Goal: Information Seeking & Learning: Compare options

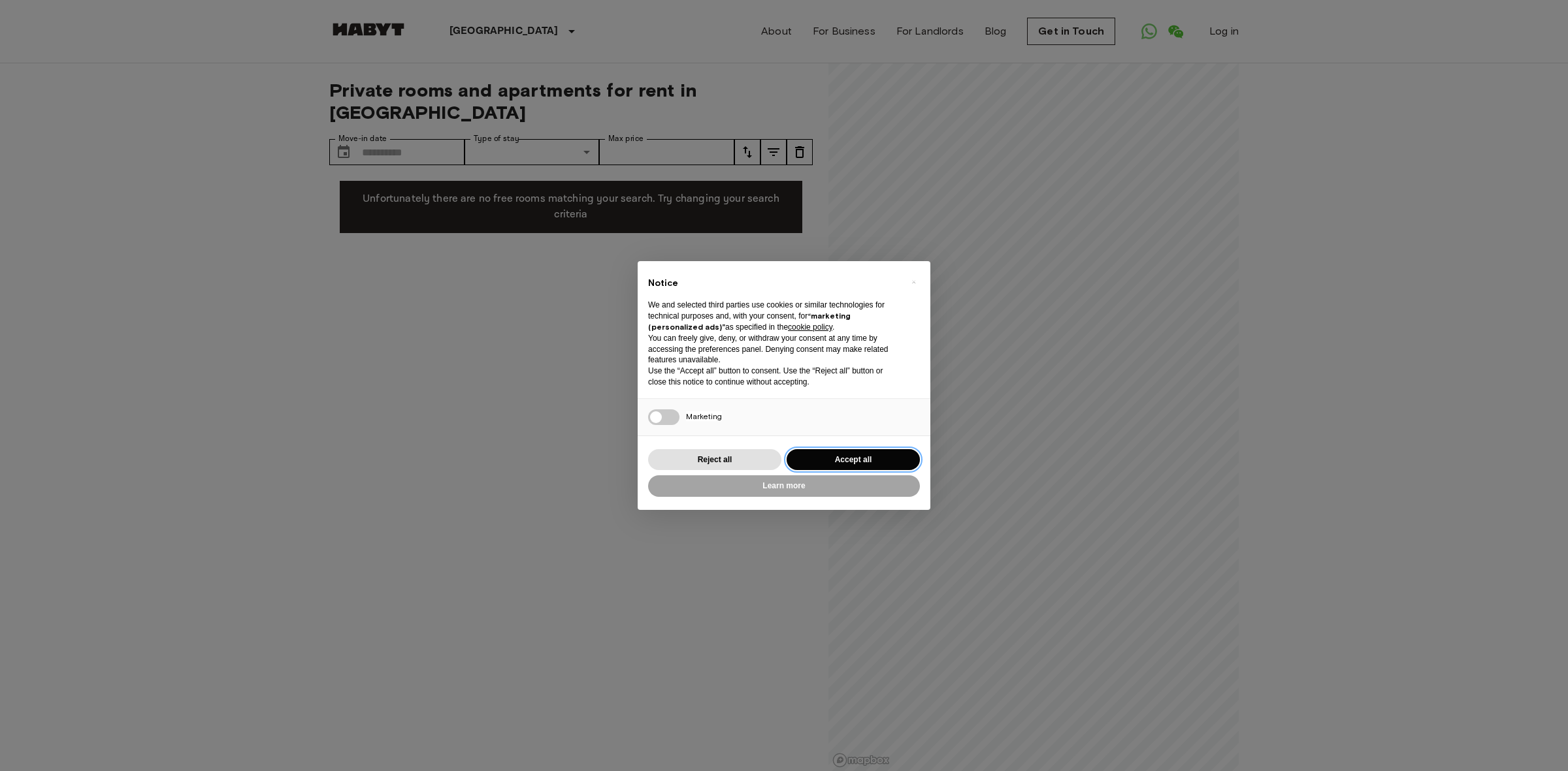
click at [866, 461] on button "Accept all" at bounding box center [853, 460] width 134 height 21
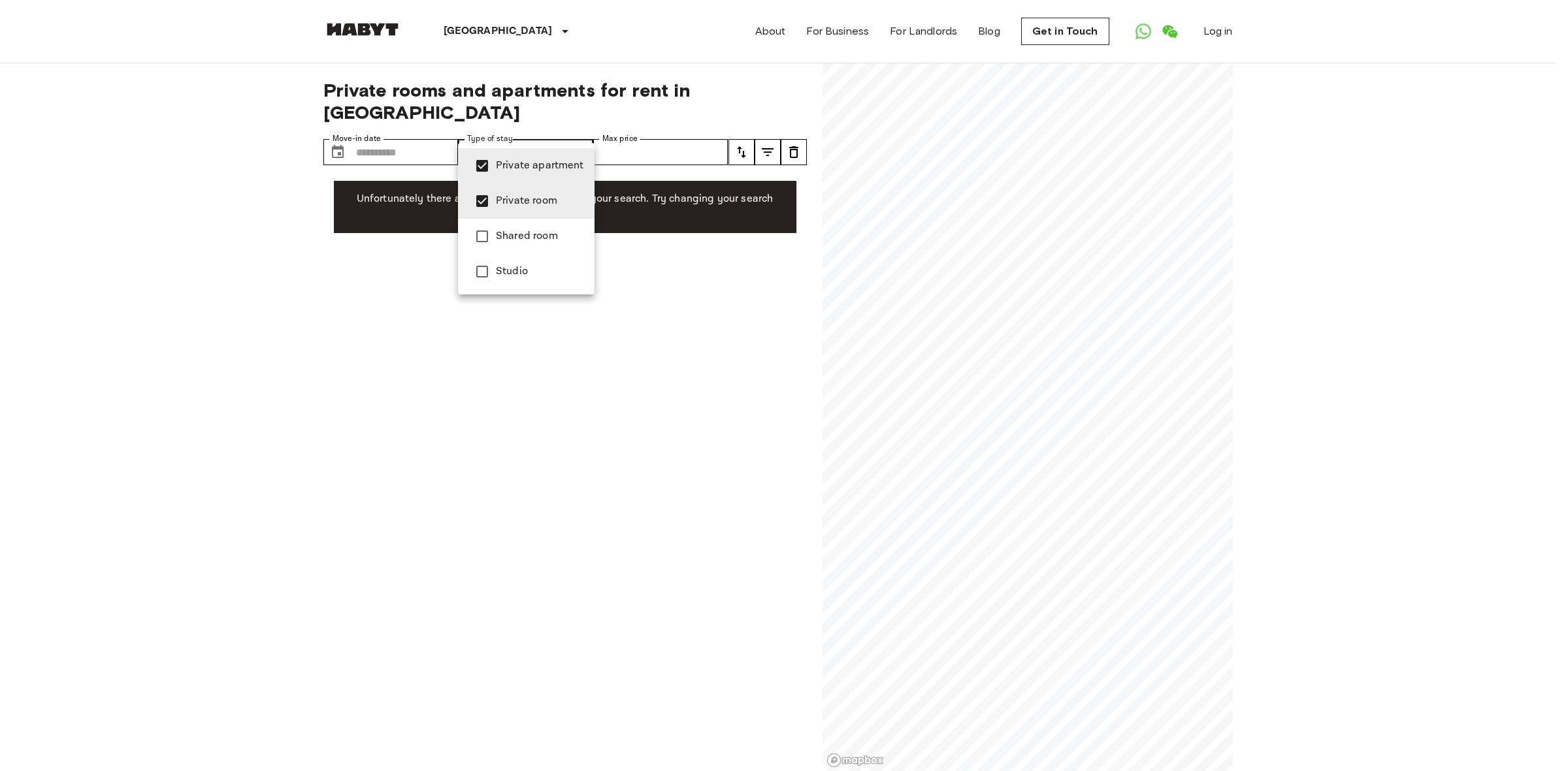
type input "**********"
click at [379, 129] on div at bounding box center [784, 385] width 1568 height 771
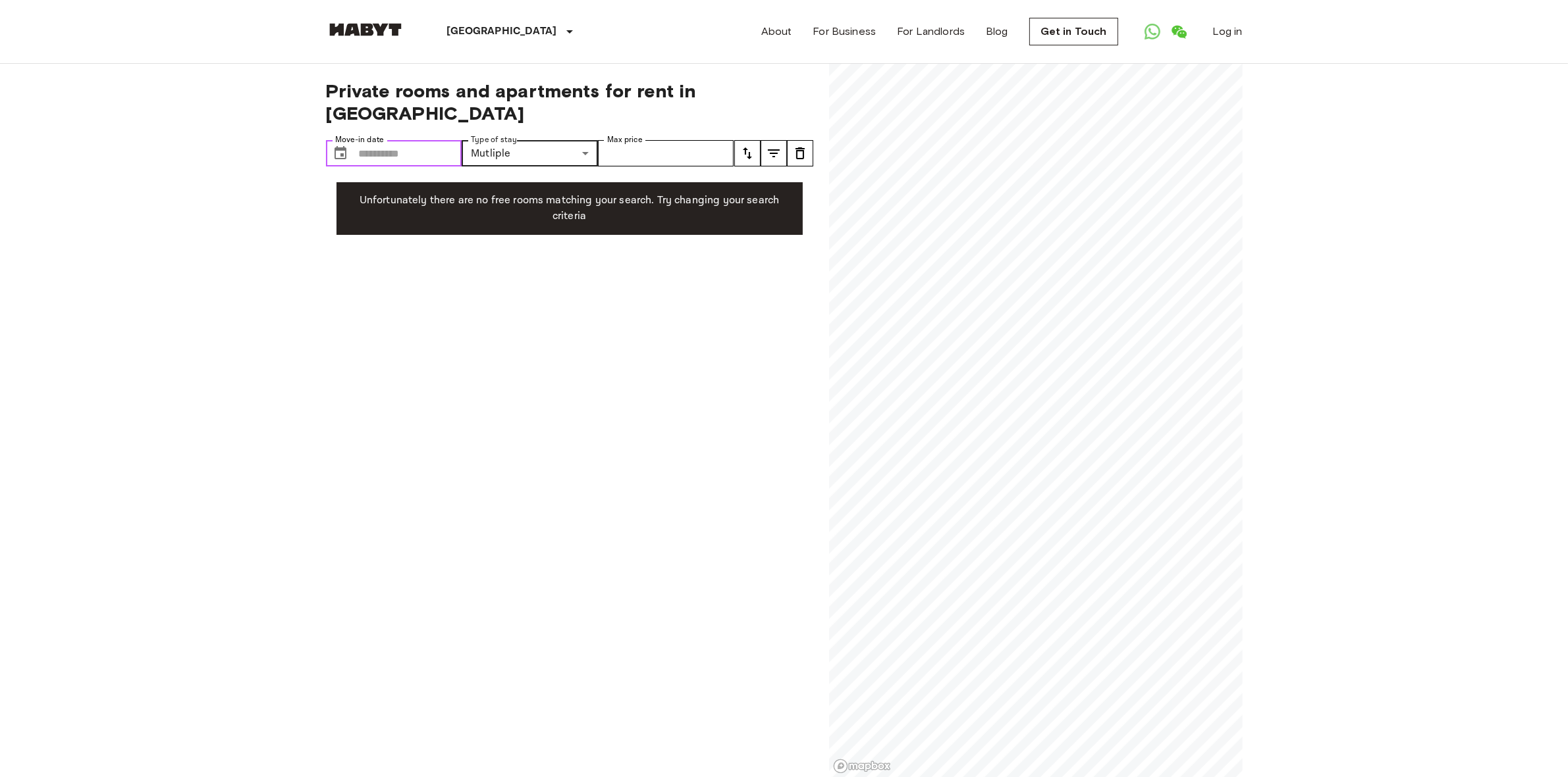
click at [373, 140] on input "Move-in date" at bounding box center [411, 153] width 104 height 27
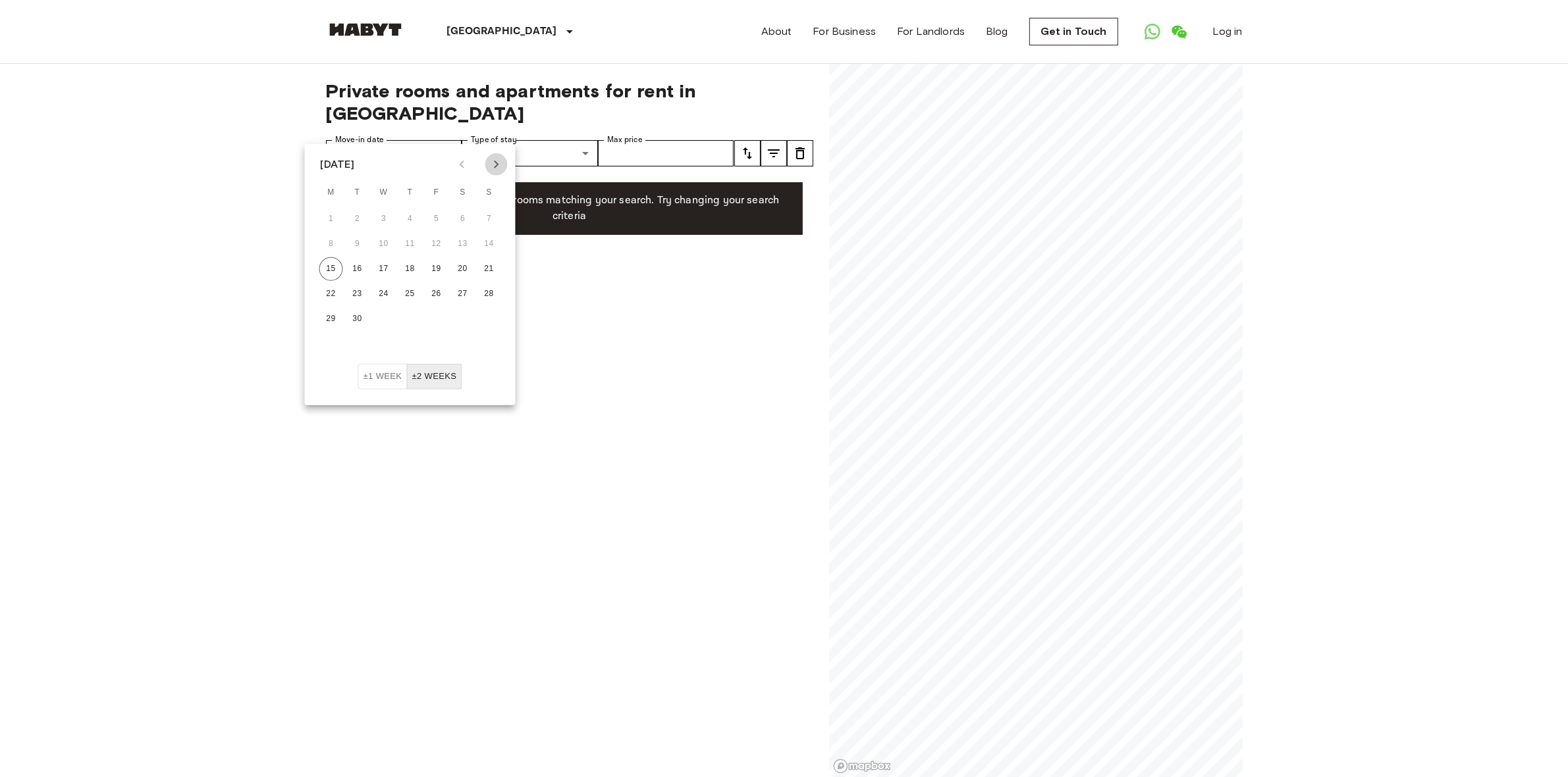
click at [497, 163] on icon "Next month" at bounding box center [495, 164] width 4 height 8
click at [454, 168] on icon "Previous month" at bounding box center [462, 165] width 16 height 16
click at [435, 218] on button "3" at bounding box center [436, 219] width 24 height 24
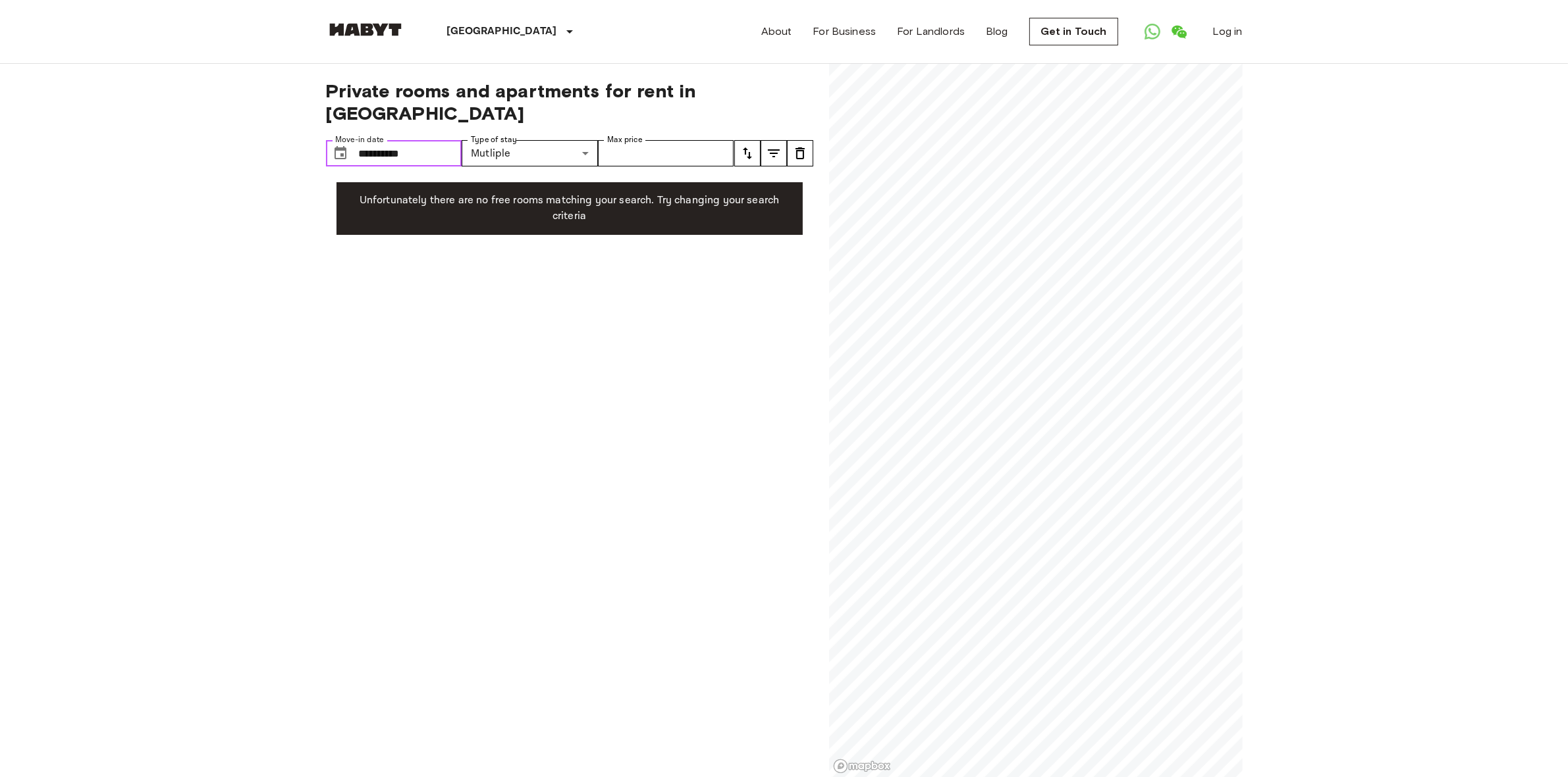
click at [419, 140] on input "**********" at bounding box center [411, 153] width 104 height 27
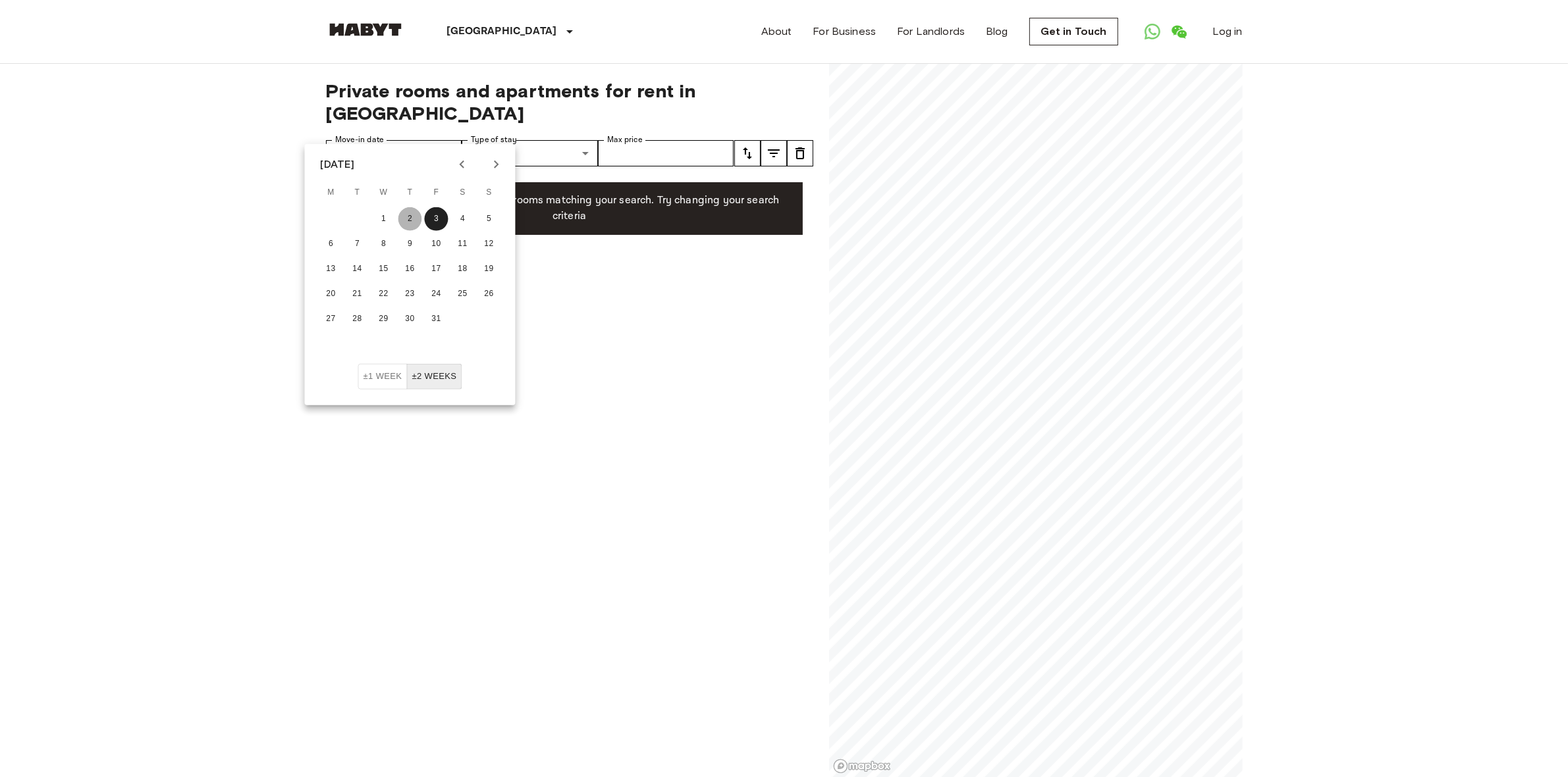
click at [415, 214] on button "2" at bounding box center [410, 219] width 24 height 24
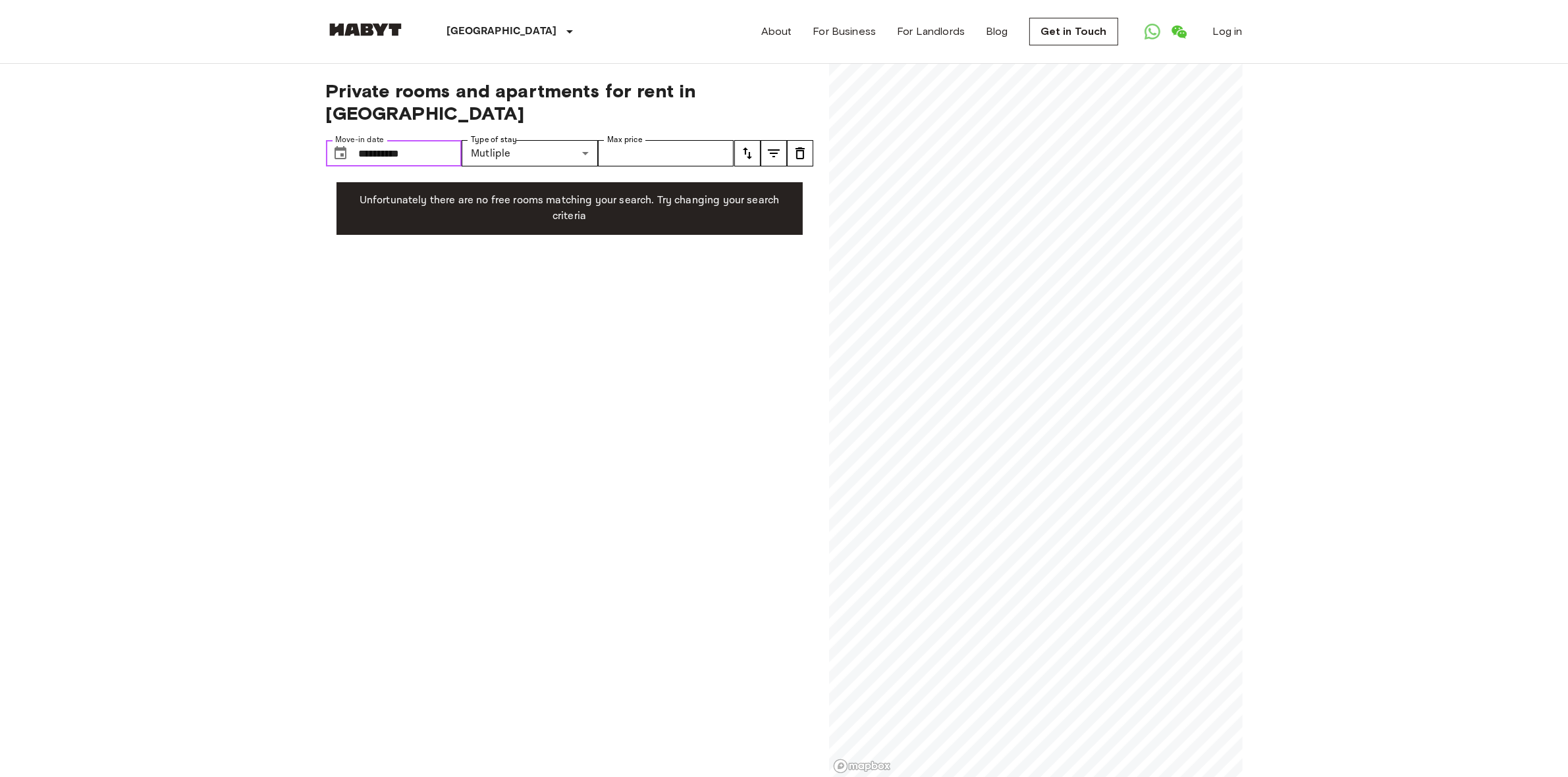
click at [410, 140] on input "**********" at bounding box center [411, 153] width 104 height 27
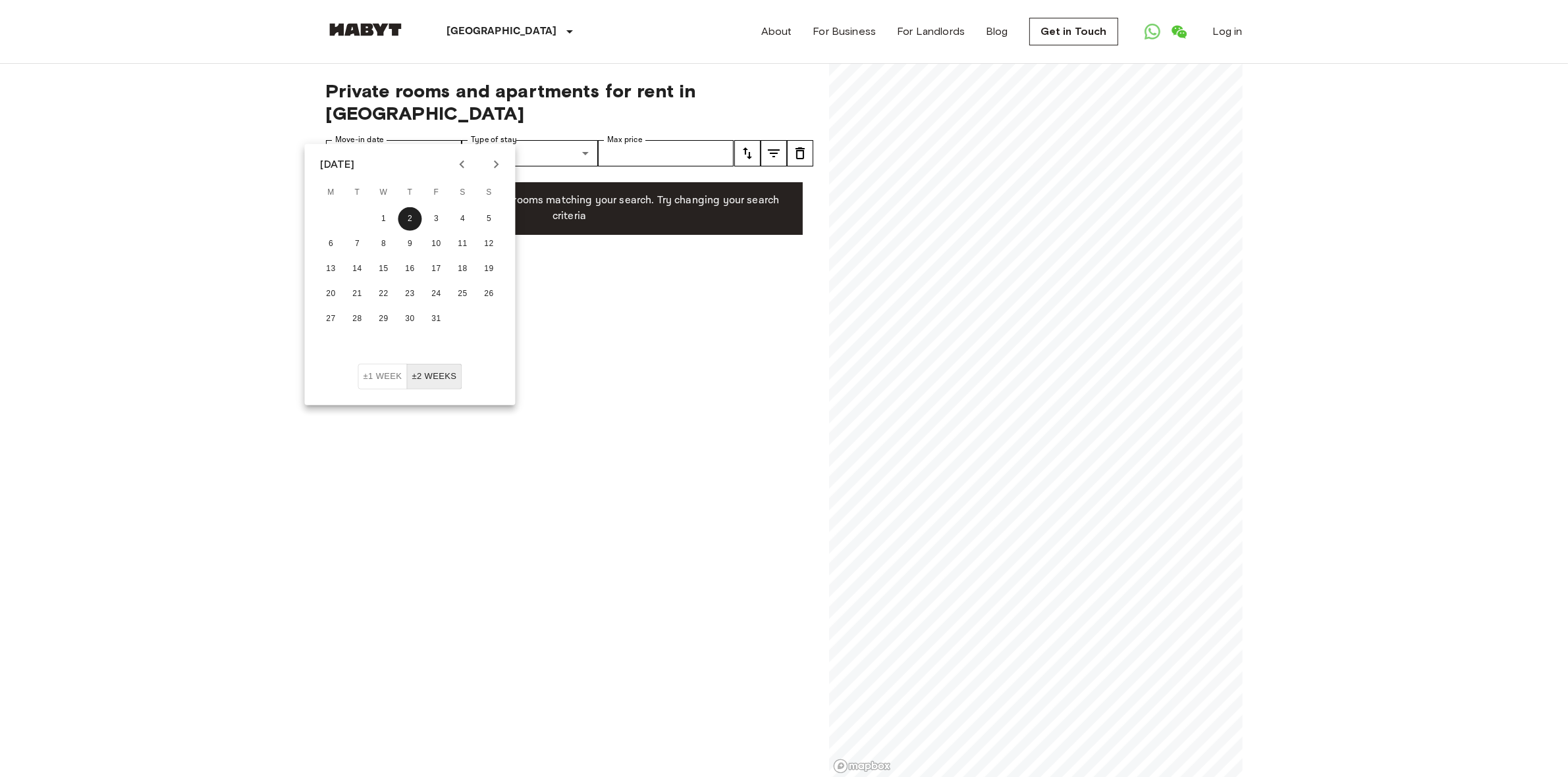
click at [488, 163] on icon "Next month" at bounding box center [496, 165] width 16 height 16
click at [491, 163] on icon "Next month" at bounding box center [496, 165] width 16 height 16
click at [413, 242] on button "8" at bounding box center [410, 244] width 24 height 24
type input "**********"
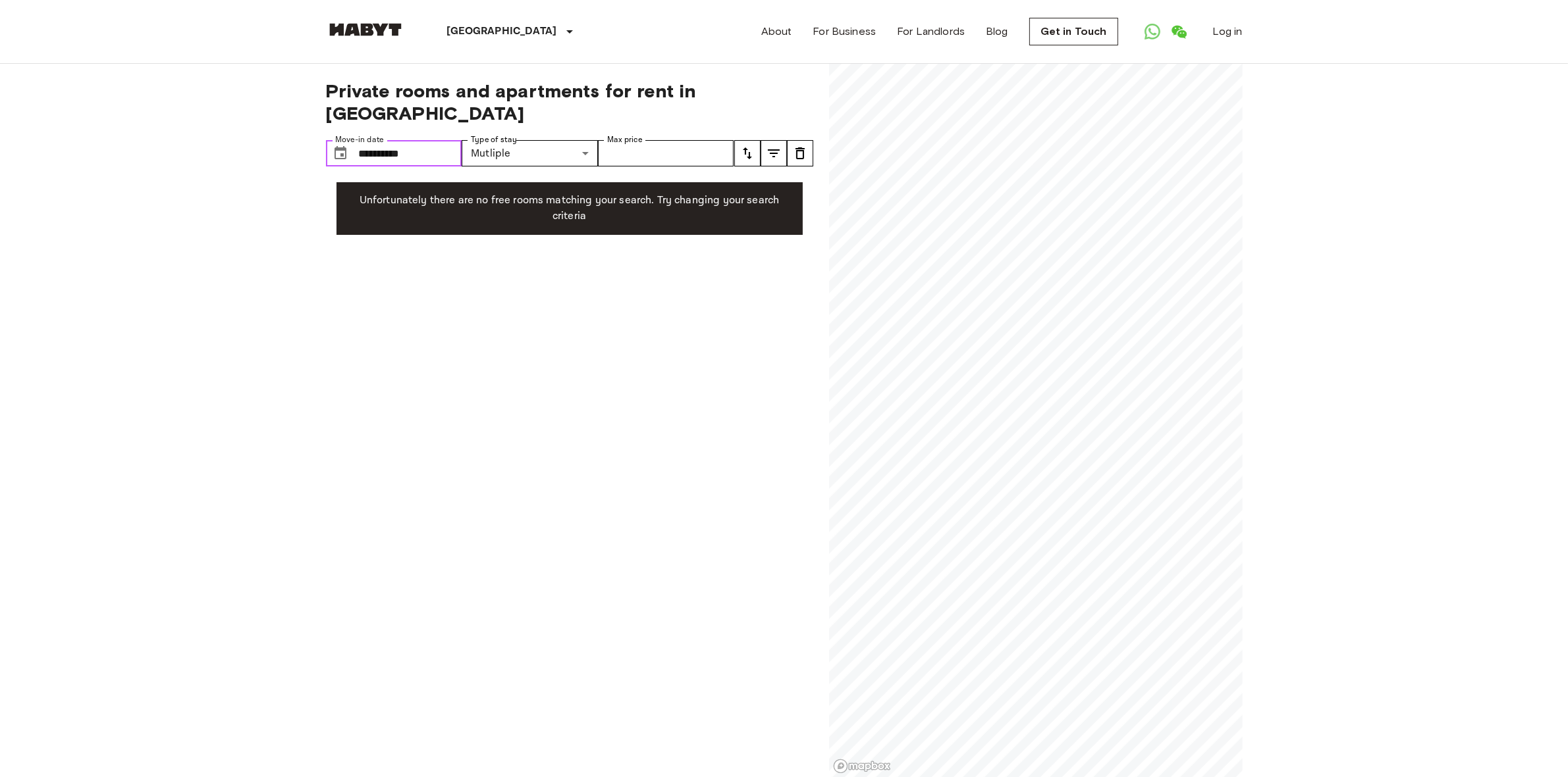
click at [411, 140] on input "**********" at bounding box center [411, 153] width 104 height 27
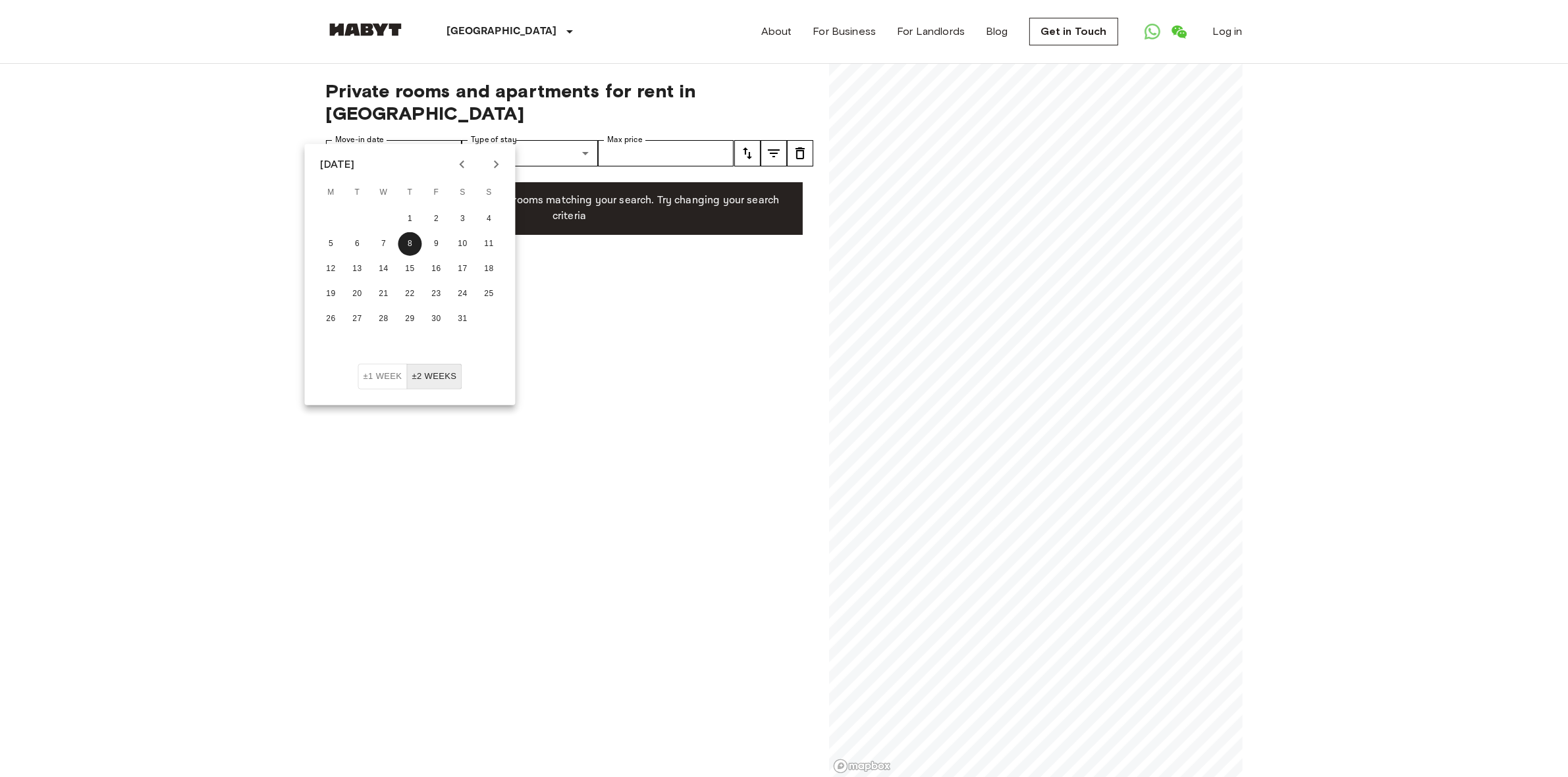
click at [683, 320] on div "**********" at bounding box center [569, 421] width 487 height 715
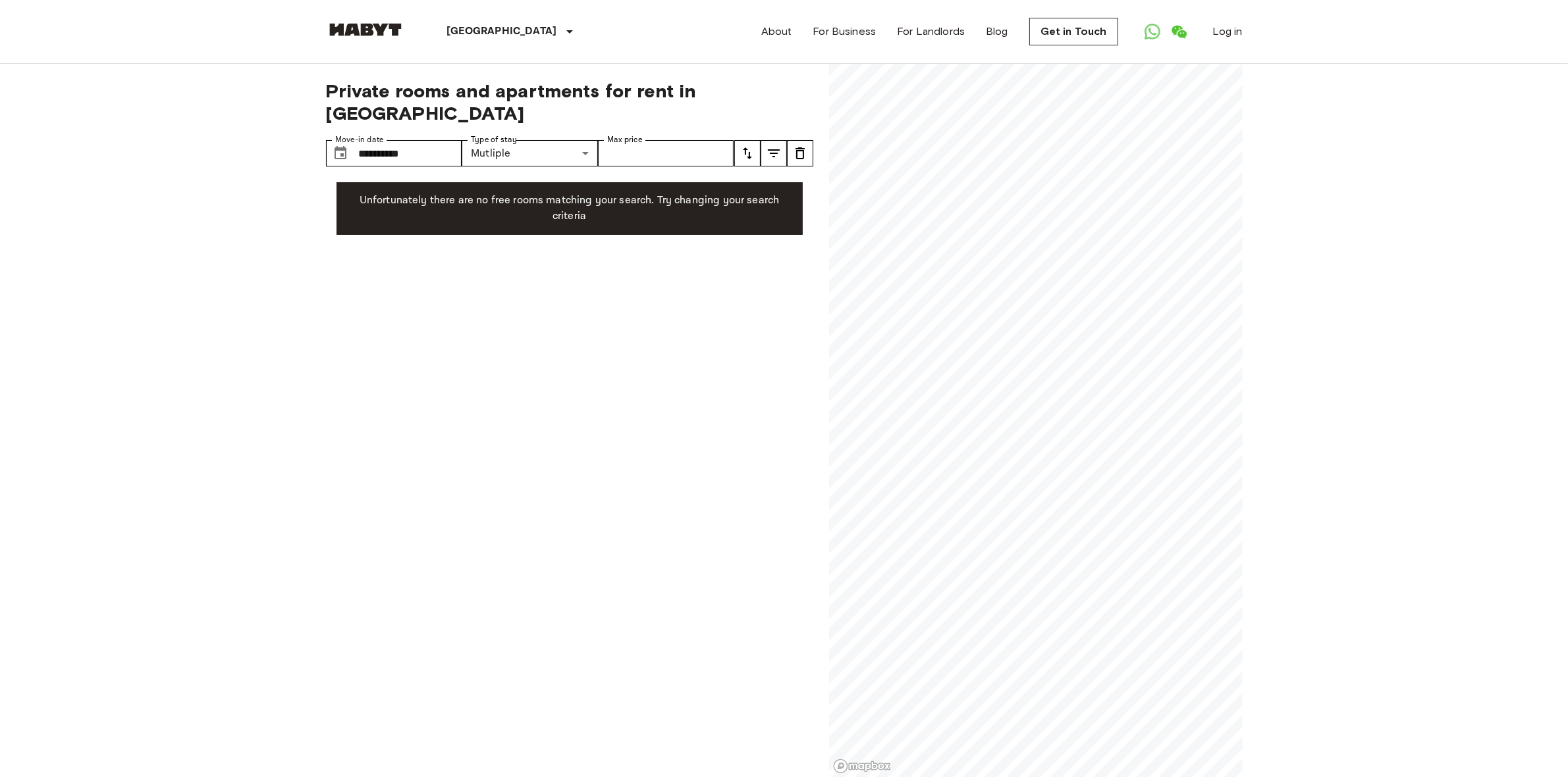
click at [620, 218] on div "**********" at bounding box center [569, 421] width 487 height 715
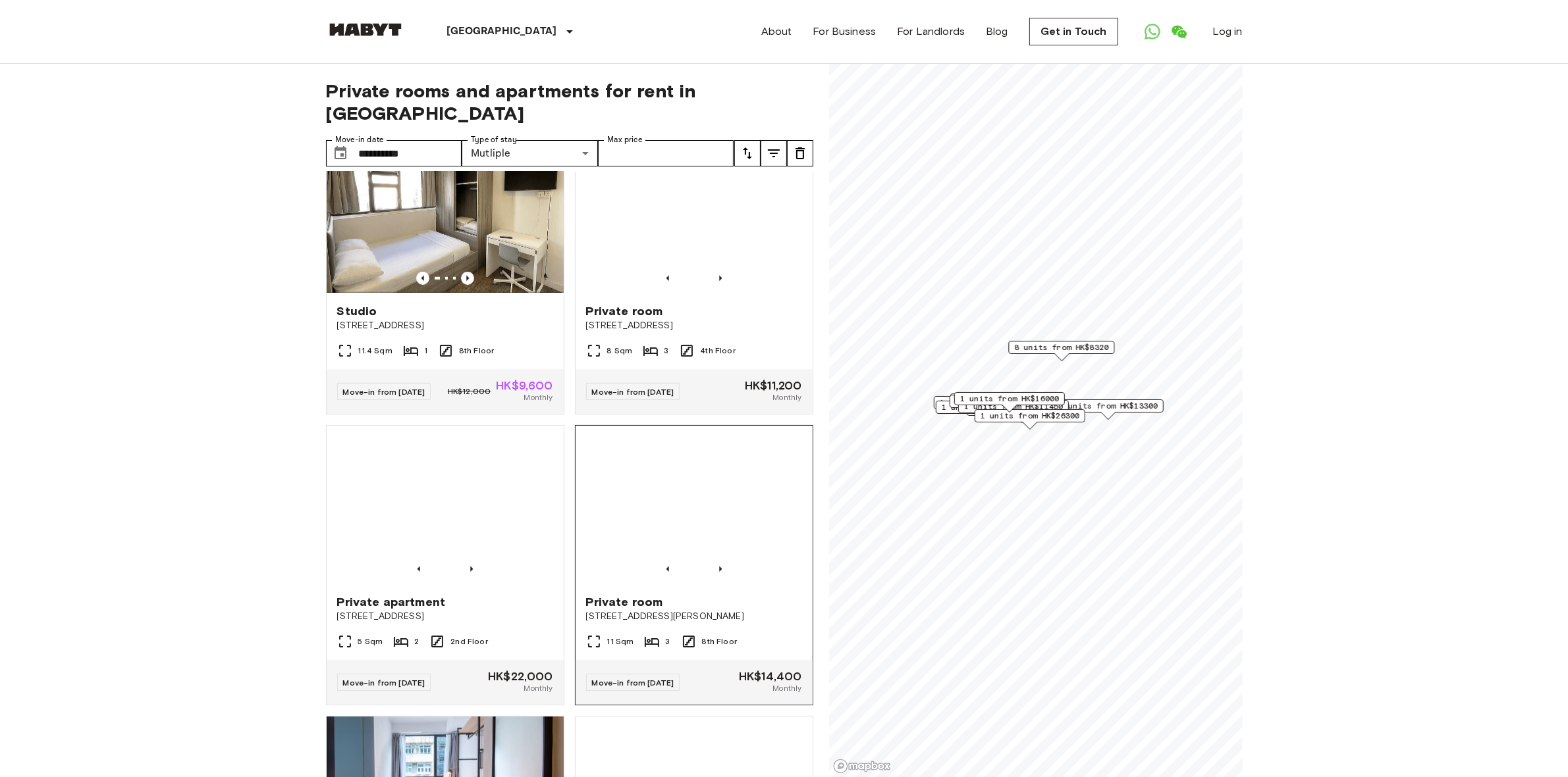
scroll to position [1974, 0]
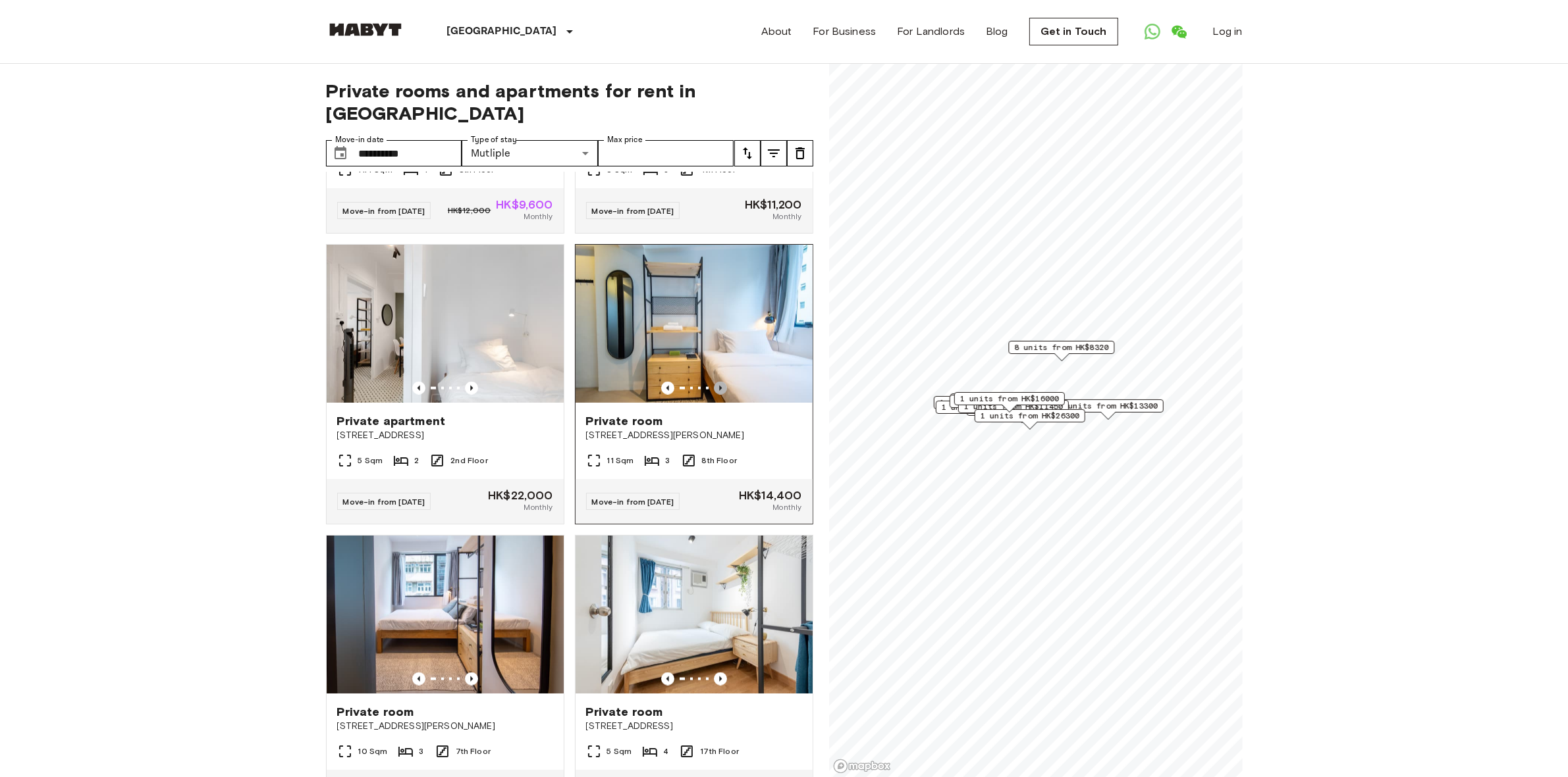
click at [719, 391] on icon "Previous image" at bounding box center [720, 388] width 3 height 5
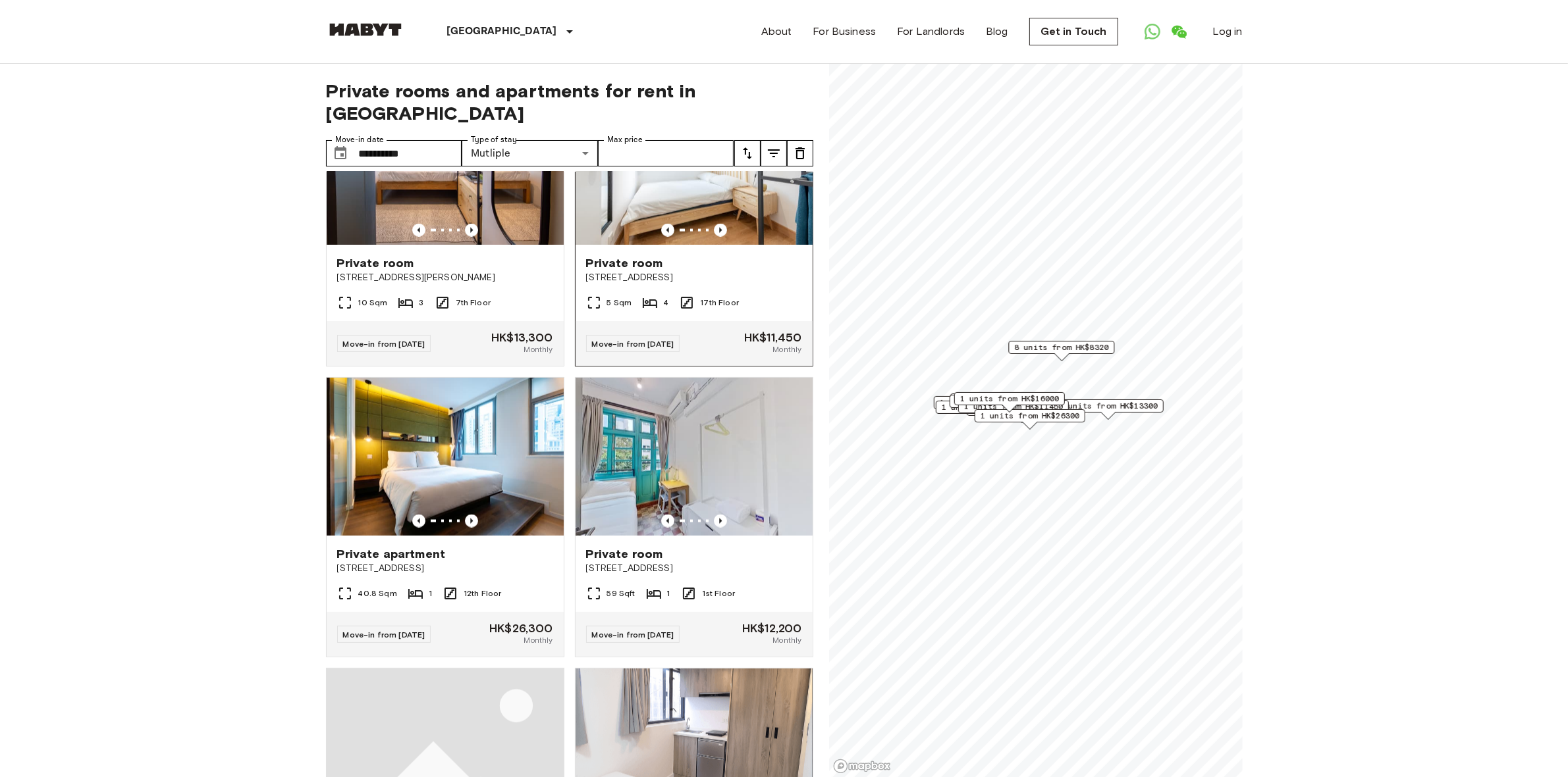
scroll to position [2440, 0]
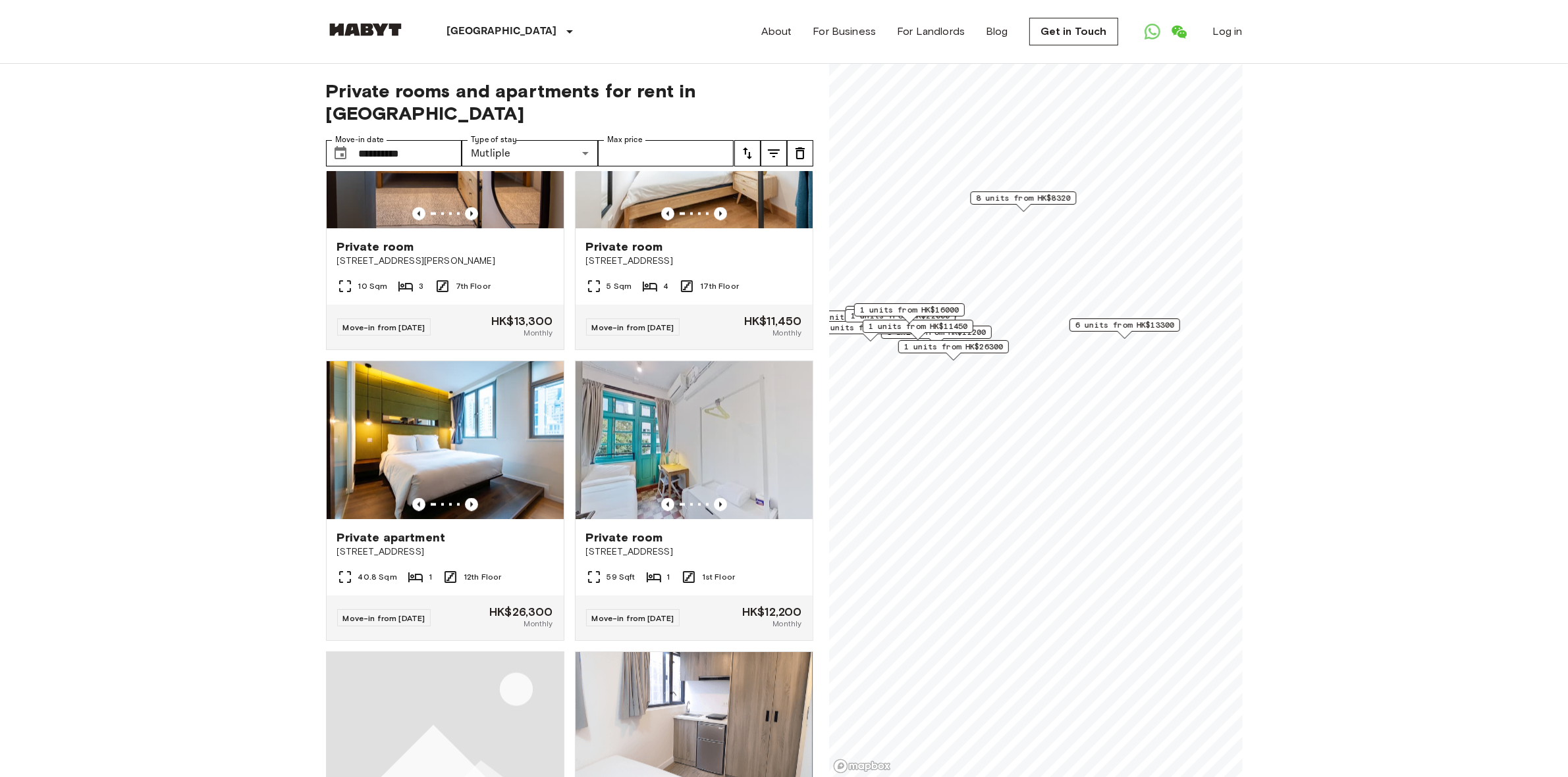
click at [1021, 201] on span "8 units from HK$8320" at bounding box center [1023, 197] width 95 height 12
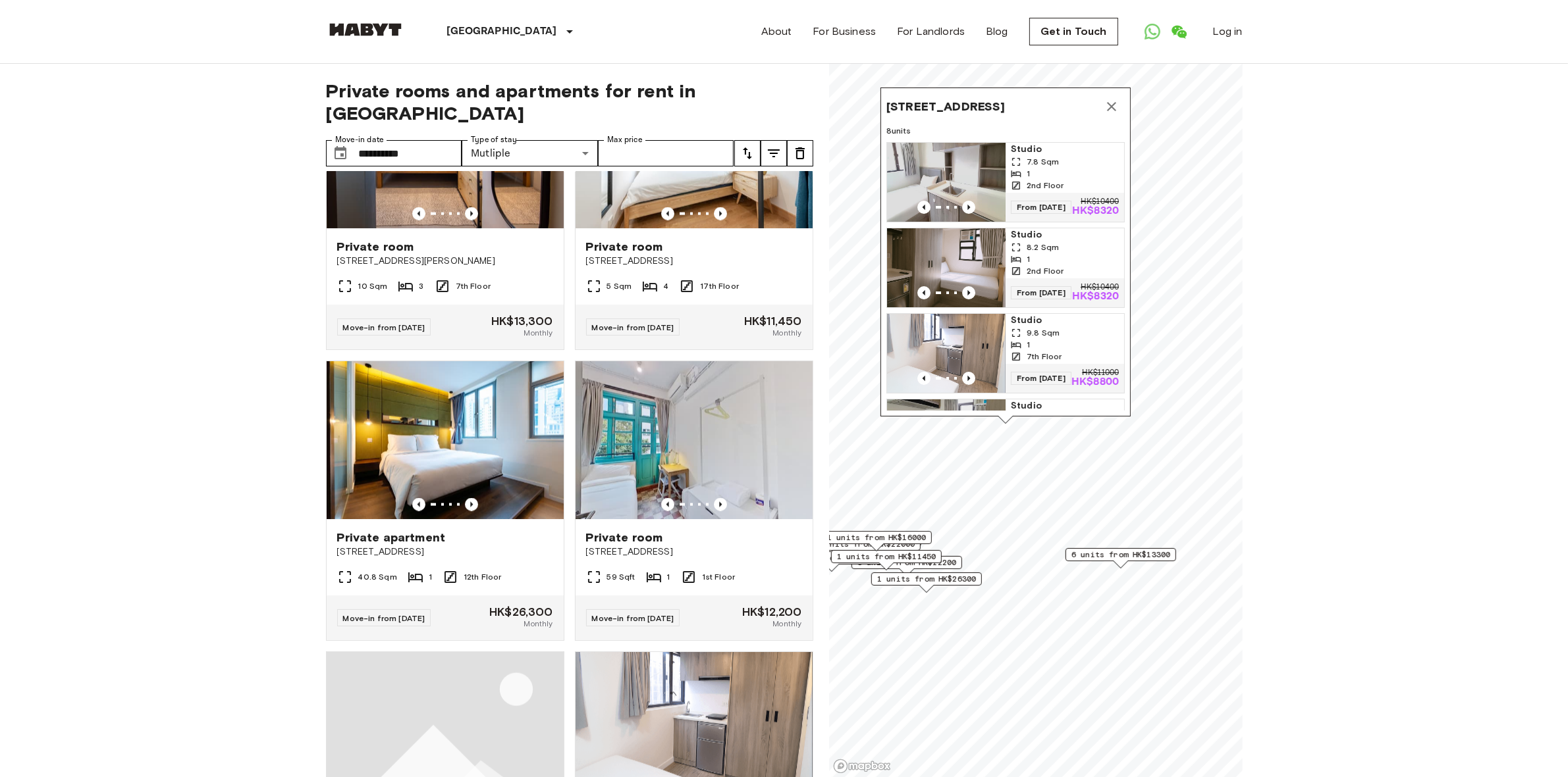
click at [1137, 554] on span "6 units from HK$13300" at bounding box center [1120, 554] width 99 height 12
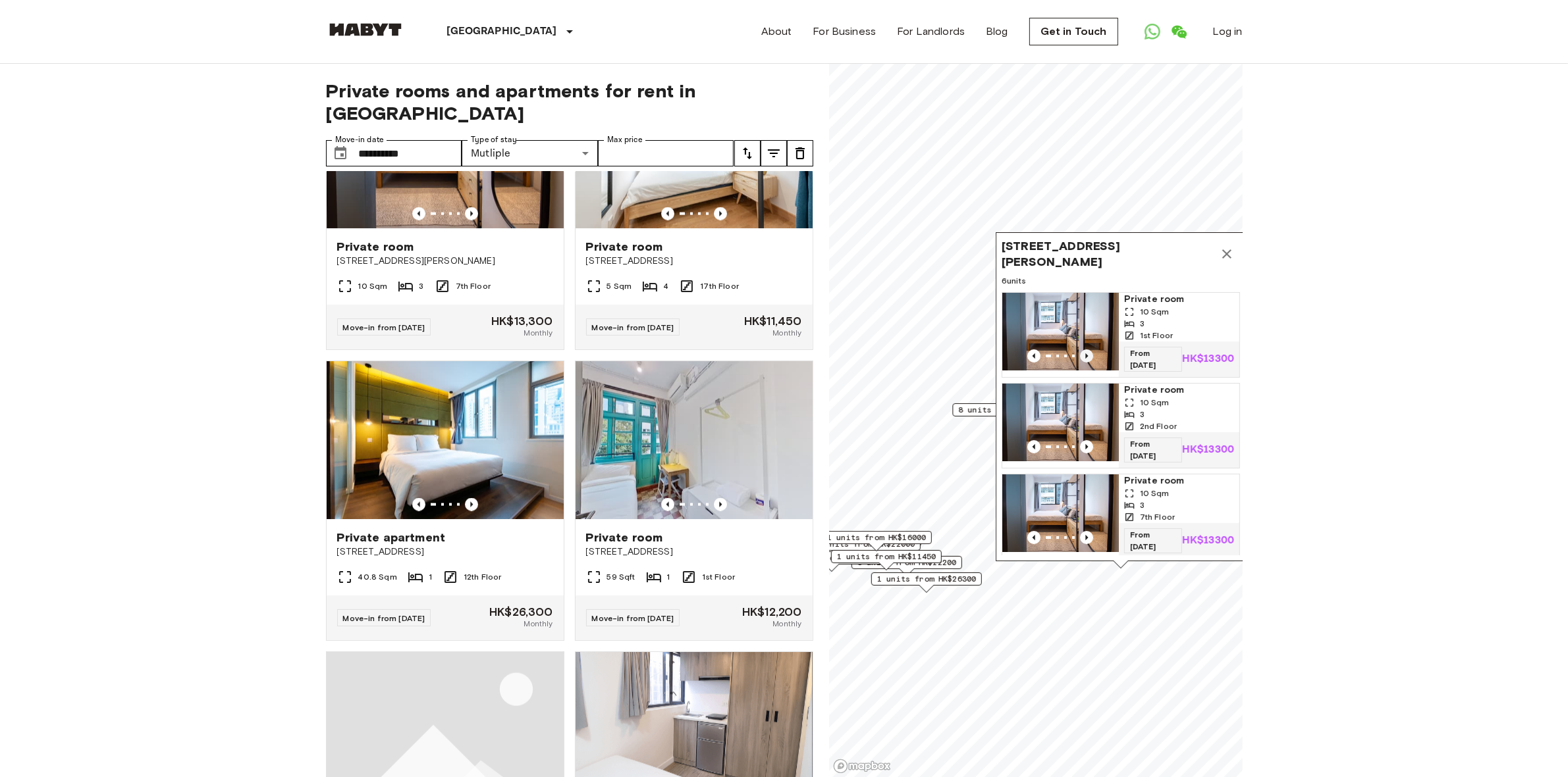
click at [1080, 350] on icon "Previous image" at bounding box center [1086, 356] width 13 height 13
click at [1149, 310] on span "10 Sqm" at bounding box center [1153, 311] width 29 height 12
click at [1222, 255] on icon "Map marker" at bounding box center [1227, 254] width 16 height 16
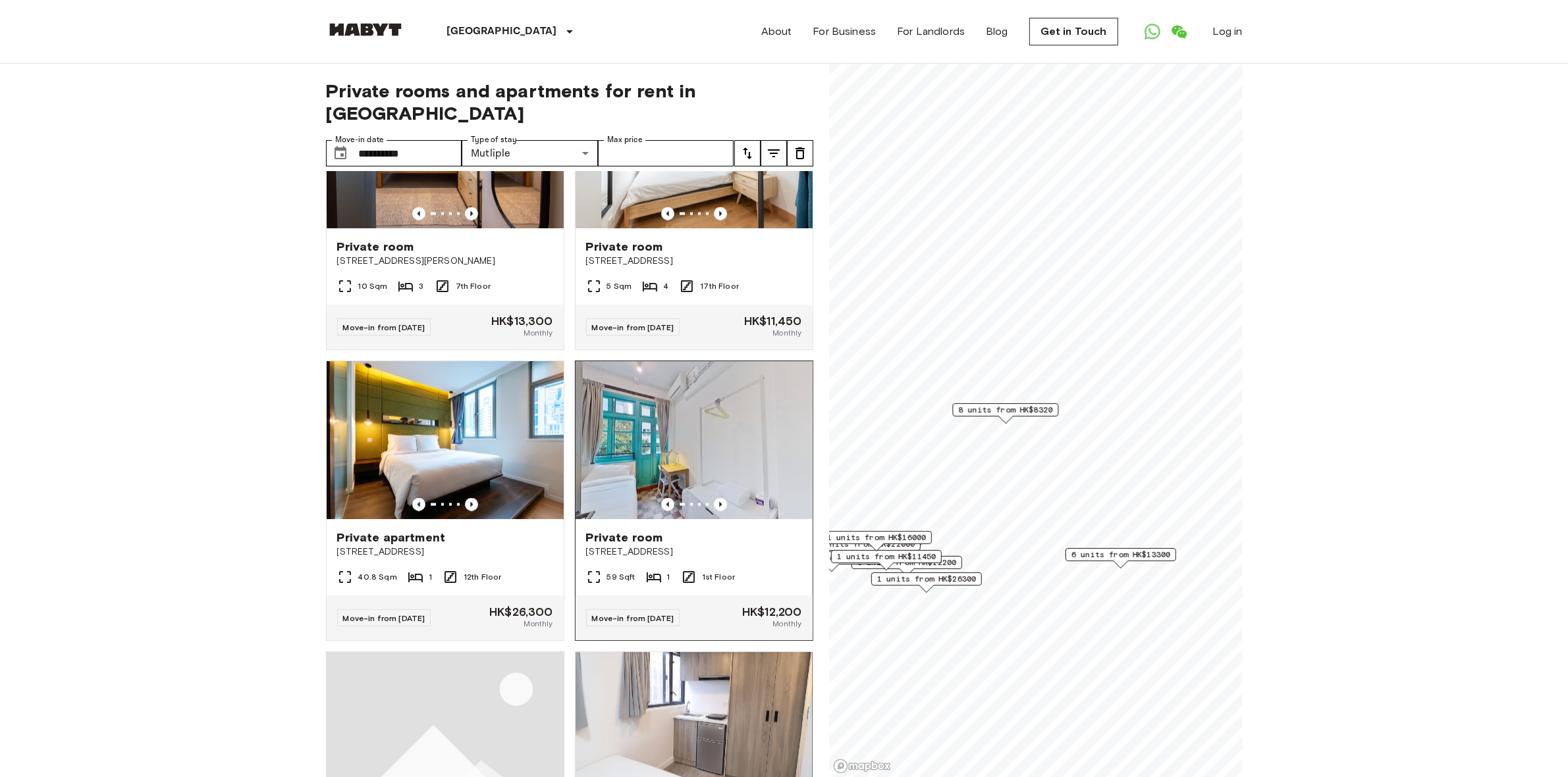
click at [676, 519] on img at bounding box center [694, 440] width 237 height 158
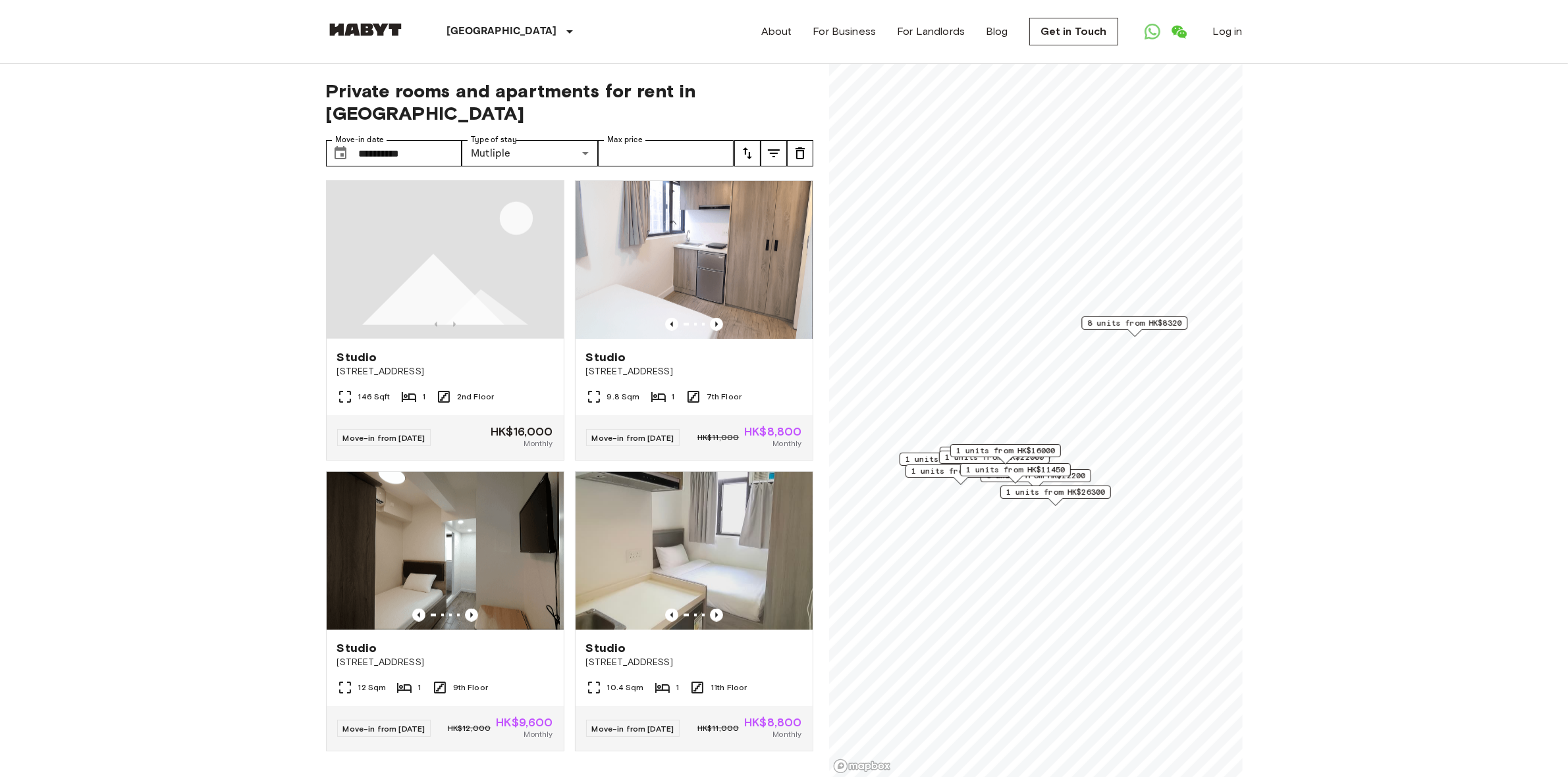
scroll to position [1533, 0]
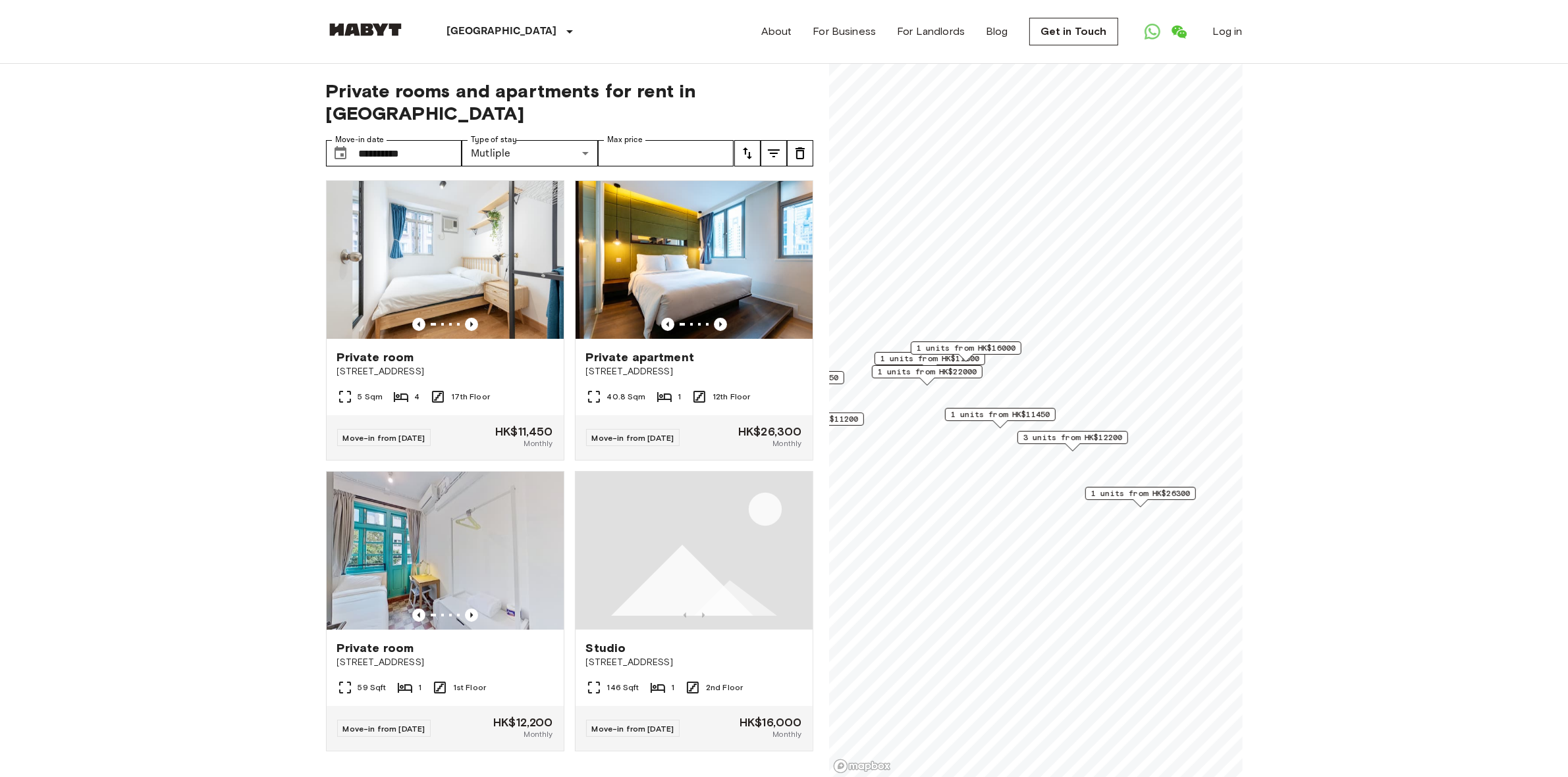
scroll to position [607, 0]
click at [1077, 438] on span "3 units from HK$12200" at bounding box center [1072, 437] width 99 height 12
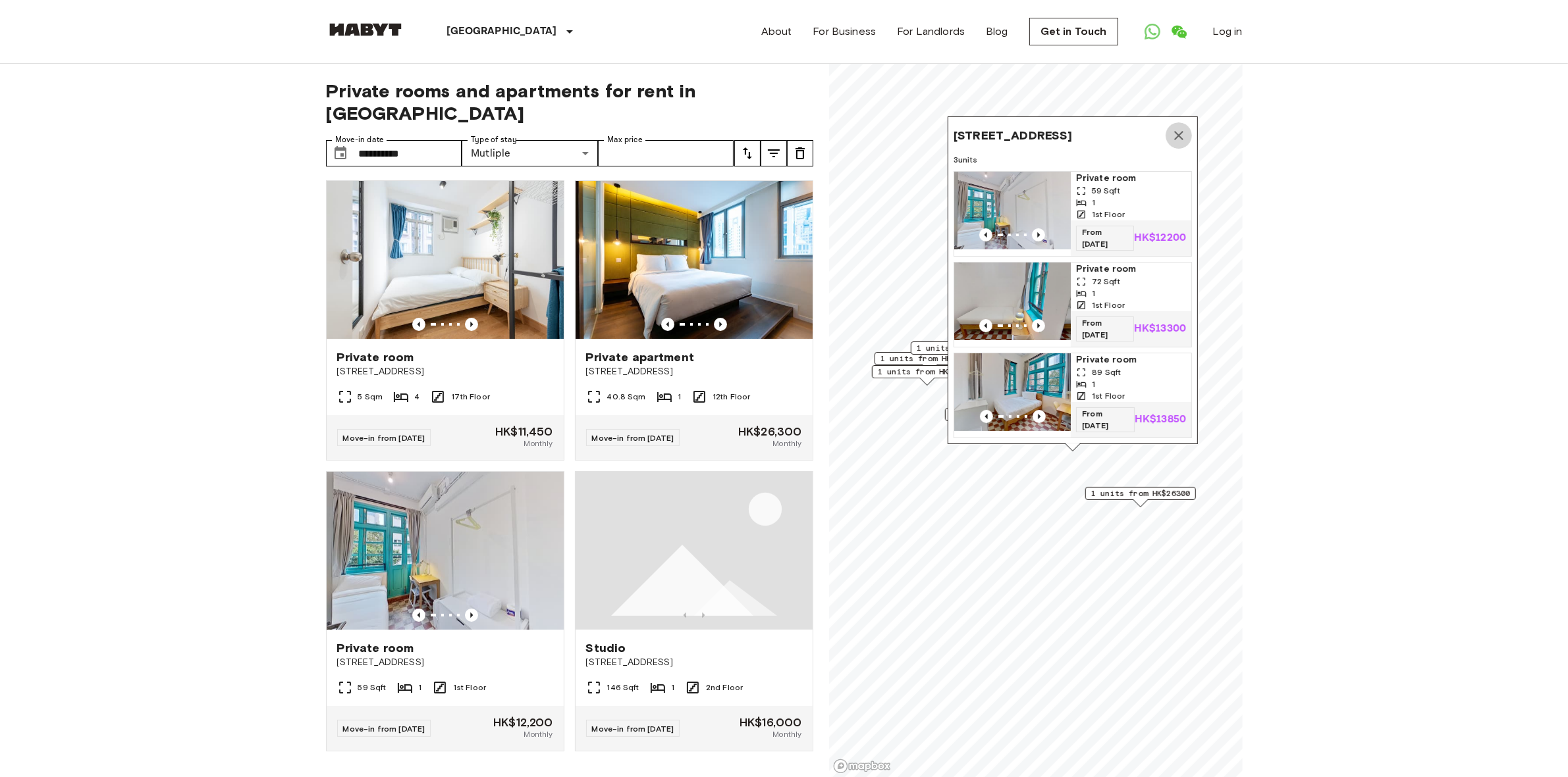
click at [1182, 138] on icon "Map marker" at bounding box center [1179, 136] width 16 height 16
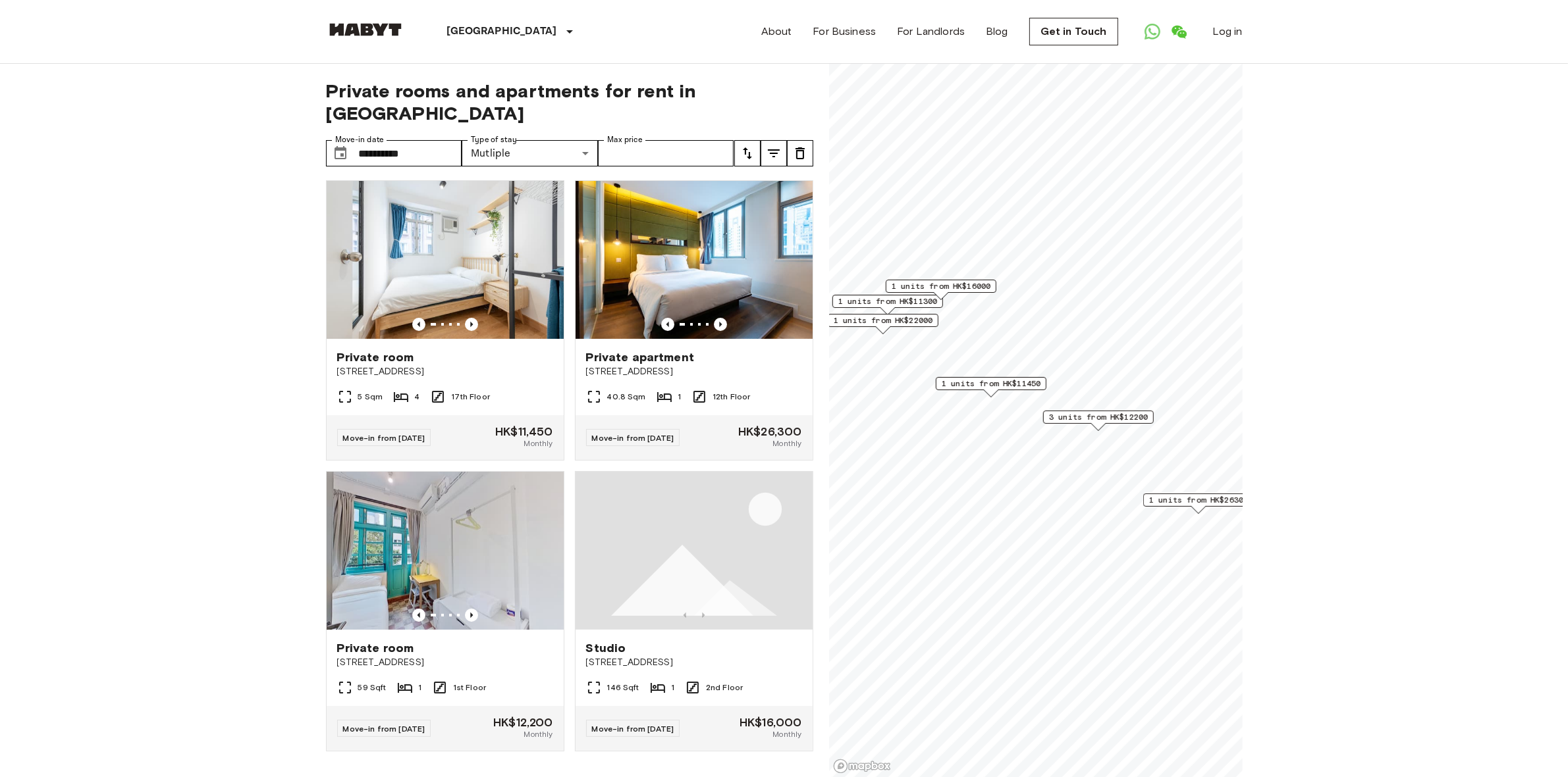
click at [1013, 382] on span "1 units from HK$11450" at bounding box center [990, 383] width 99 height 12
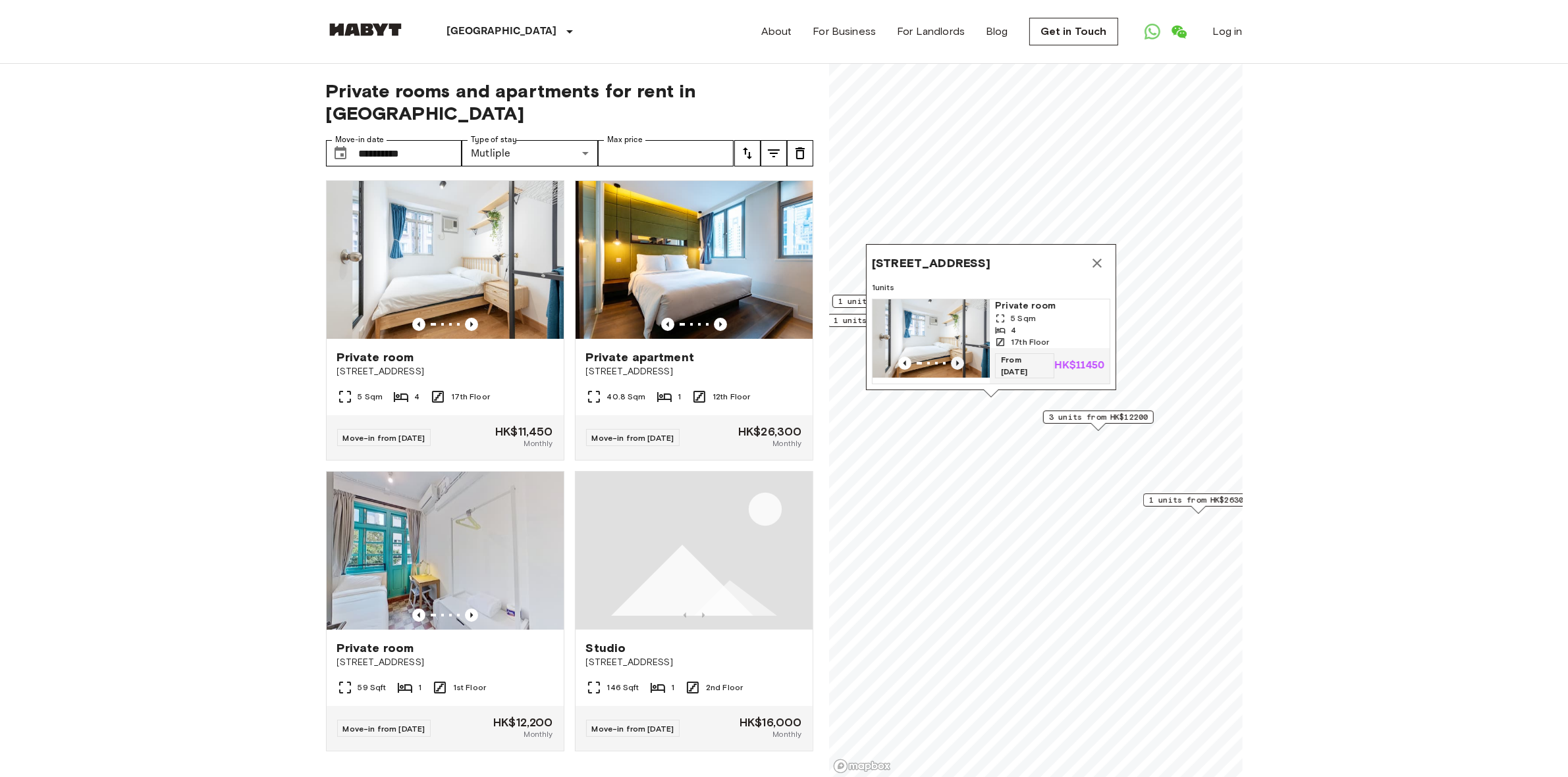
click at [952, 357] on icon "Previous image" at bounding box center [957, 363] width 13 height 13
click at [955, 357] on icon "Previous image" at bounding box center [957, 363] width 13 height 13
click at [956, 357] on icon "Previous image" at bounding box center [957, 363] width 13 height 13
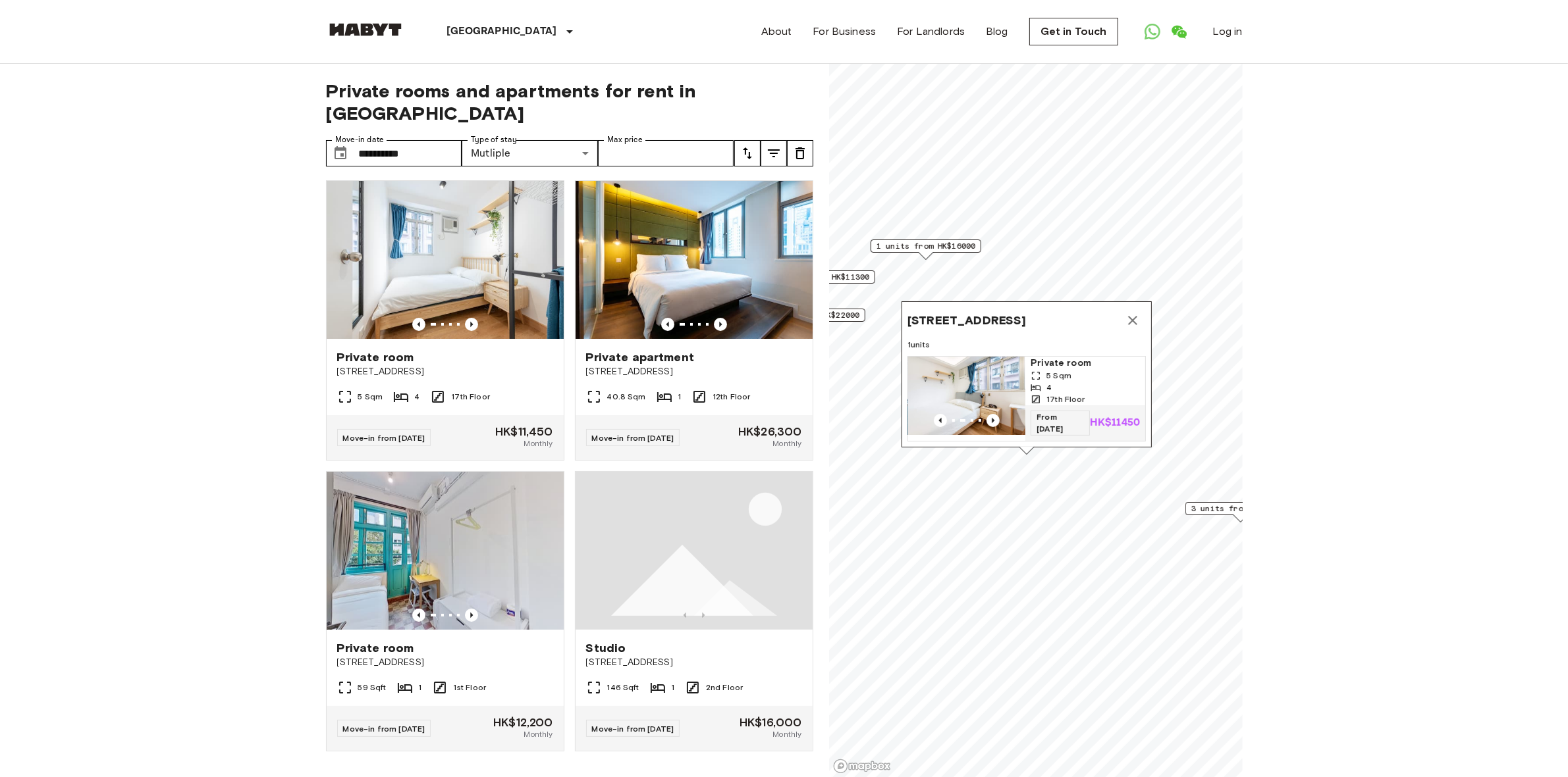
click at [1133, 316] on icon "Map marker" at bounding box center [1132, 320] width 9 height 9
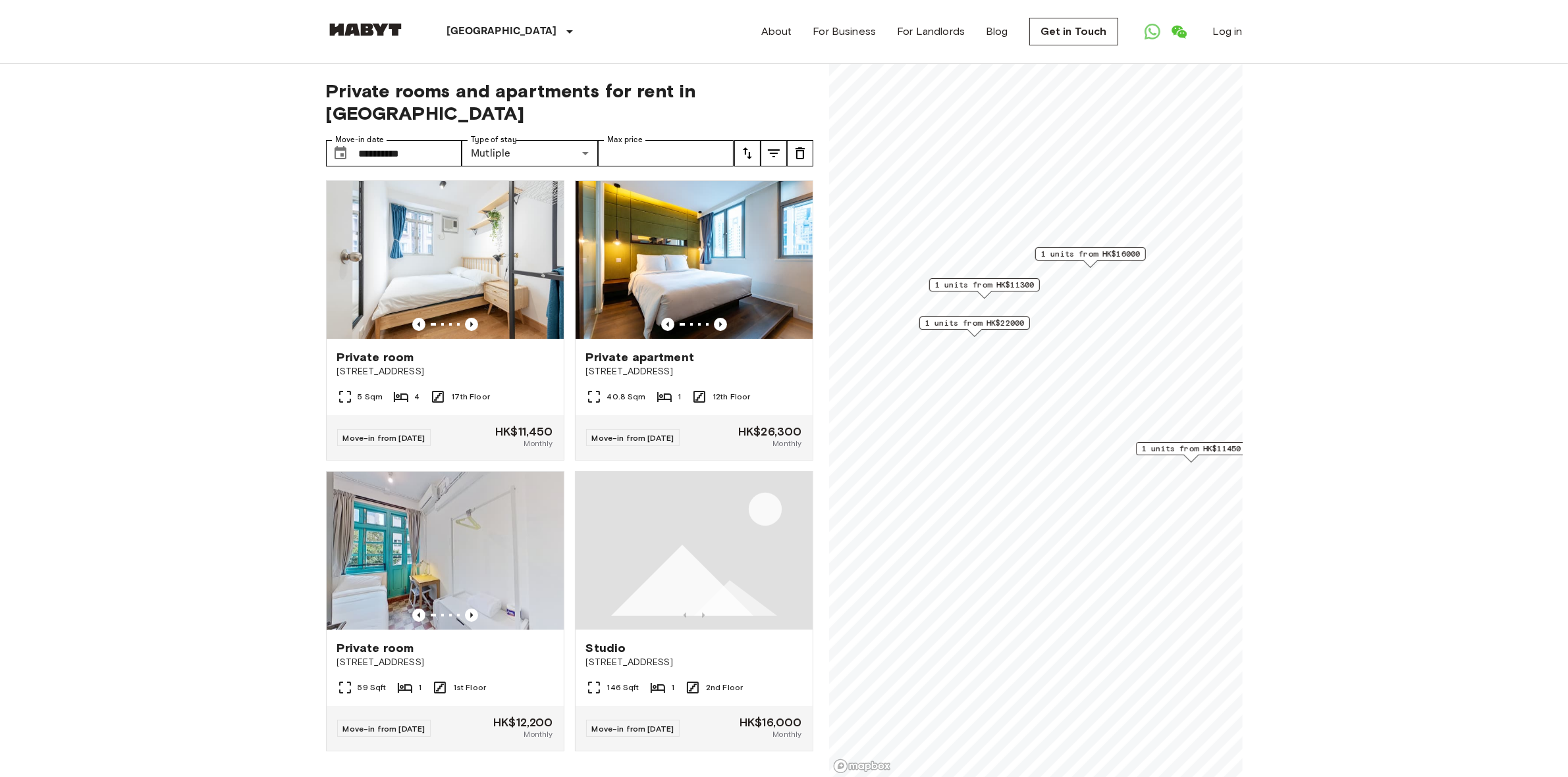
scroll to position [8, 0]
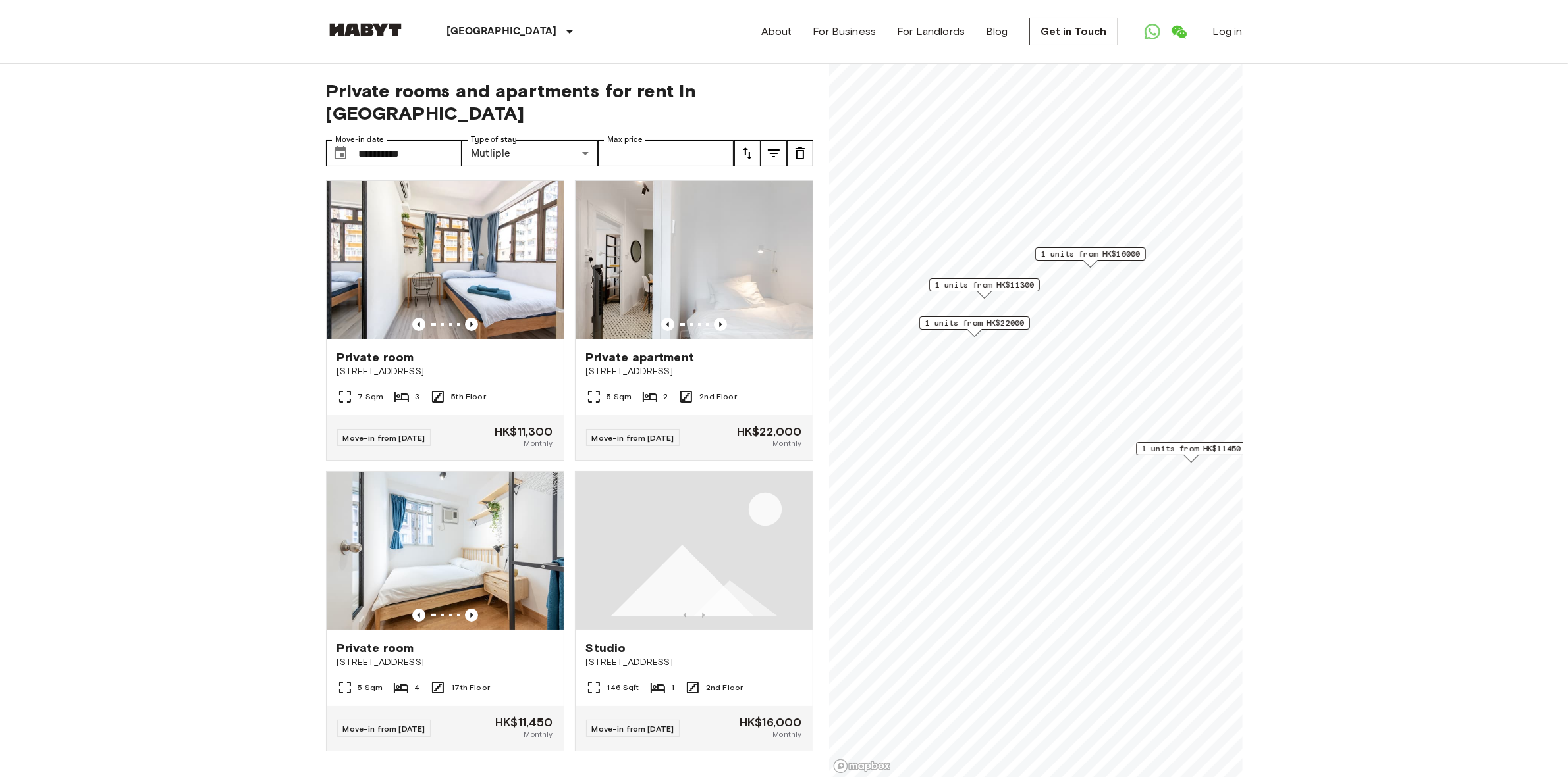
click at [1027, 283] on span "1 units from HK$11300" at bounding box center [983, 285] width 99 height 12
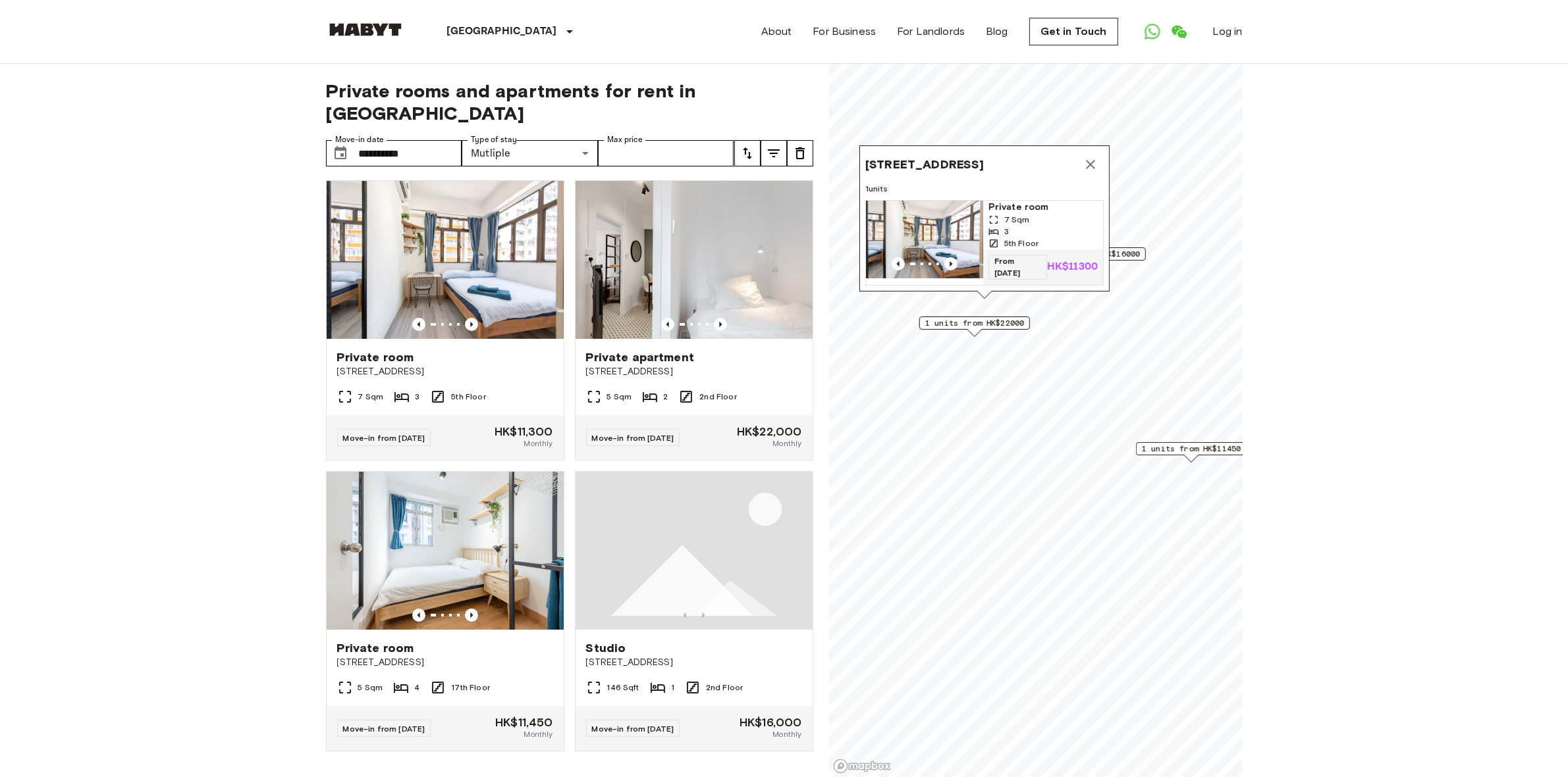
click at [1015, 214] on span "7 Sqm" at bounding box center [1016, 219] width 26 height 12
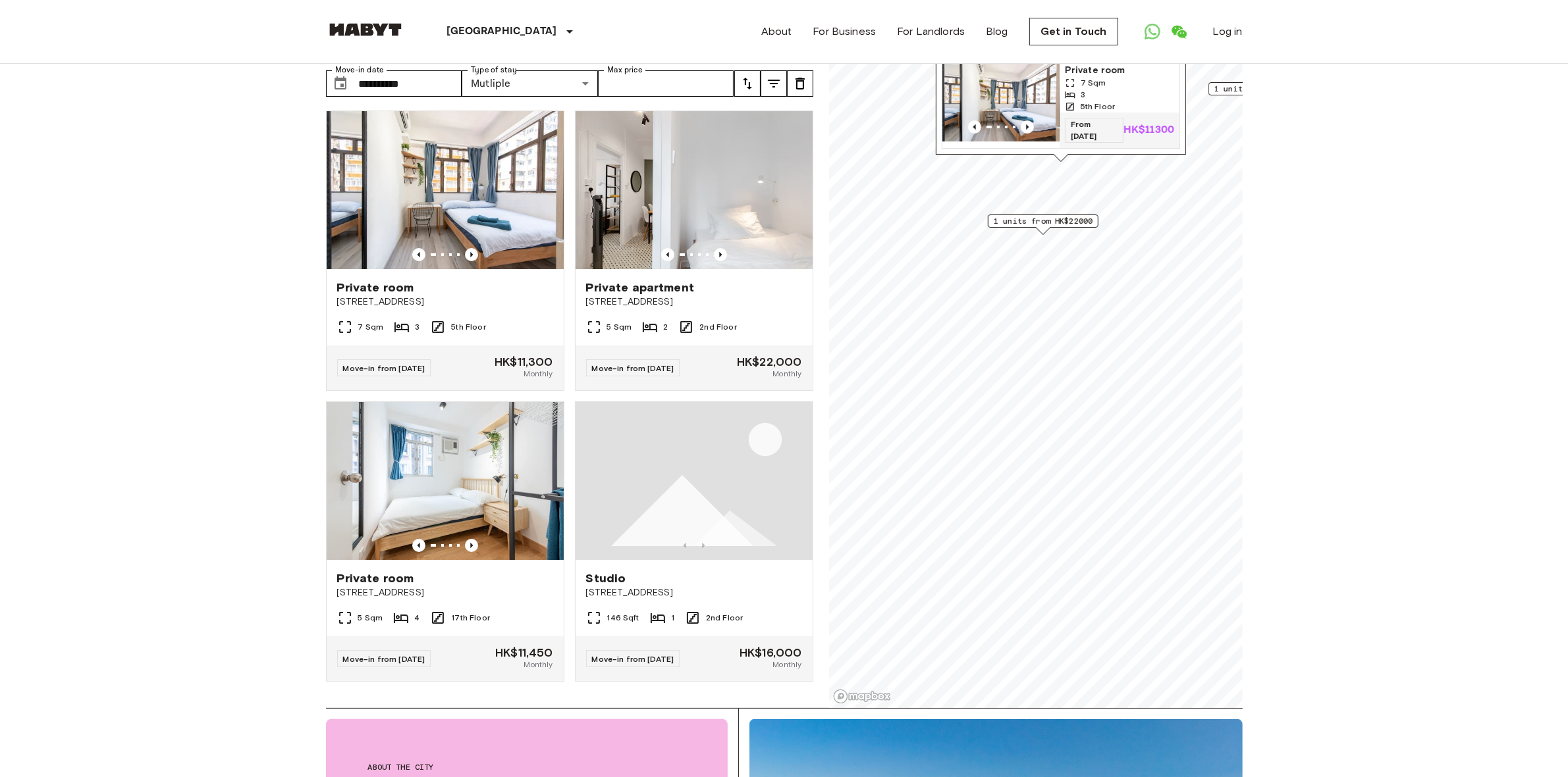
scroll to position [0, 0]
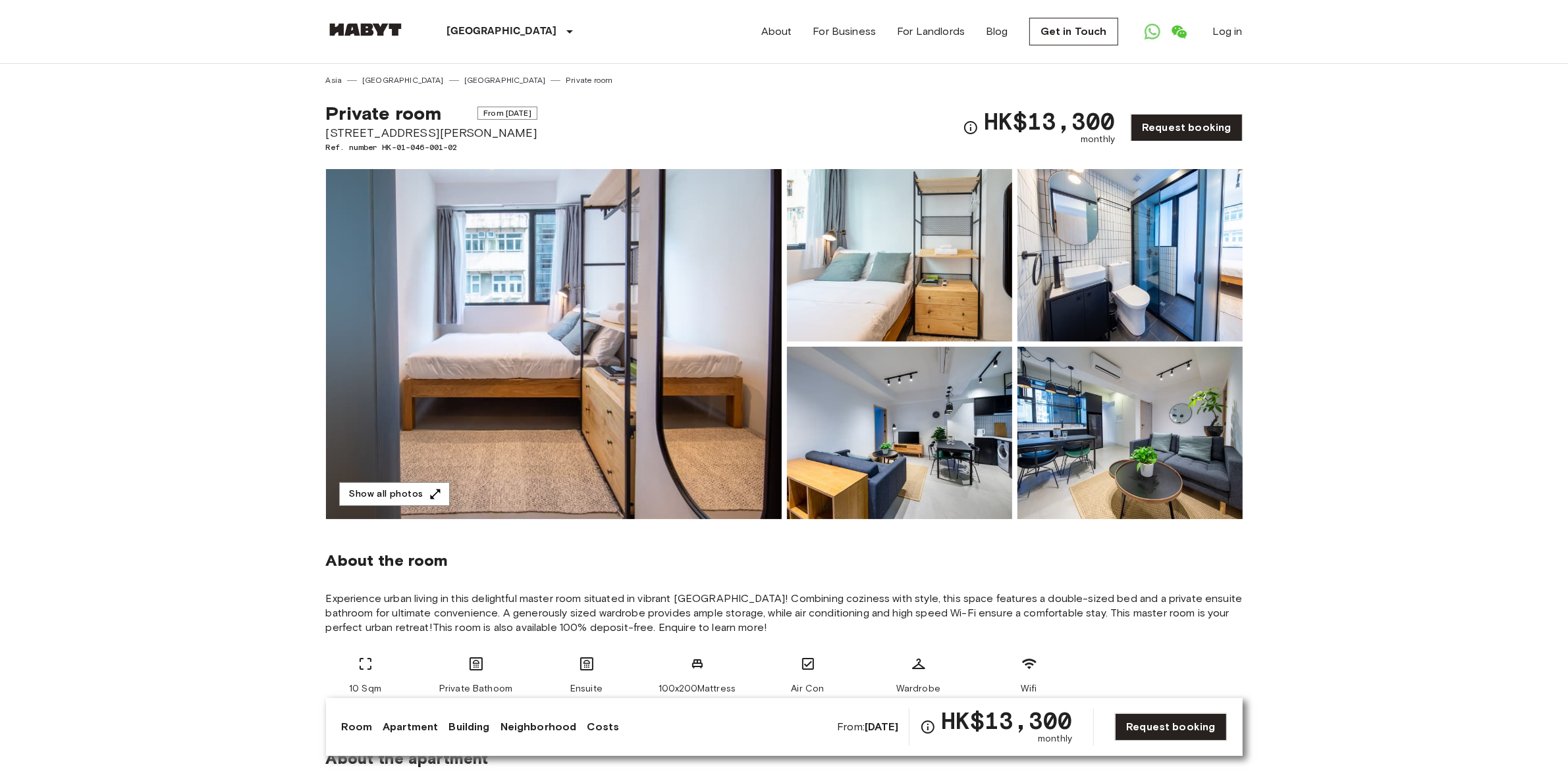
click at [634, 275] on img at bounding box center [553, 344] width 456 height 351
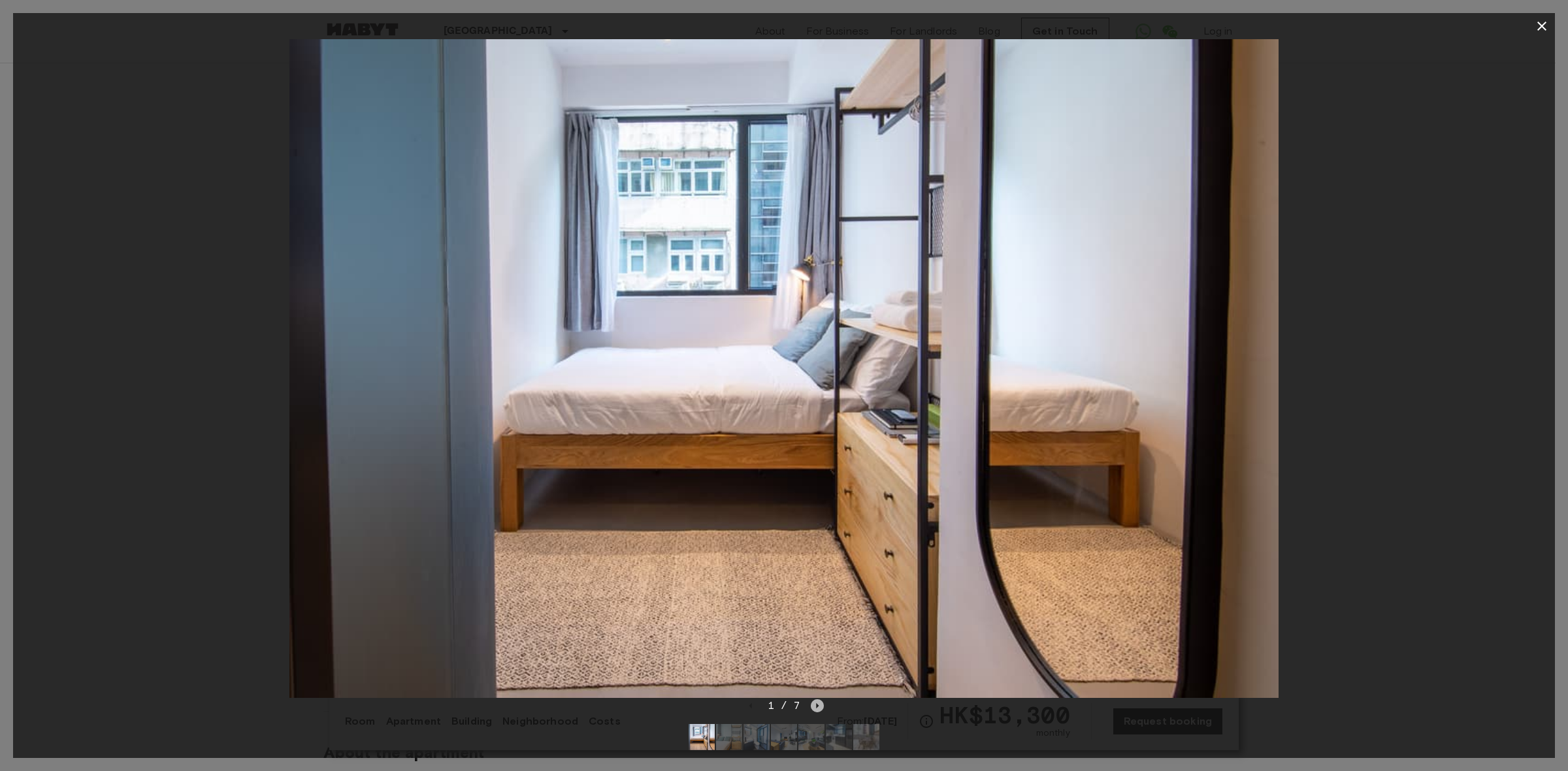
click at [816, 703] on icon "Next image" at bounding box center [817, 705] width 13 height 13
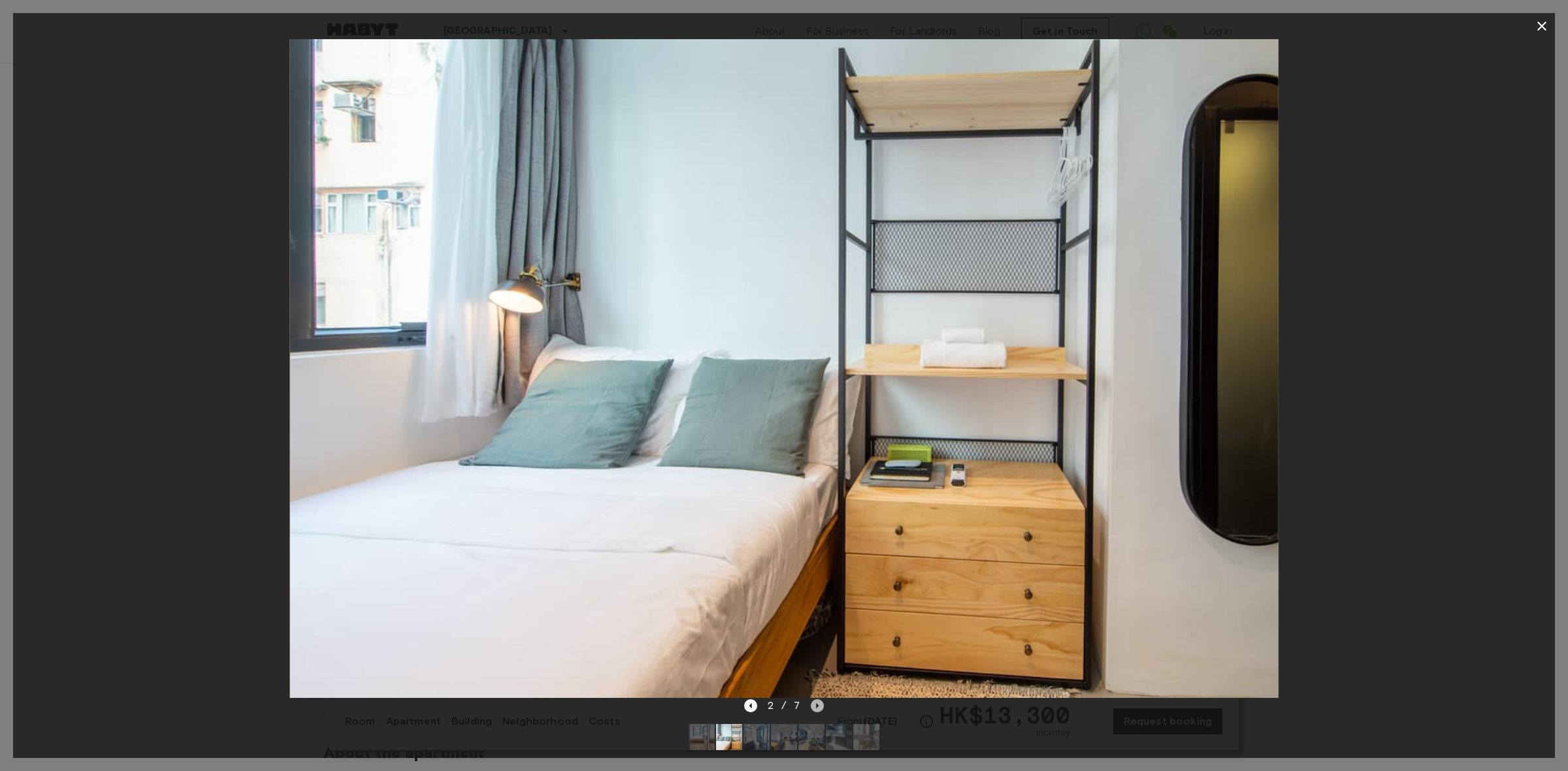
click at [816, 709] on icon "Next image" at bounding box center [817, 705] width 13 height 13
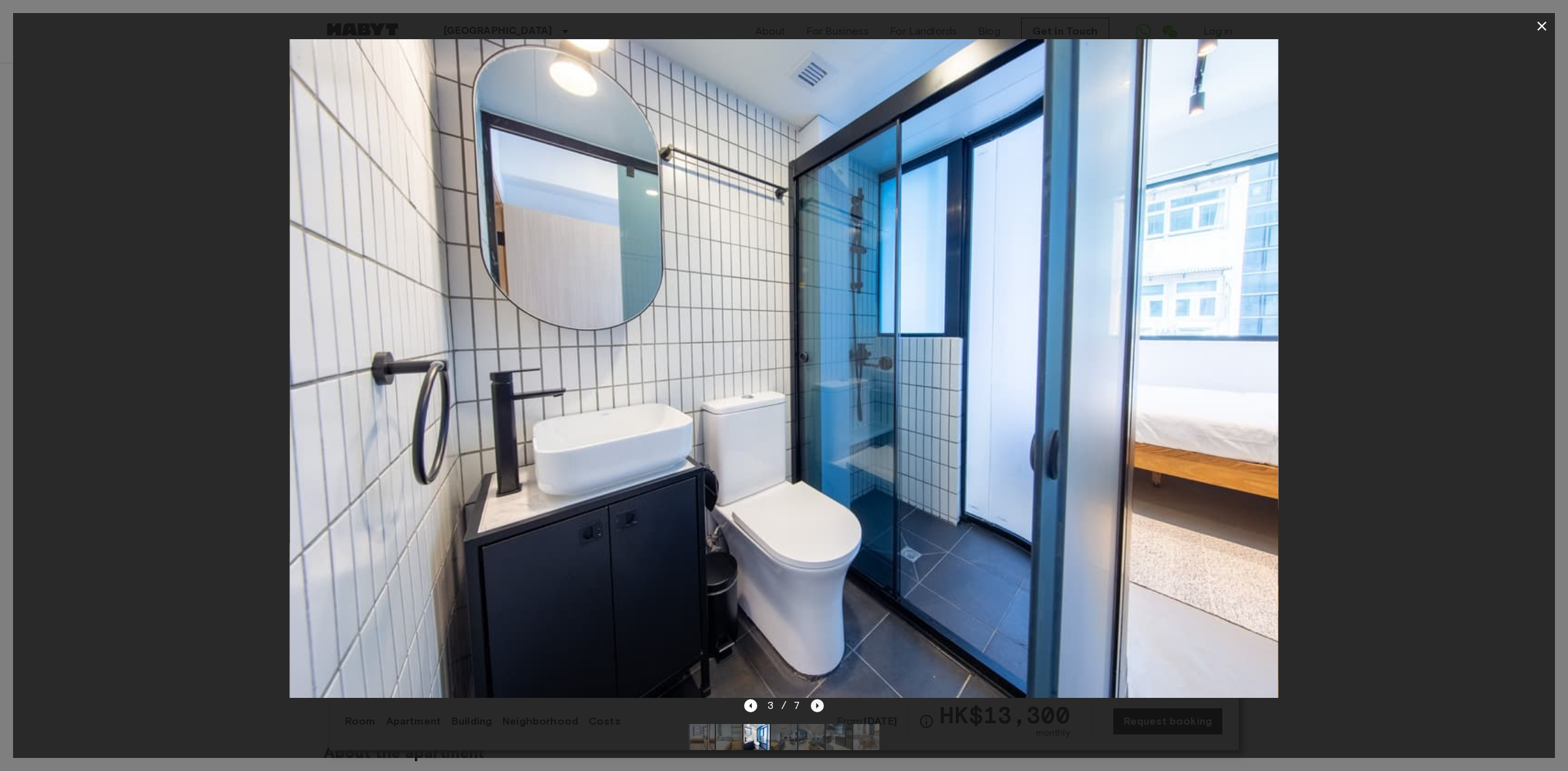
click at [816, 709] on icon "Next image" at bounding box center [817, 705] width 13 height 13
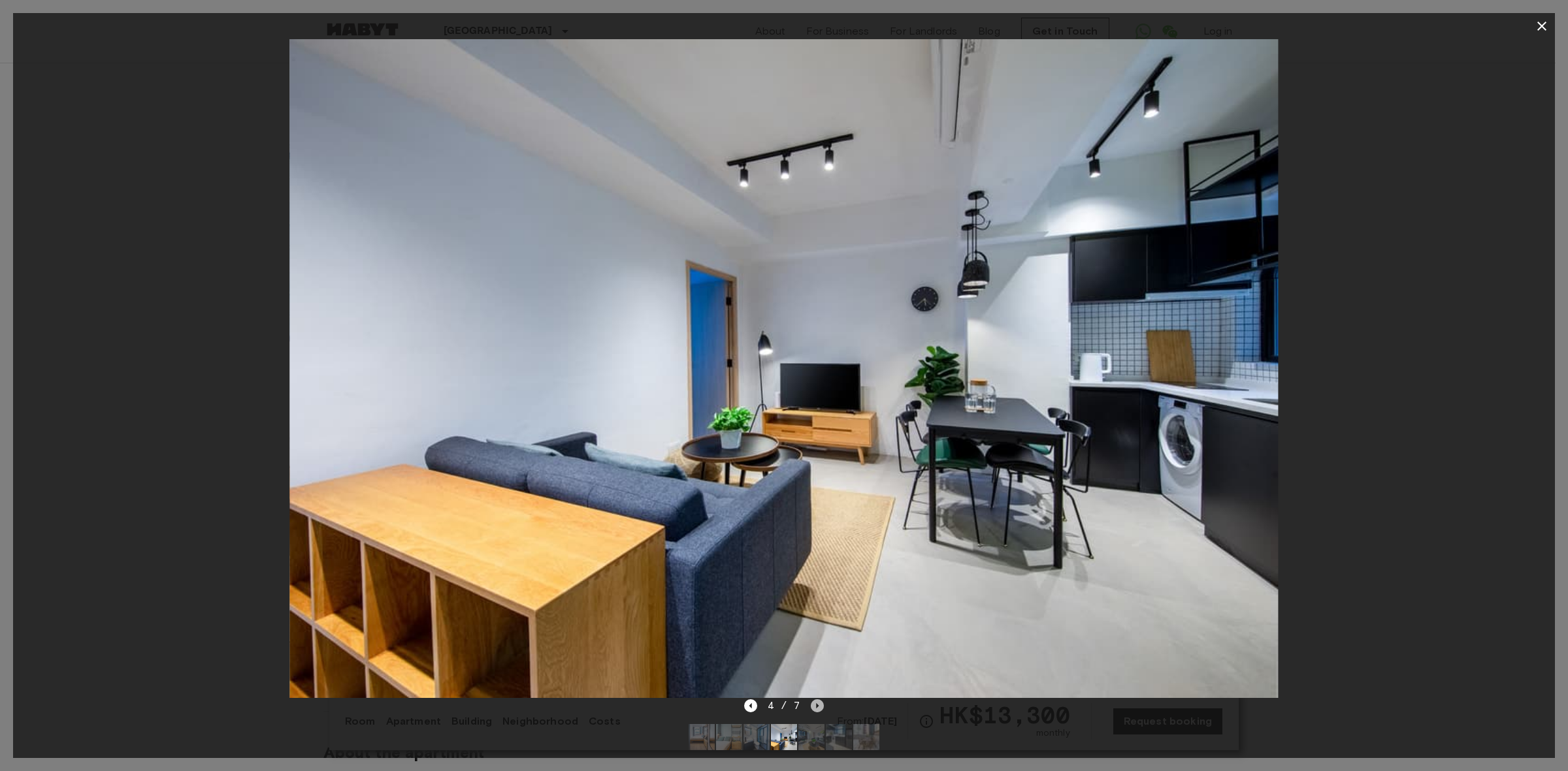
click at [816, 709] on icon "Next image" at bounding box center [817, 705] width 13 height 13
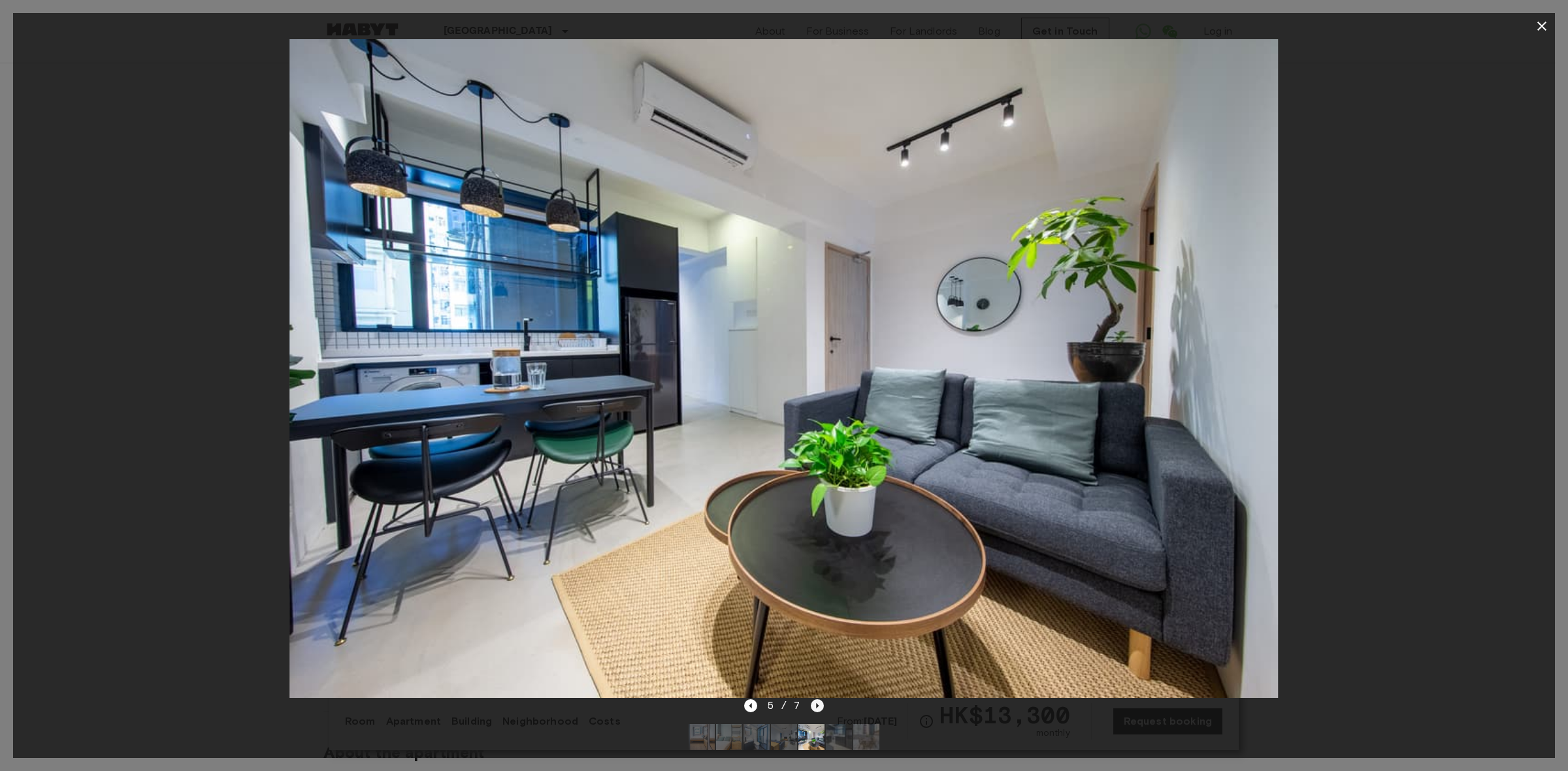
click at [815, 706] on icon "Next image" at bounding box center [817, 705] width 13 height 13
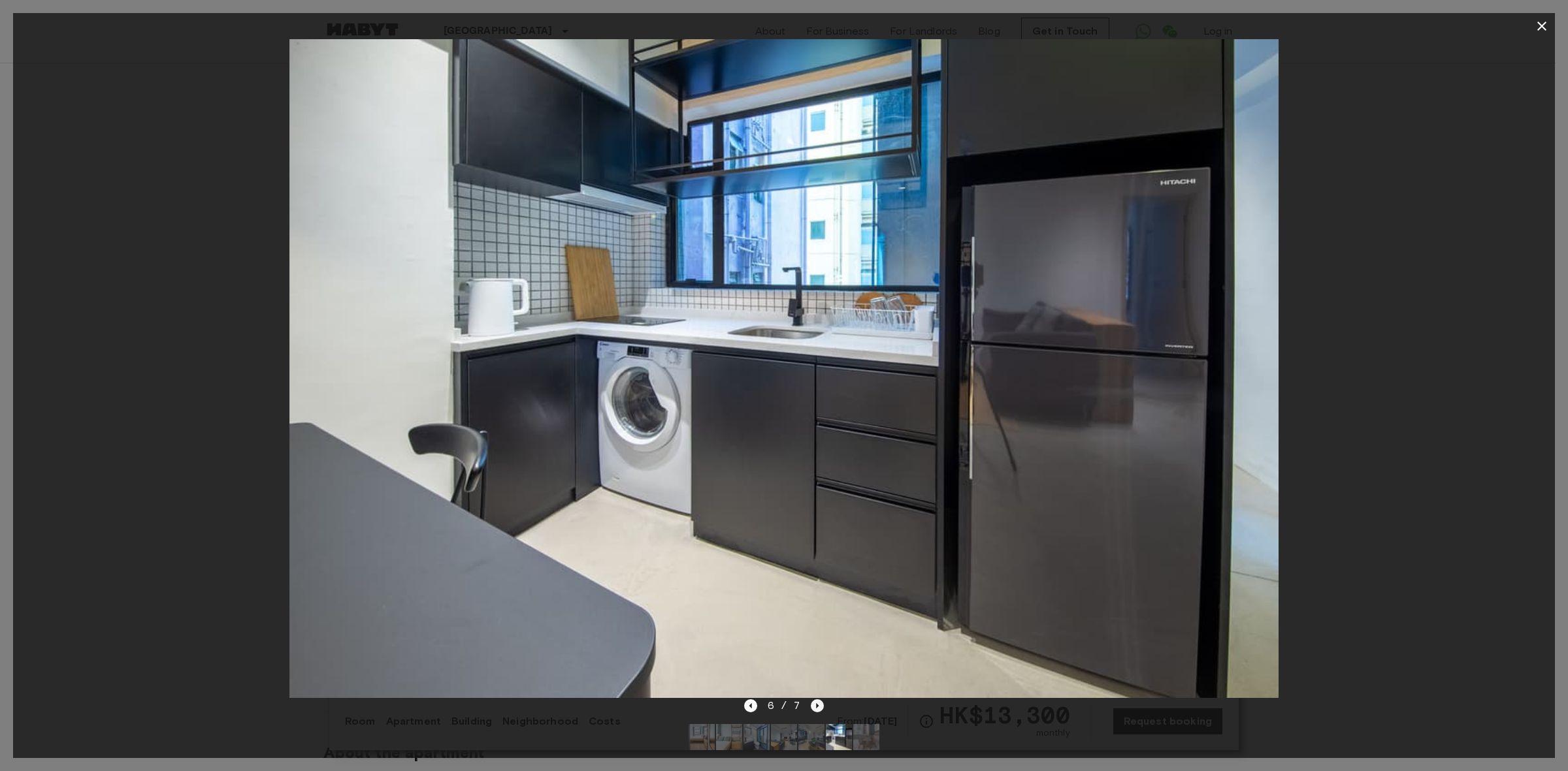
click at [815, 706] on icon "Next image" at bounding box center [817, 705] width 13 height 13
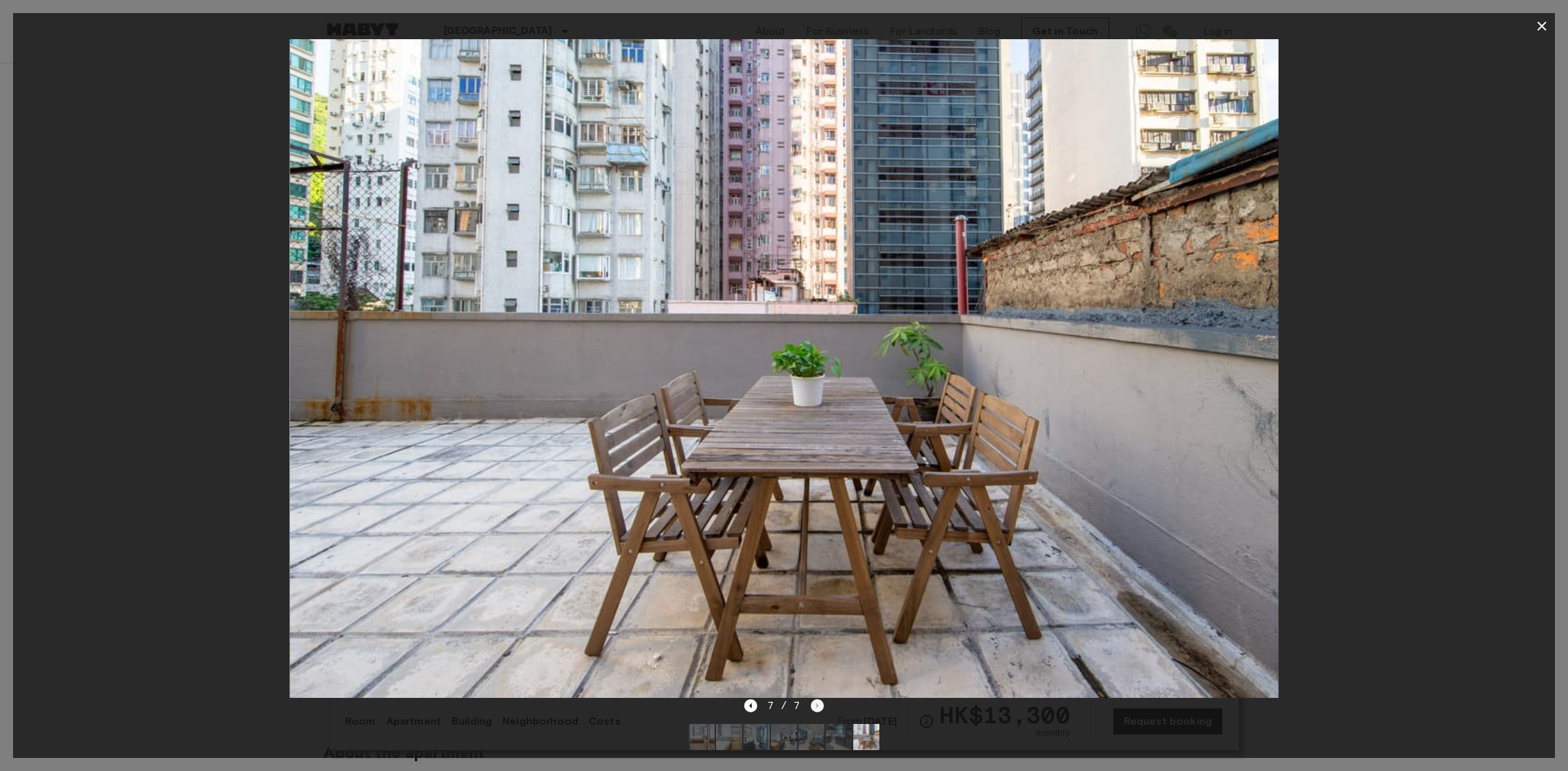
click at [815, 706] on div "7 / 7" at bounding box center [784, 706] width 81 height 16
click at [1542, 25] on icon "button" at bounding box center [1541, 26] width 9 height 9
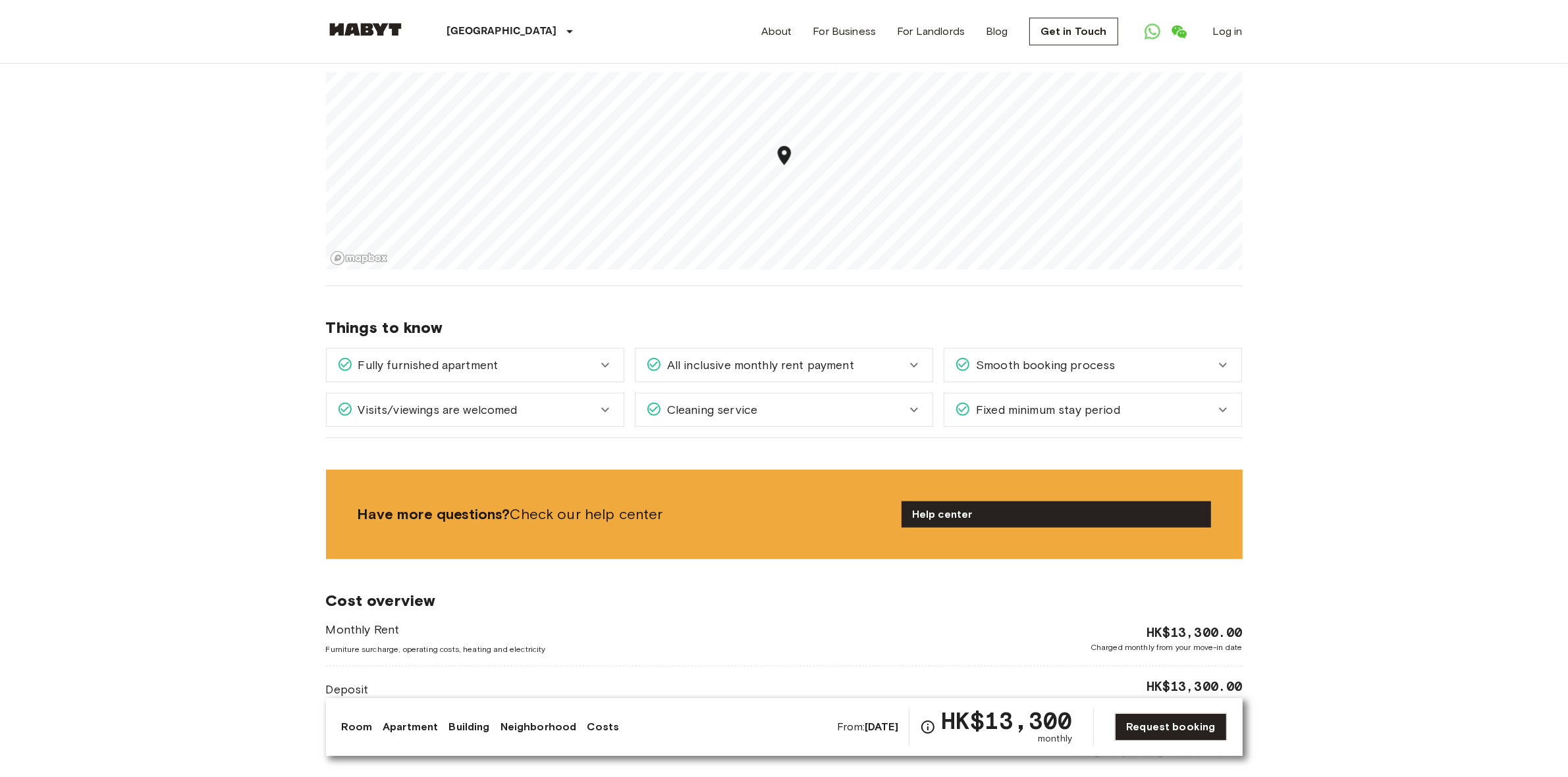
scroll to position [1317, 0]
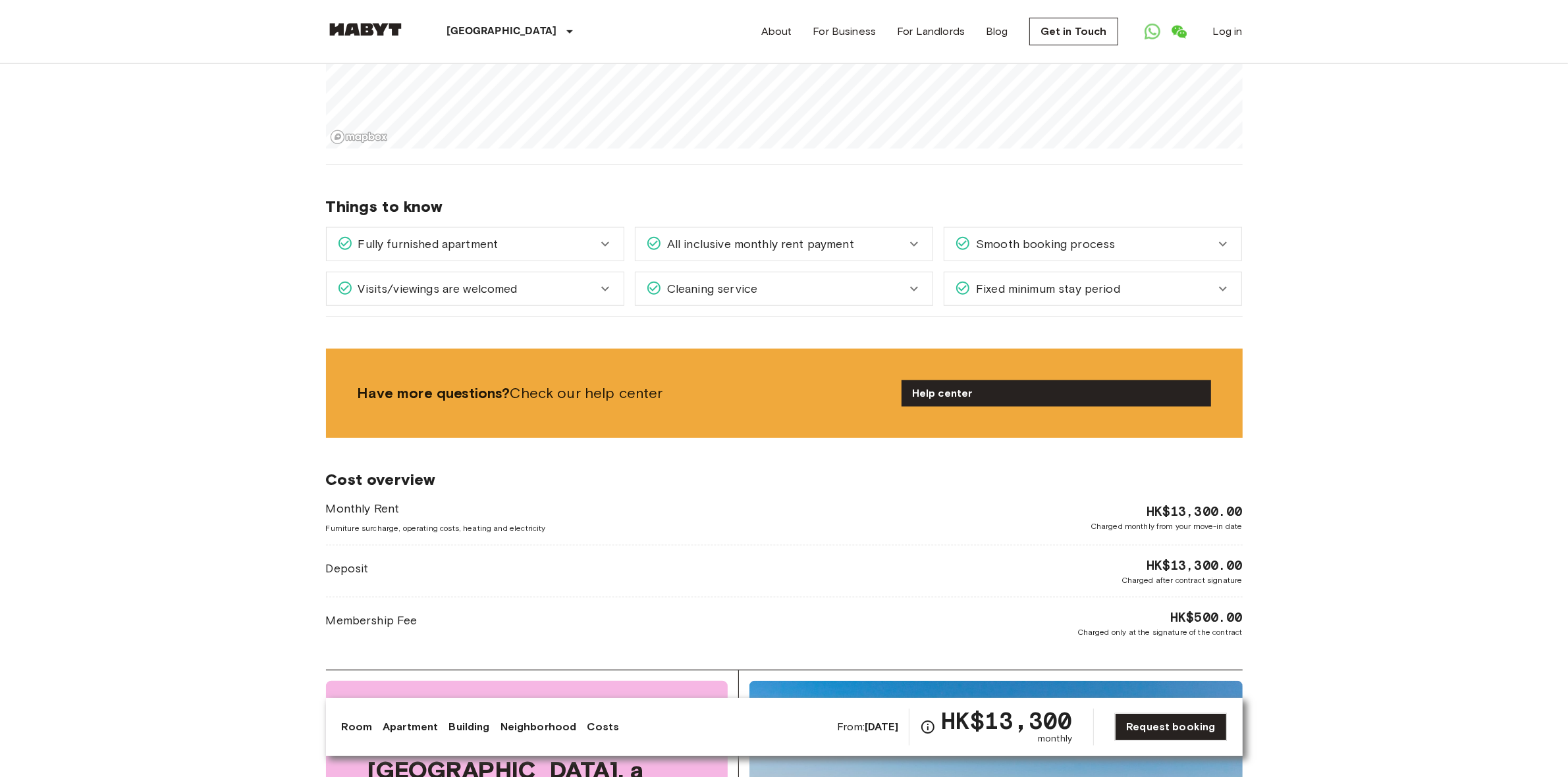
click at [602, 236] on icon at bounding box center [605, 244] width 16 height 16
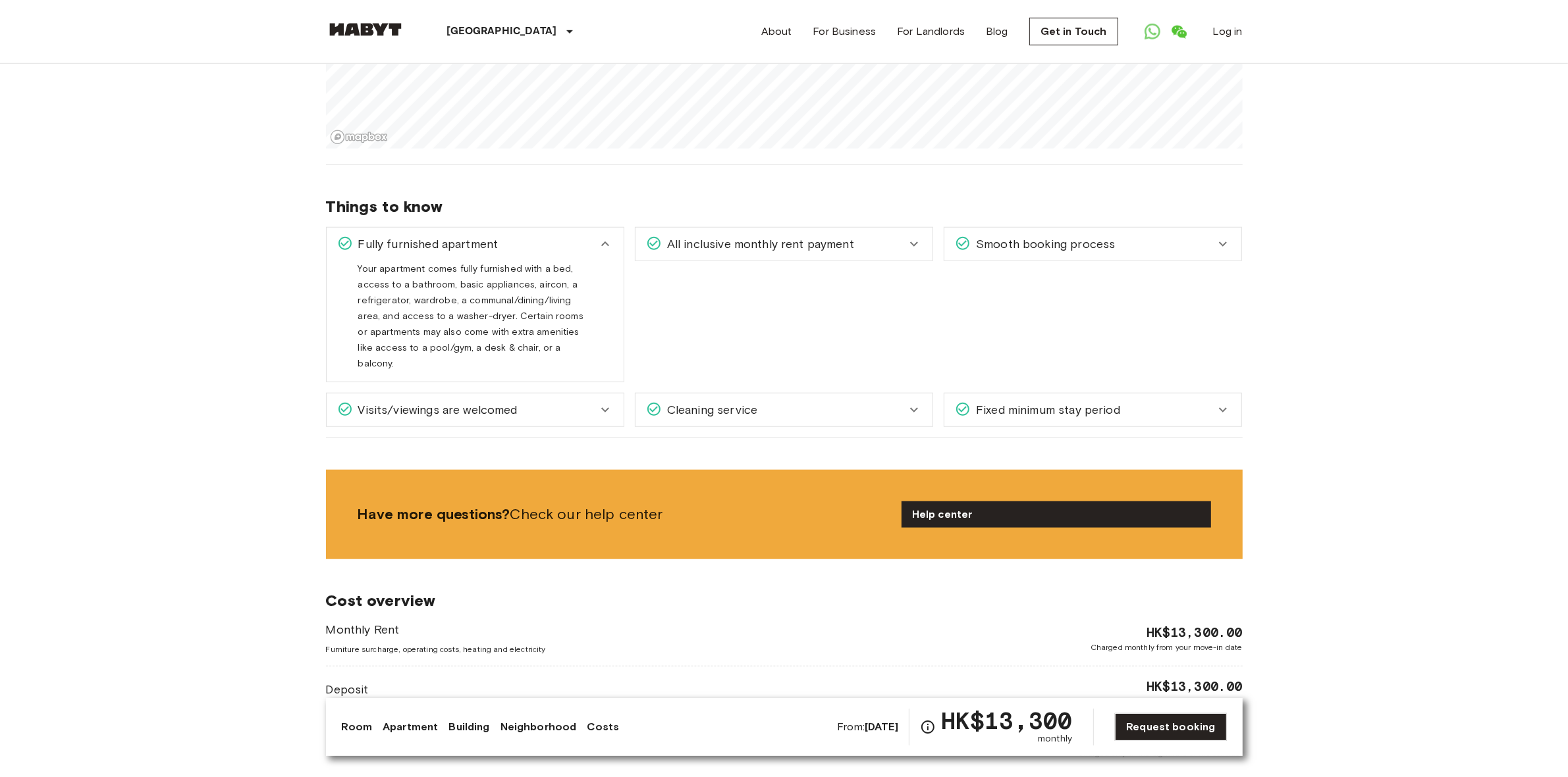
click at [600, 236] on icon at bounding box center [605, 244] width 16 height 16
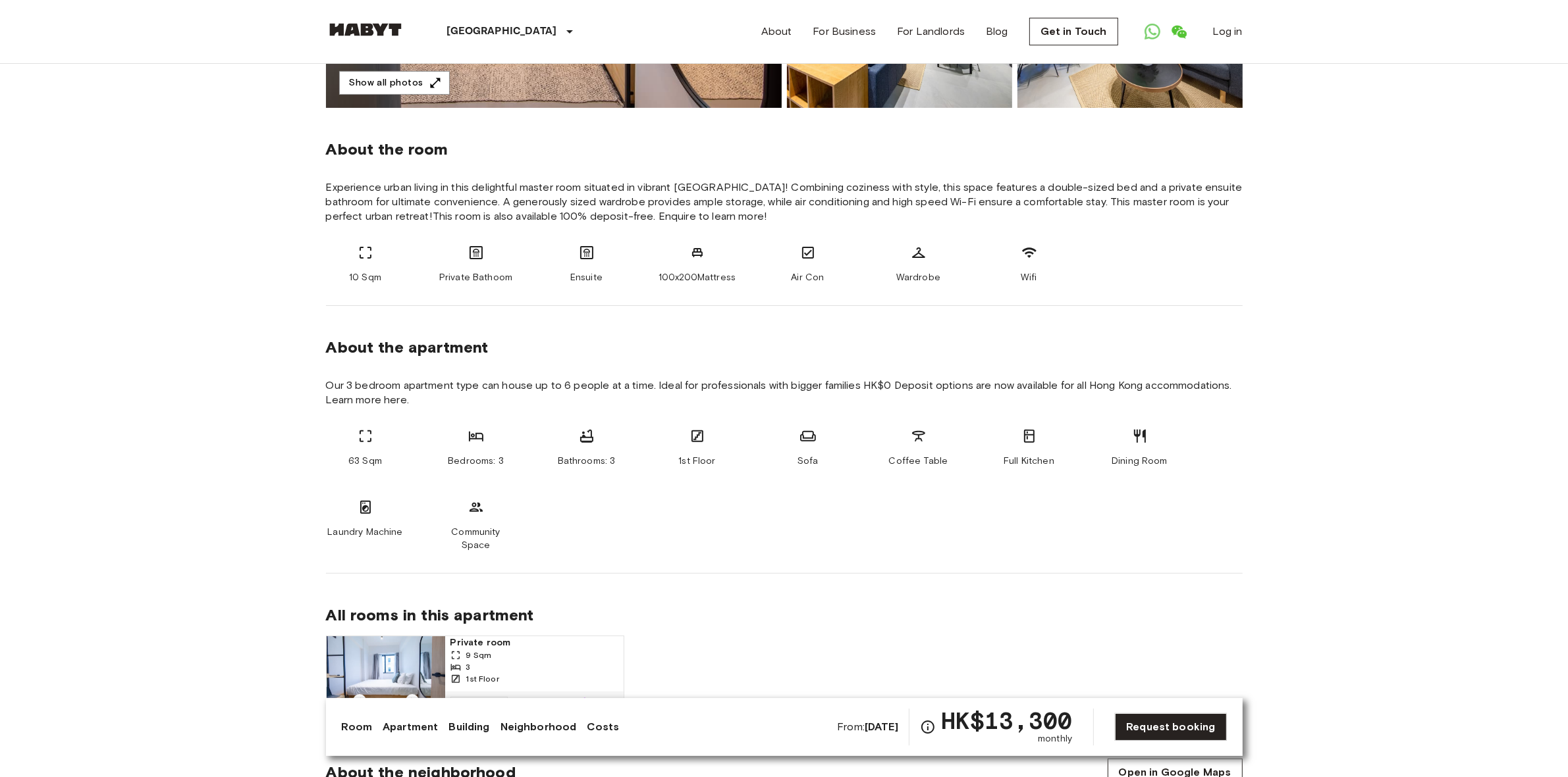
scroll to position [0, 0]
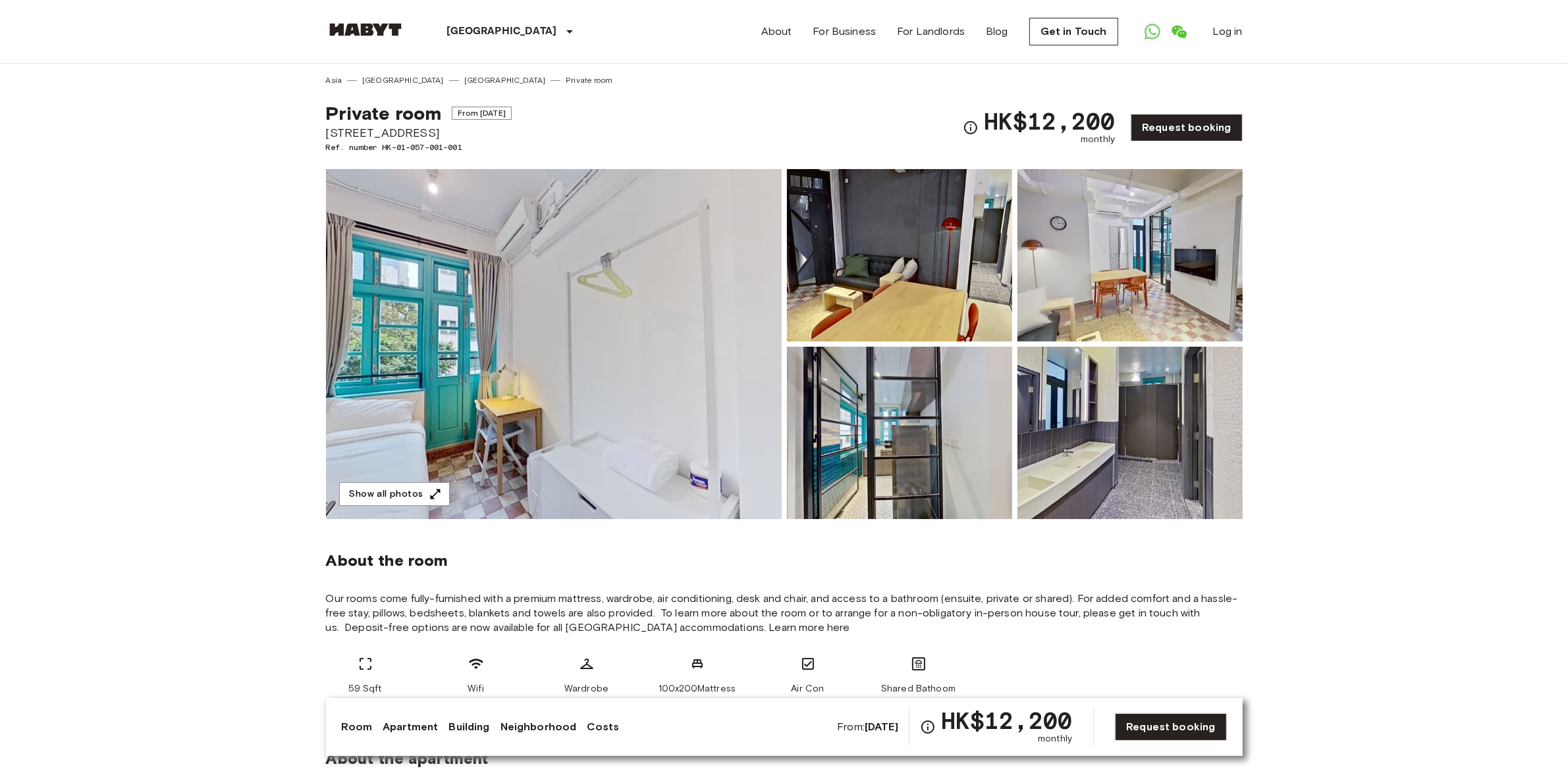
click at [666, 365] on img at bounding box center [553, 344] width 456 height 351
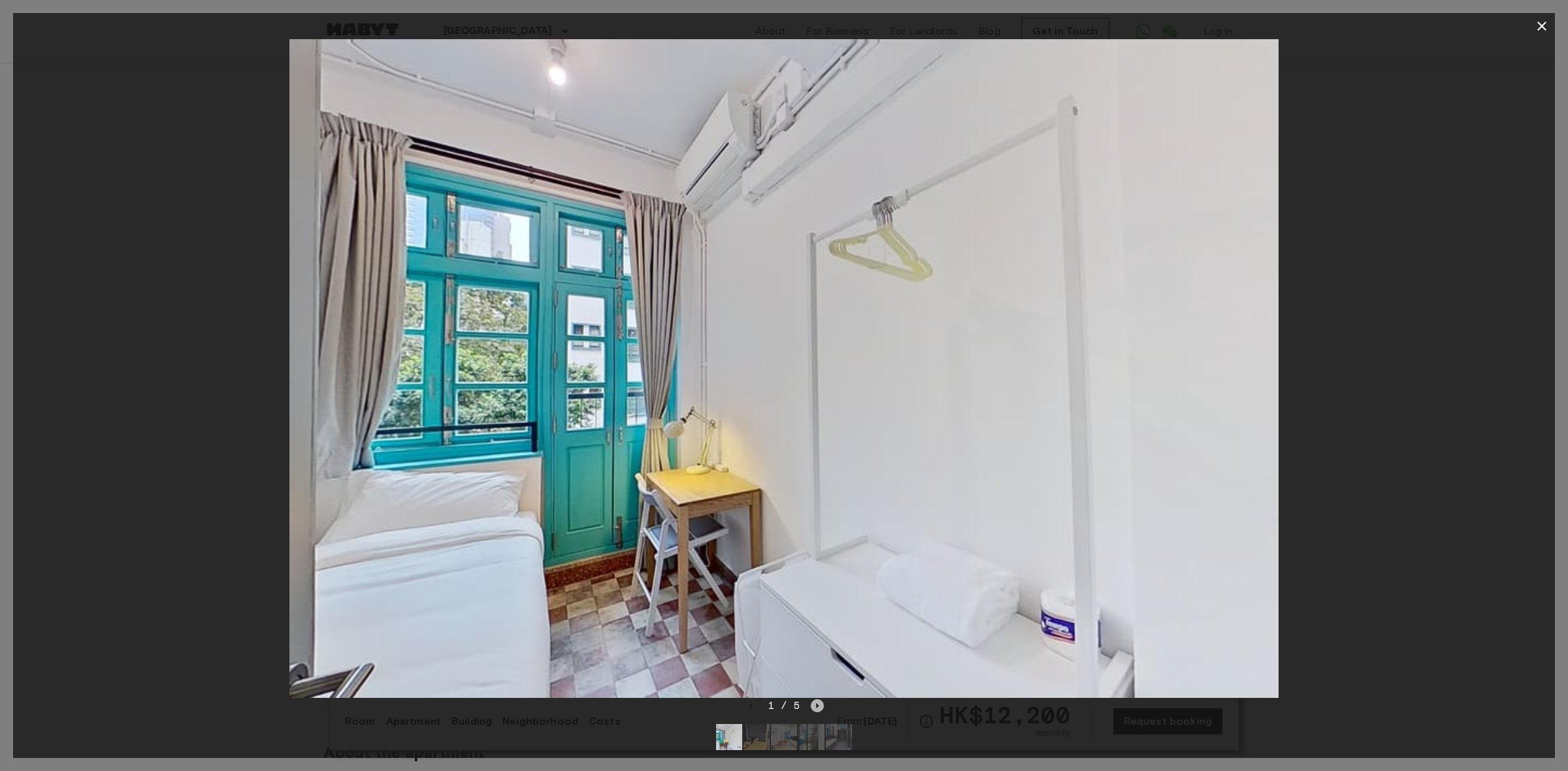
click at [818, 704] on icon "Next image" at bounding box center [817, 705] width 13 height 13
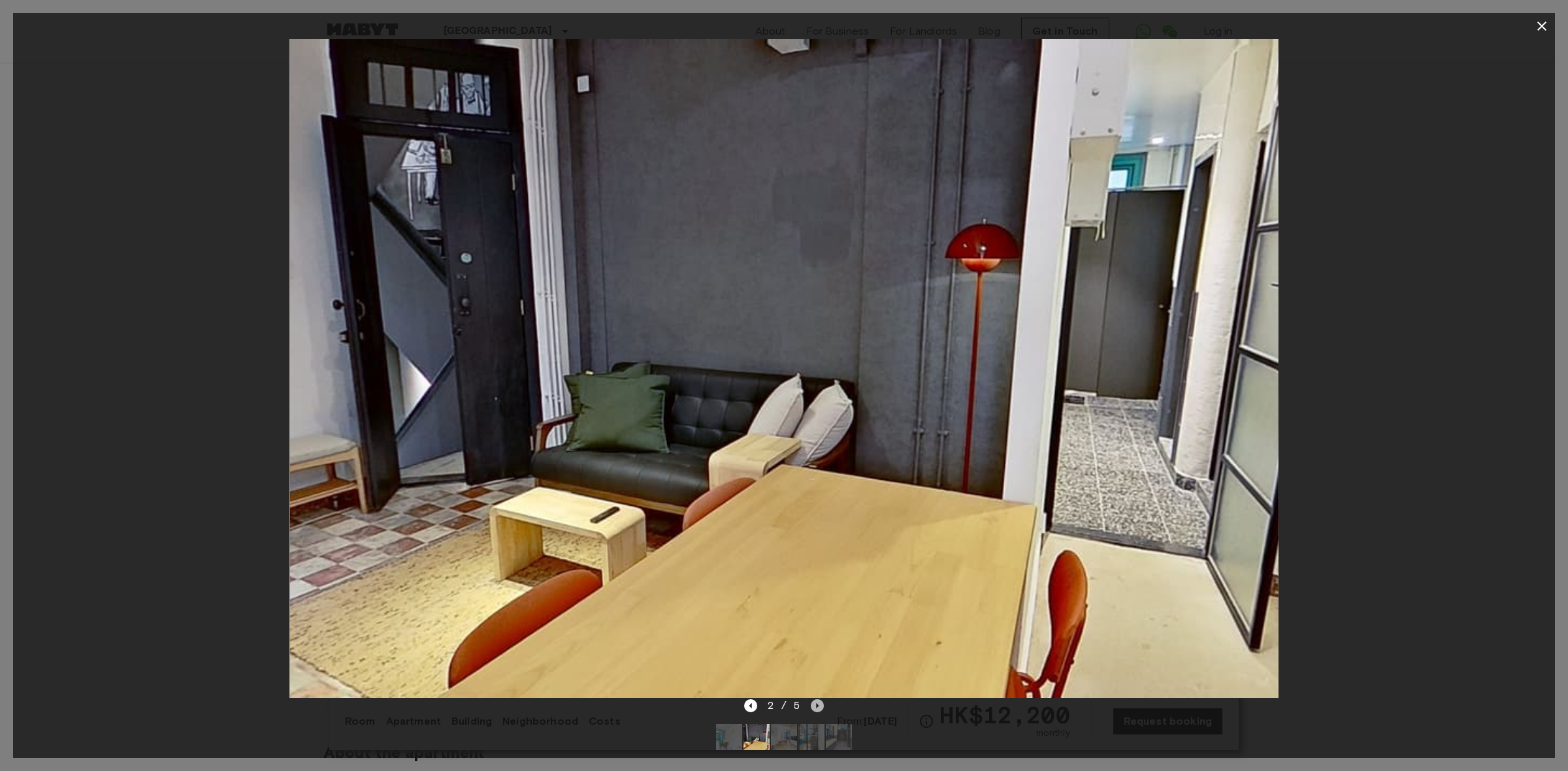
click at [818, 704] on icon "Next image" at bounding box center [817, 705] width 13 height 13
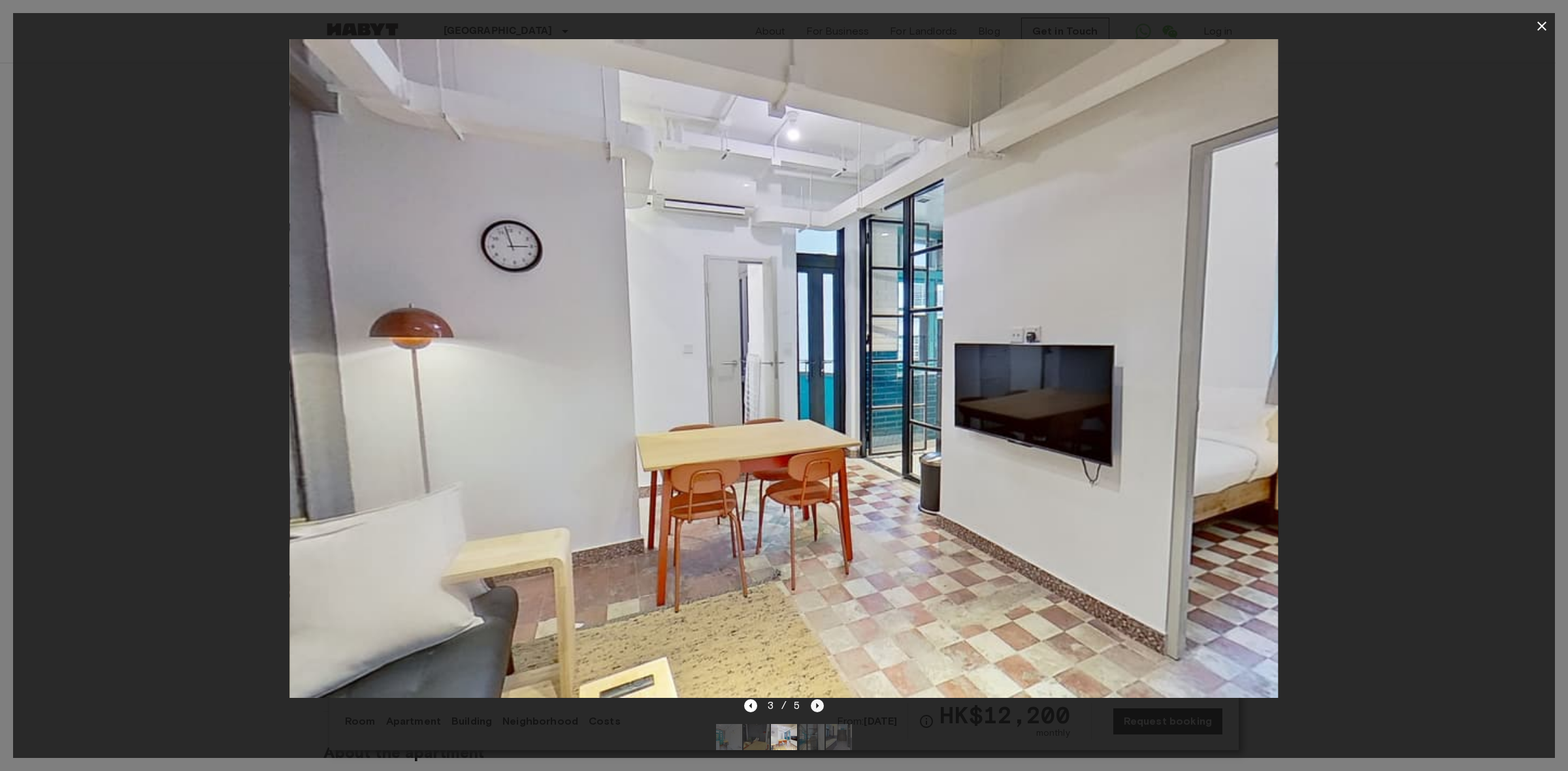
click at [818, 704] on icon "Next image" at bounding box center [817, 705] width 13 height 13
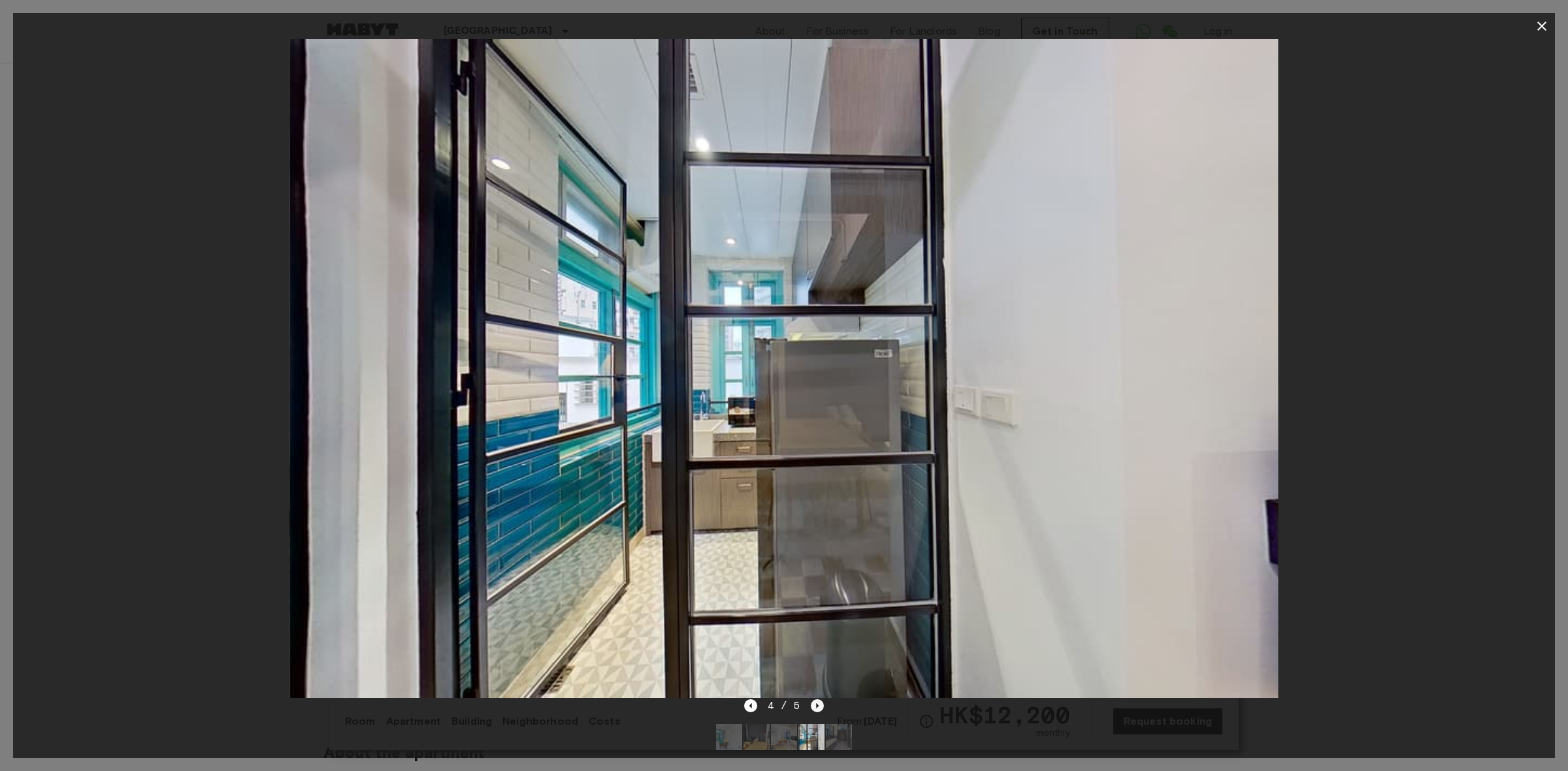
click at [818, 704] on icon "Next image" at bounding box center [817, 705] width 13 height 13
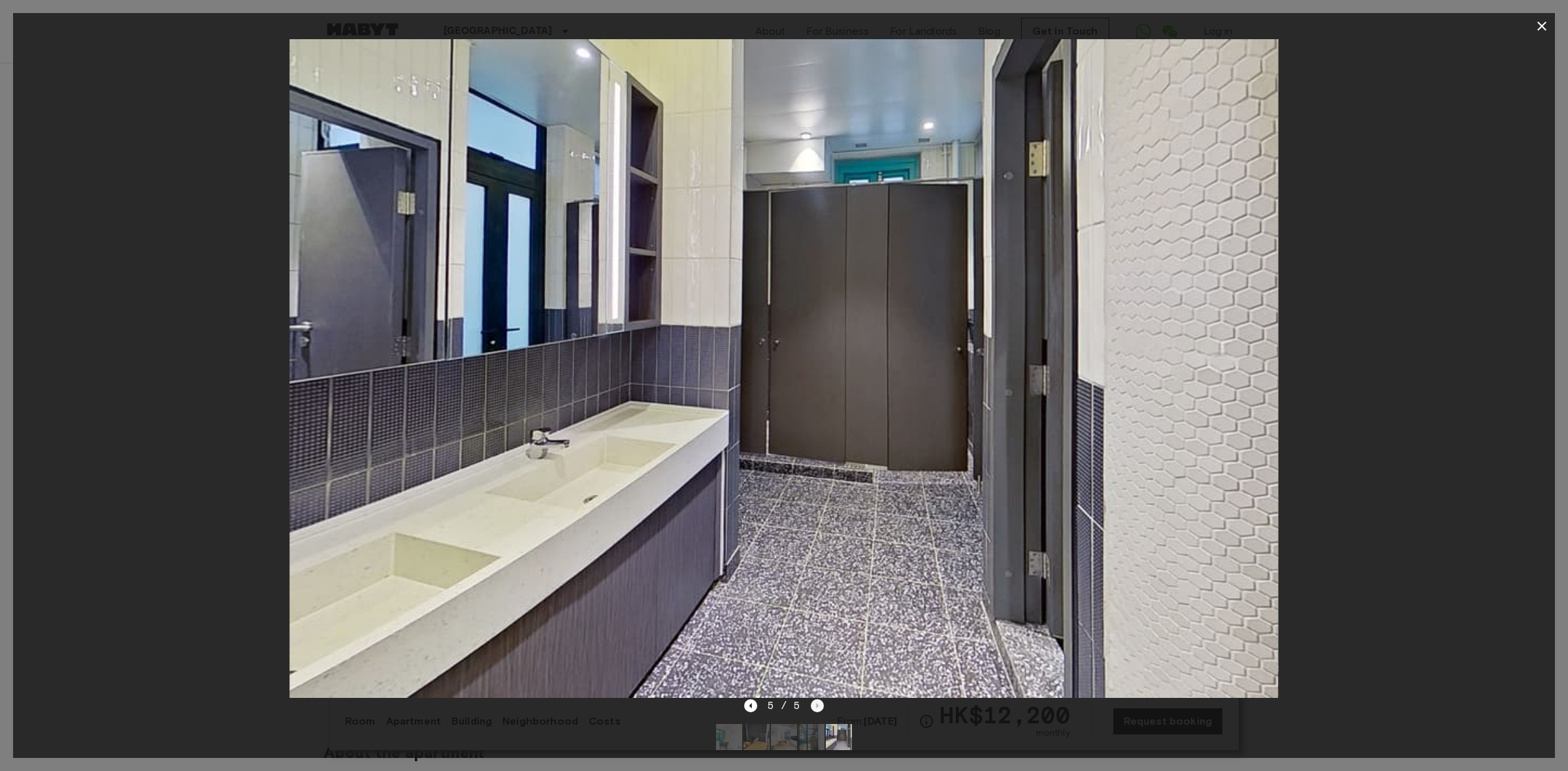
click at [818, 704] on div "5 / 5" at bounding box center [784, 706] width 81 height 16
click at [1547, 27] on icon "button" at bounding box center [1541, 27] width 16 height 16
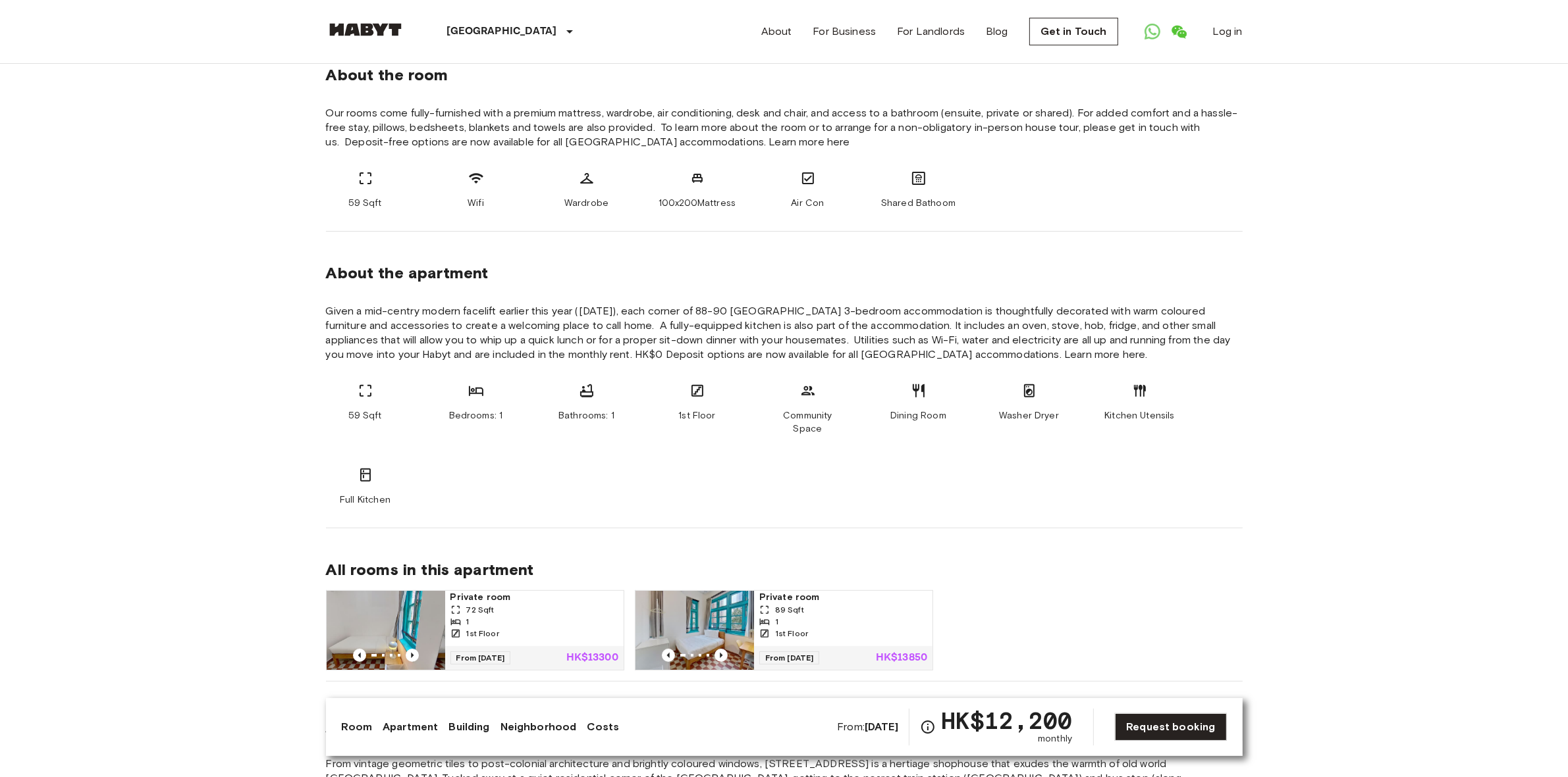
scroll to position [493, 0]
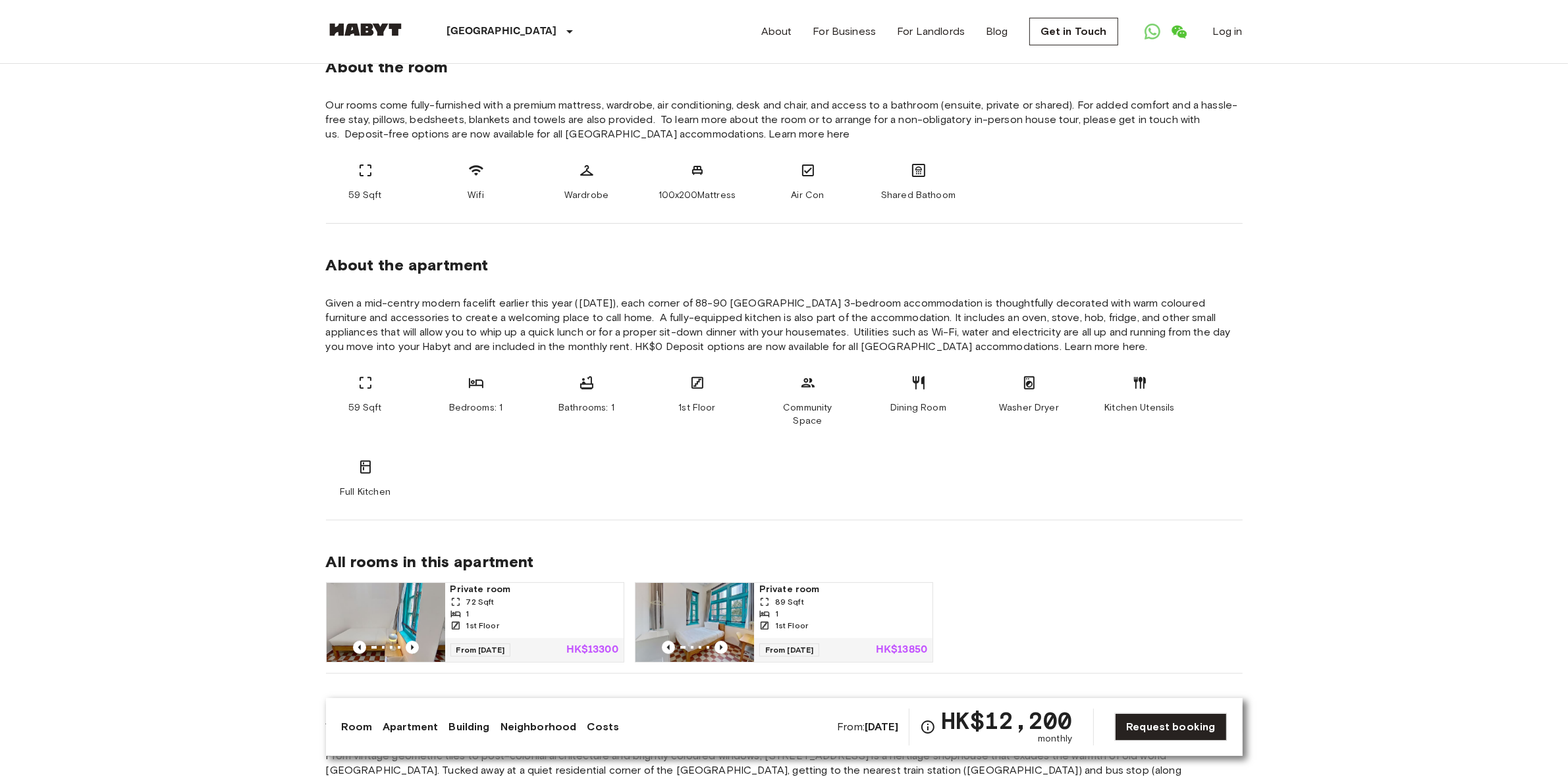
click at [422, 594] on img at bounding box center [386, 623] width 119 height 79
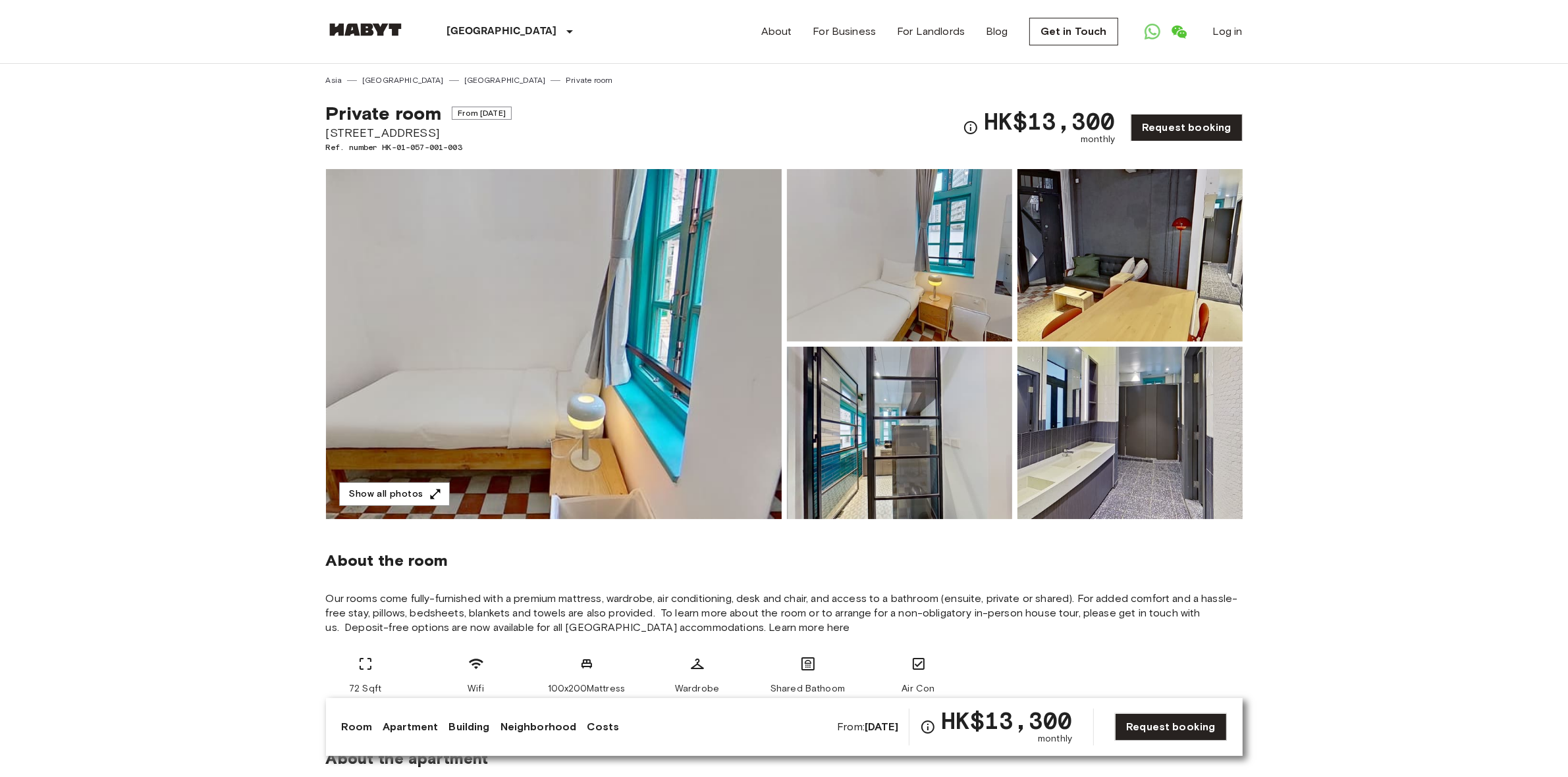
click at [896, 448] on img at bounding box center [900, 433] width 225 height 172
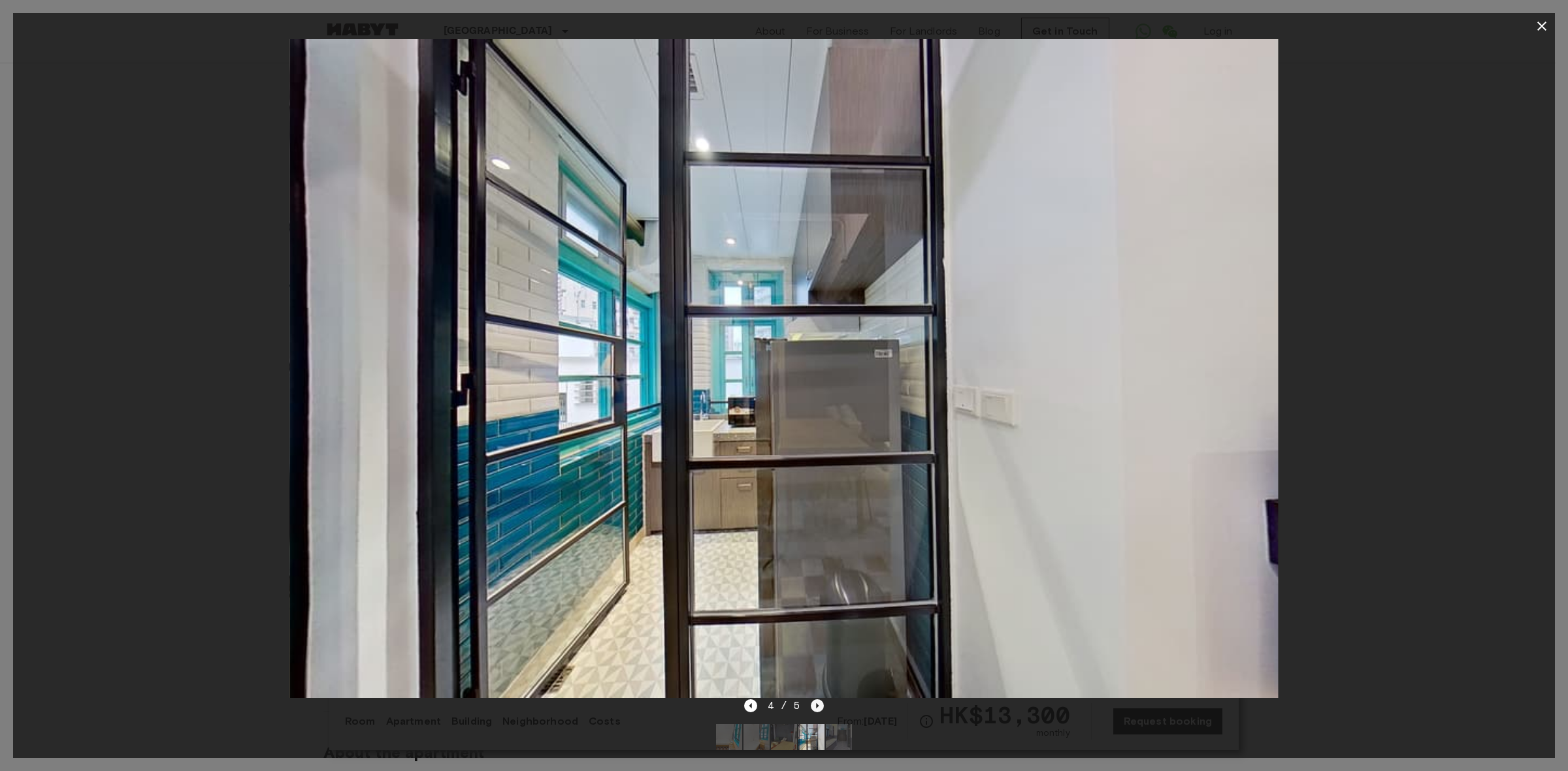
click at [817, 707] on icon "Next image" at bounding box center [817, 705] width 13 height 13
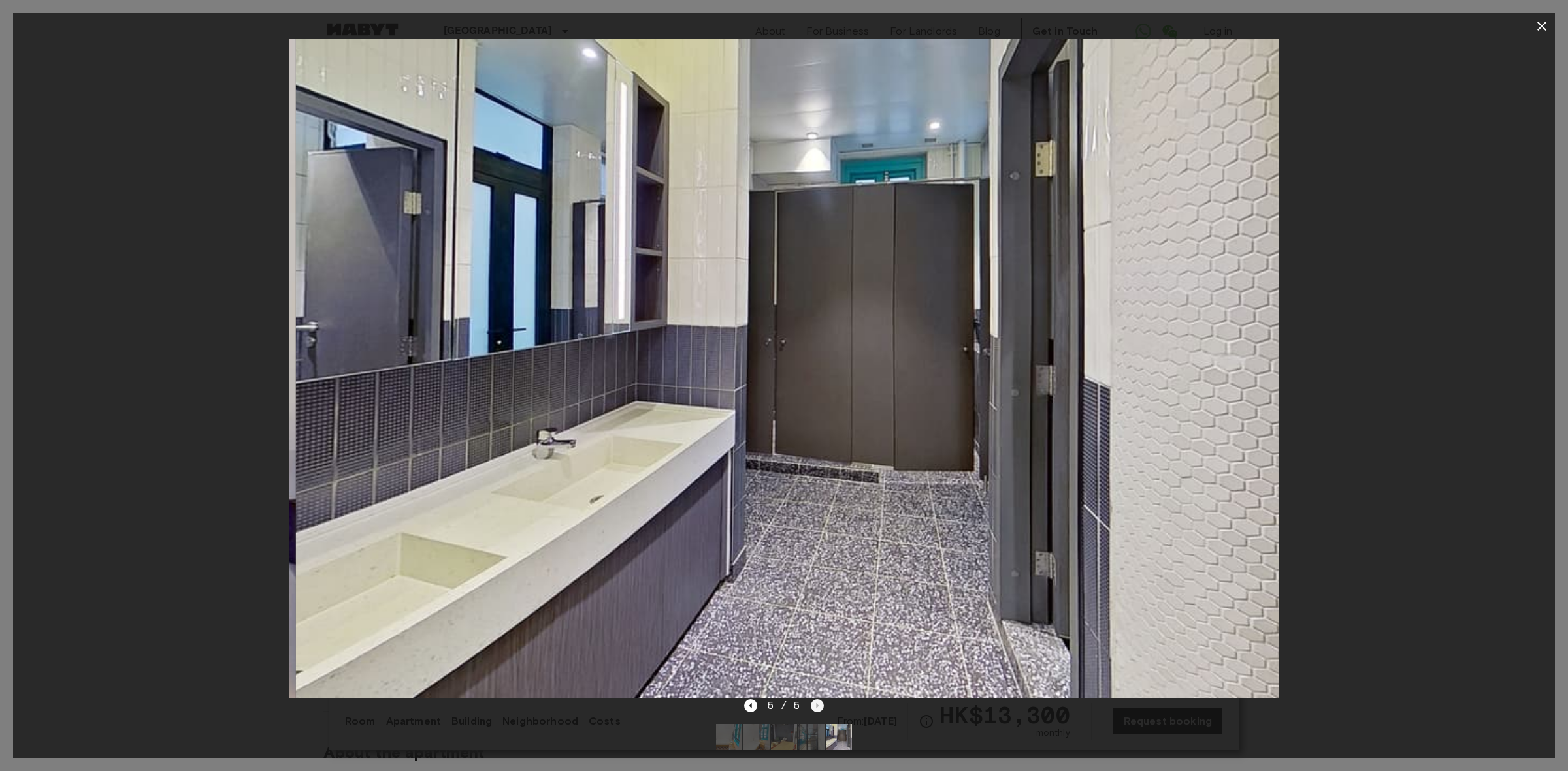
click at [817, 707] on div "5 / 5" at bounding box center [784, 706] width 81 height 16
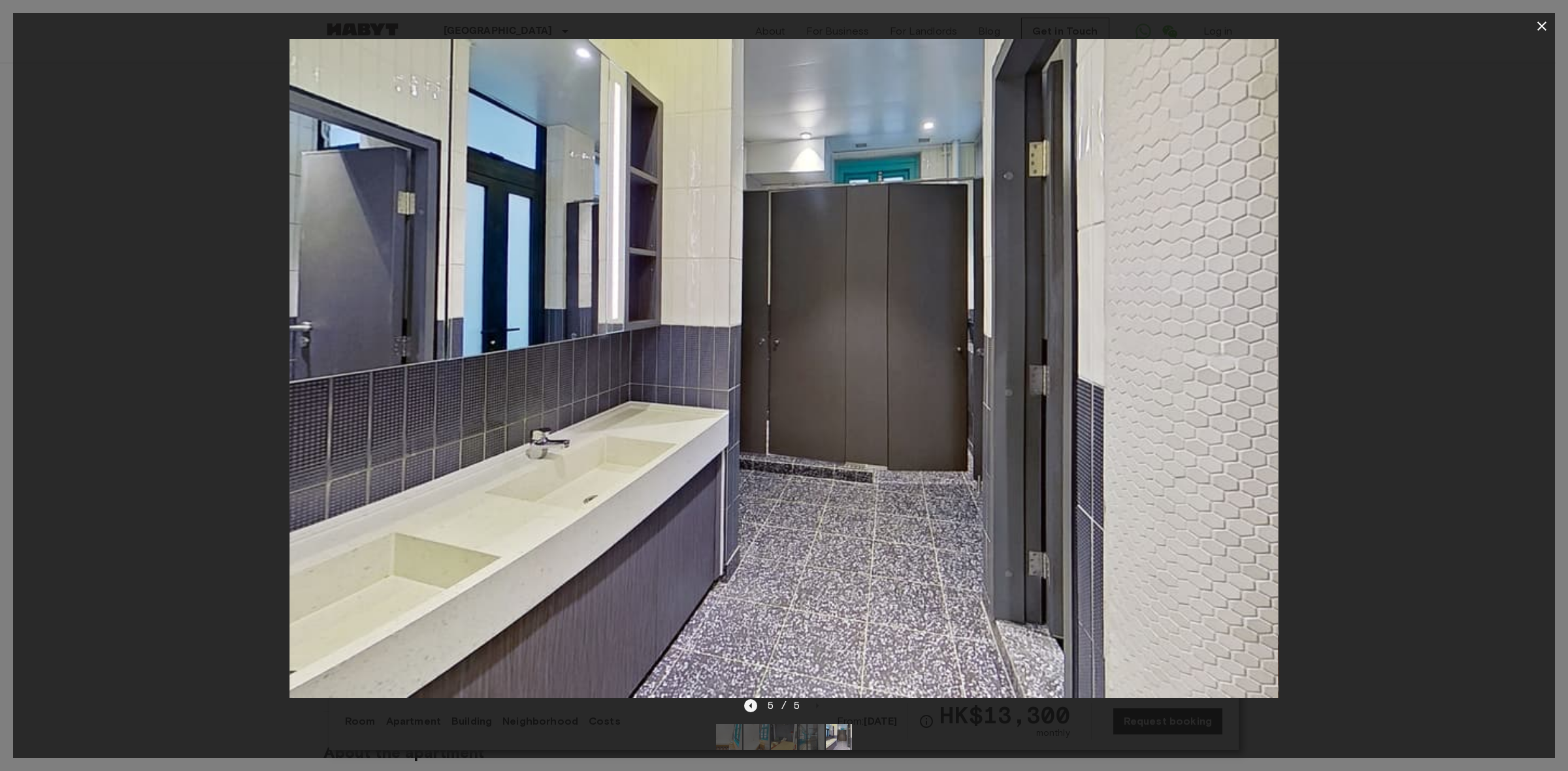
click at [754, 706] on icon "Previous image" at bounding box center [750, 705] width 13 height 13
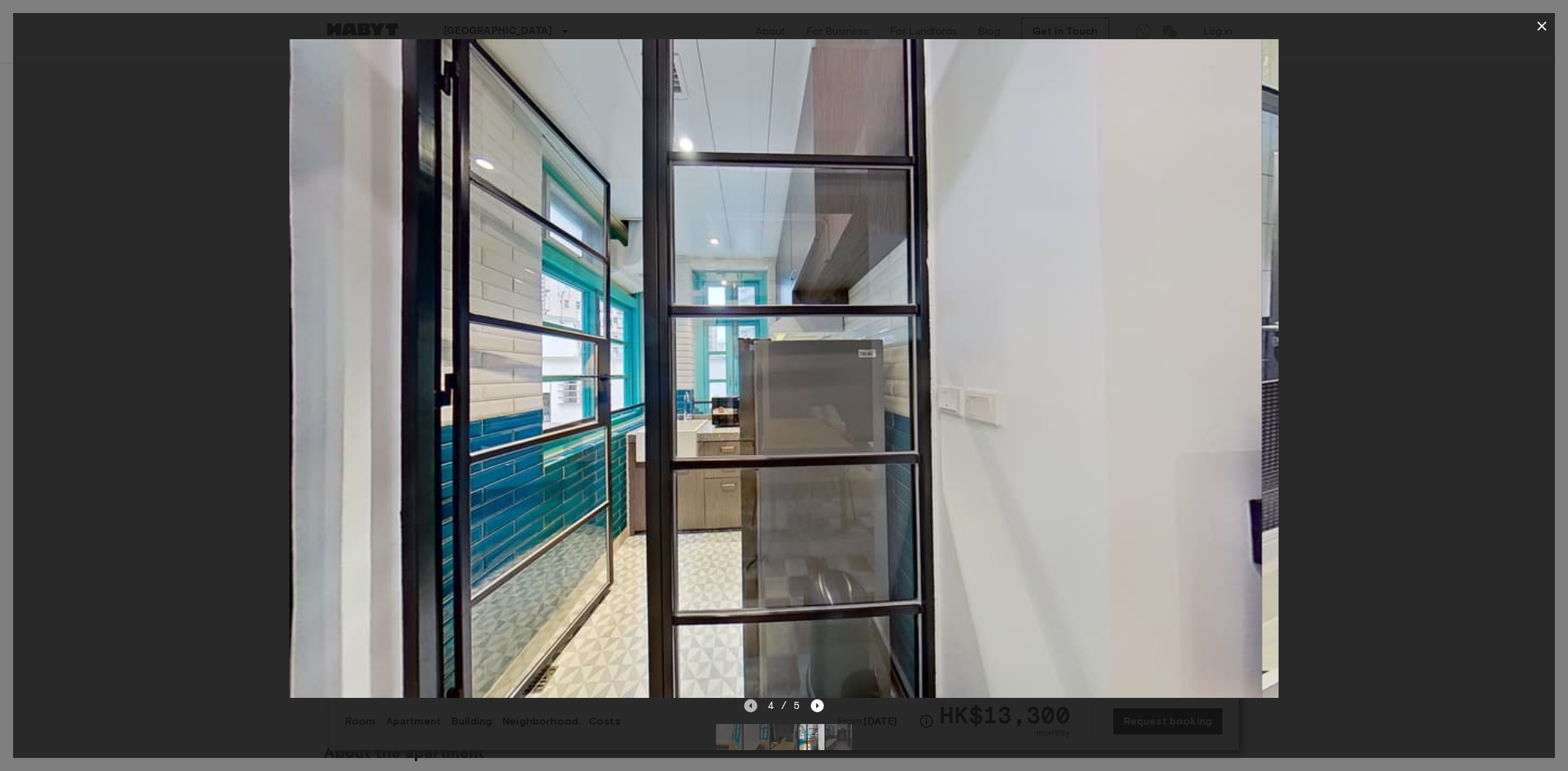
click at [754, 706] on icon "Previous image" at bounding box center [750, 705] width 13 height 13
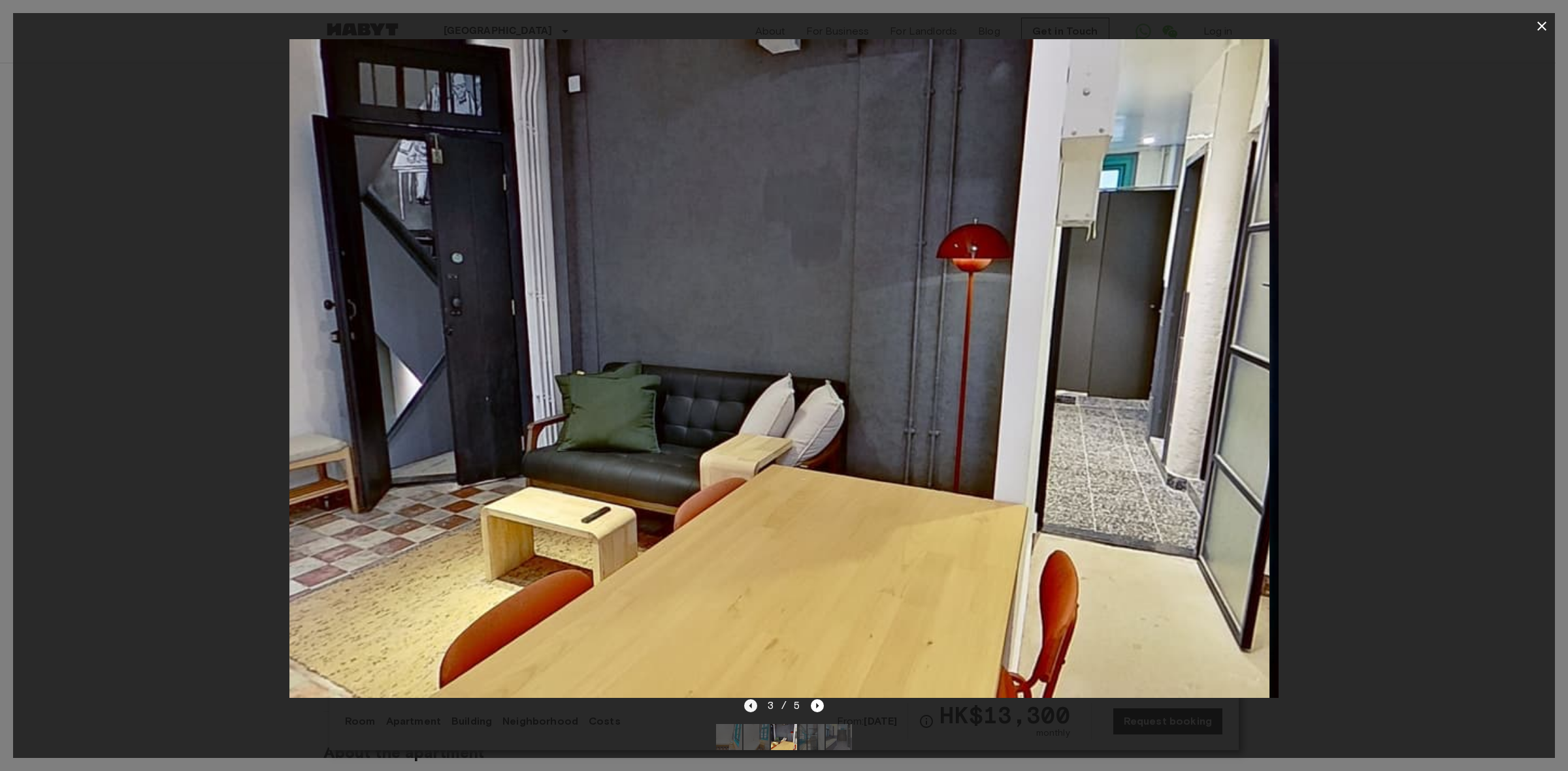
click at [754, 706] on icon "Previous image" at bounding box center [750, 705] width 13 height 13
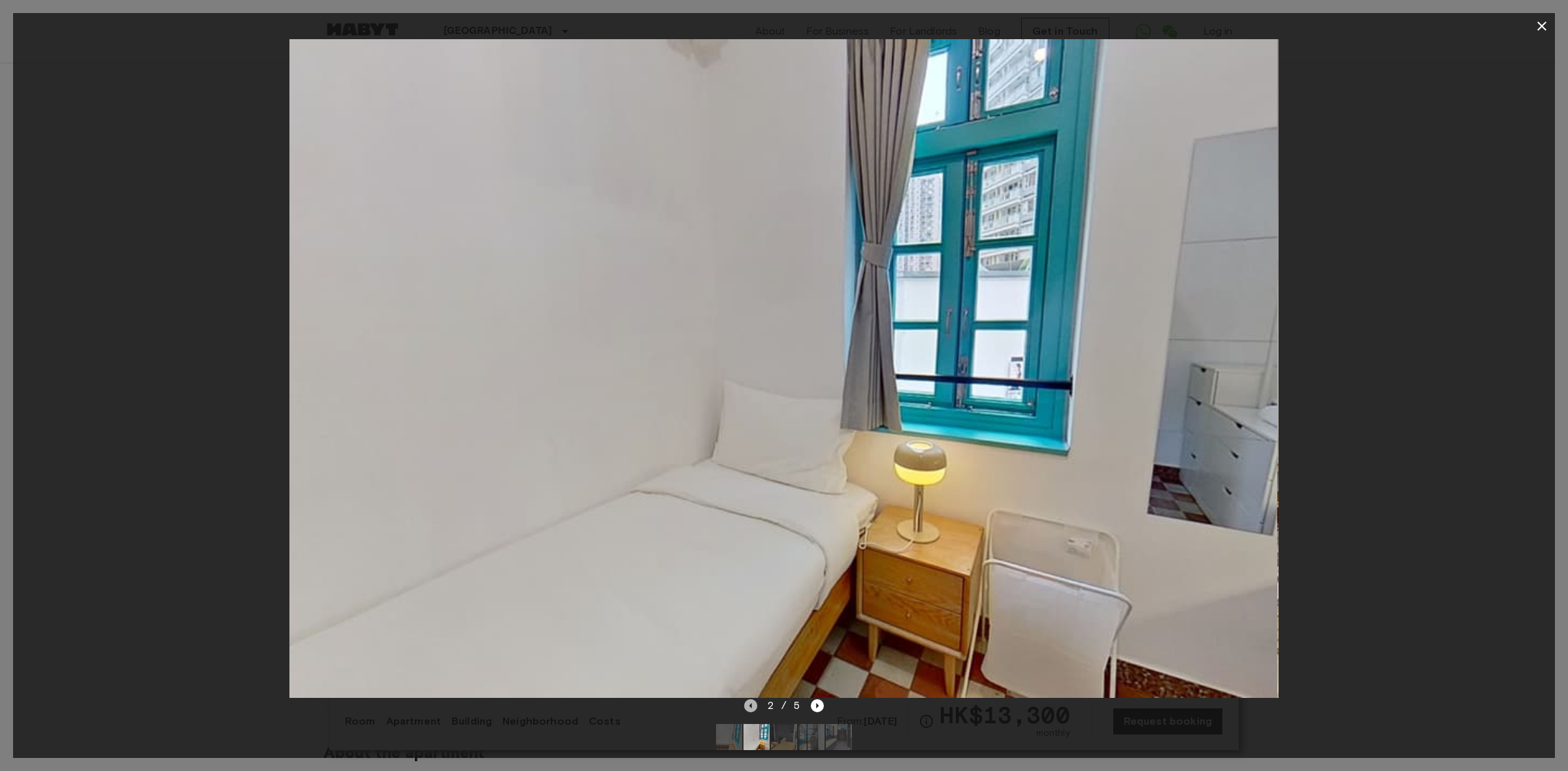
click at [754, 706] on icon "Previous image" at bounding box center [750, 705] width 13 height 13
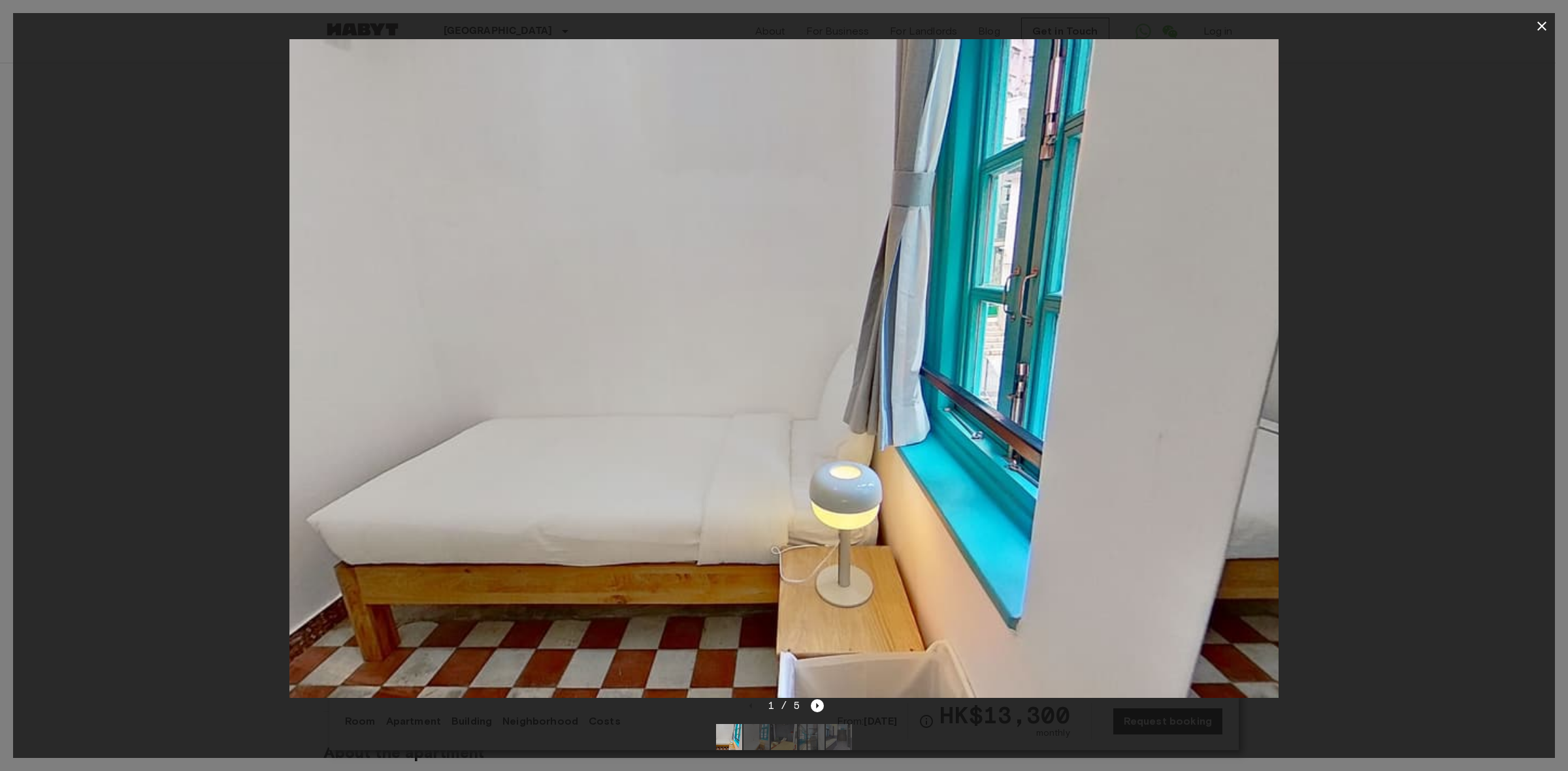
click at [1536, 21] on icon "button" at bounding box center [1541, 27] width 16 height 16
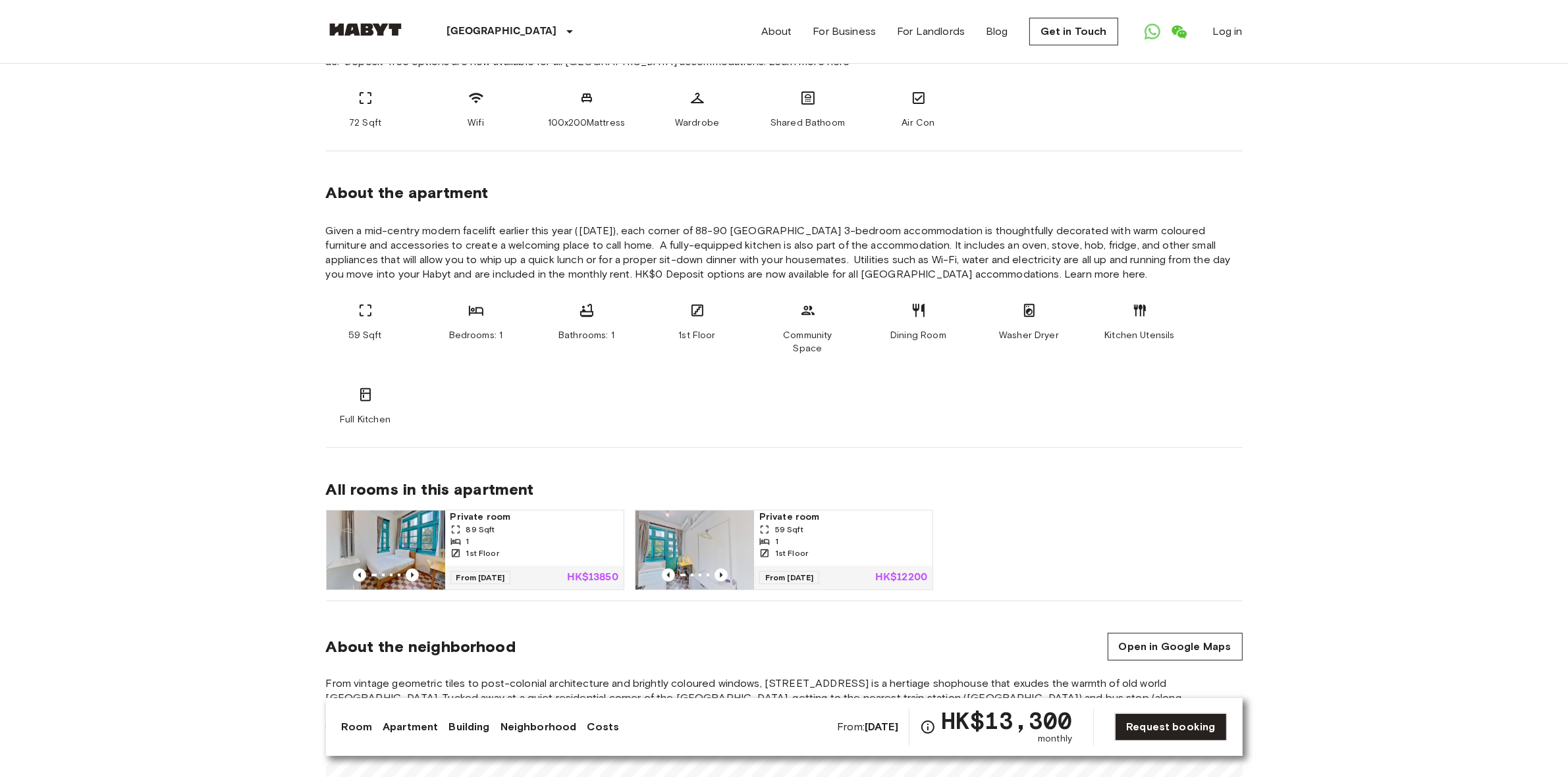
scroll to position [576, 0]
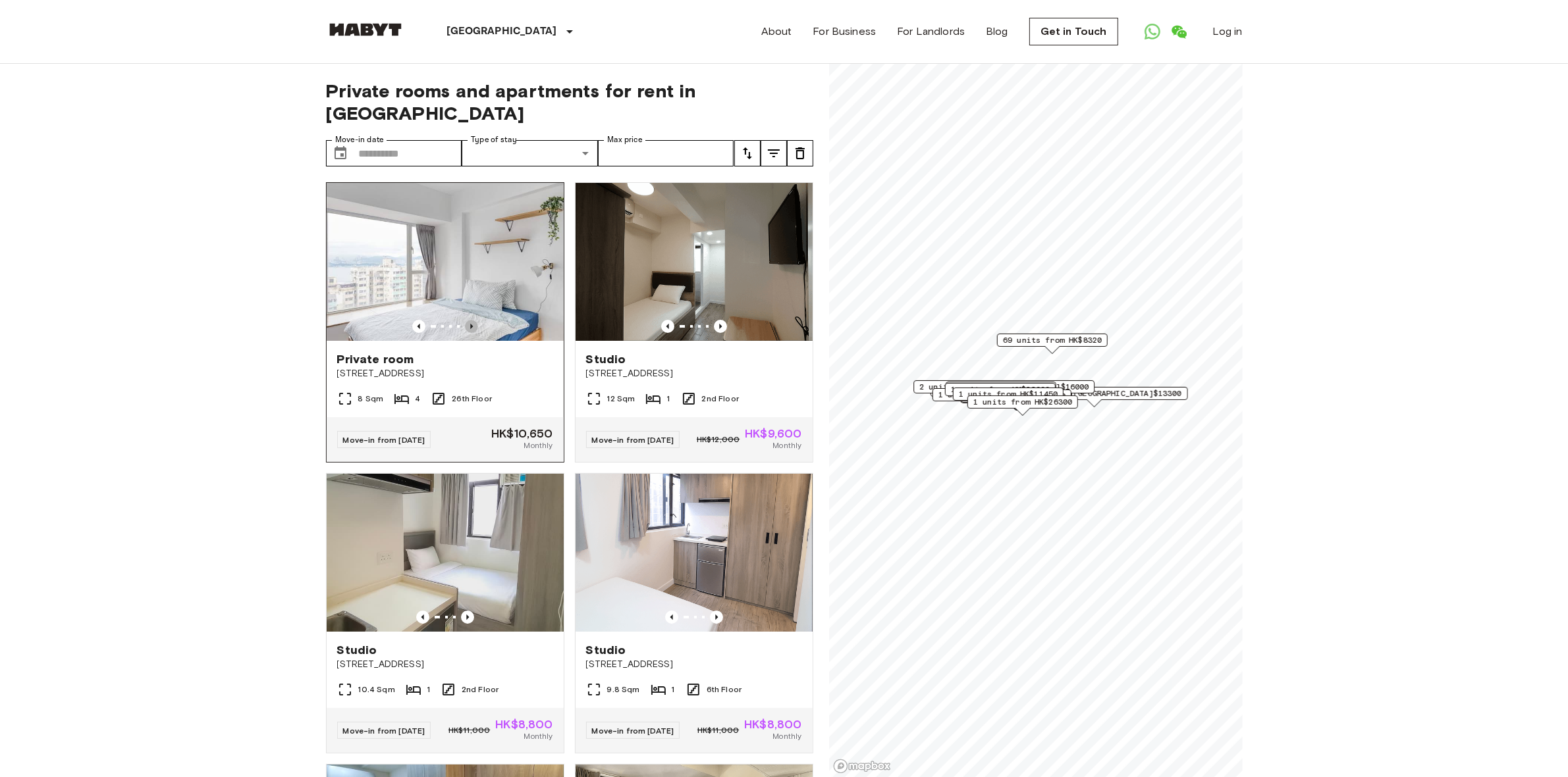
click at [470, 324] on icon "Previous image" at bounding box center [471, 327] width 3 height 5
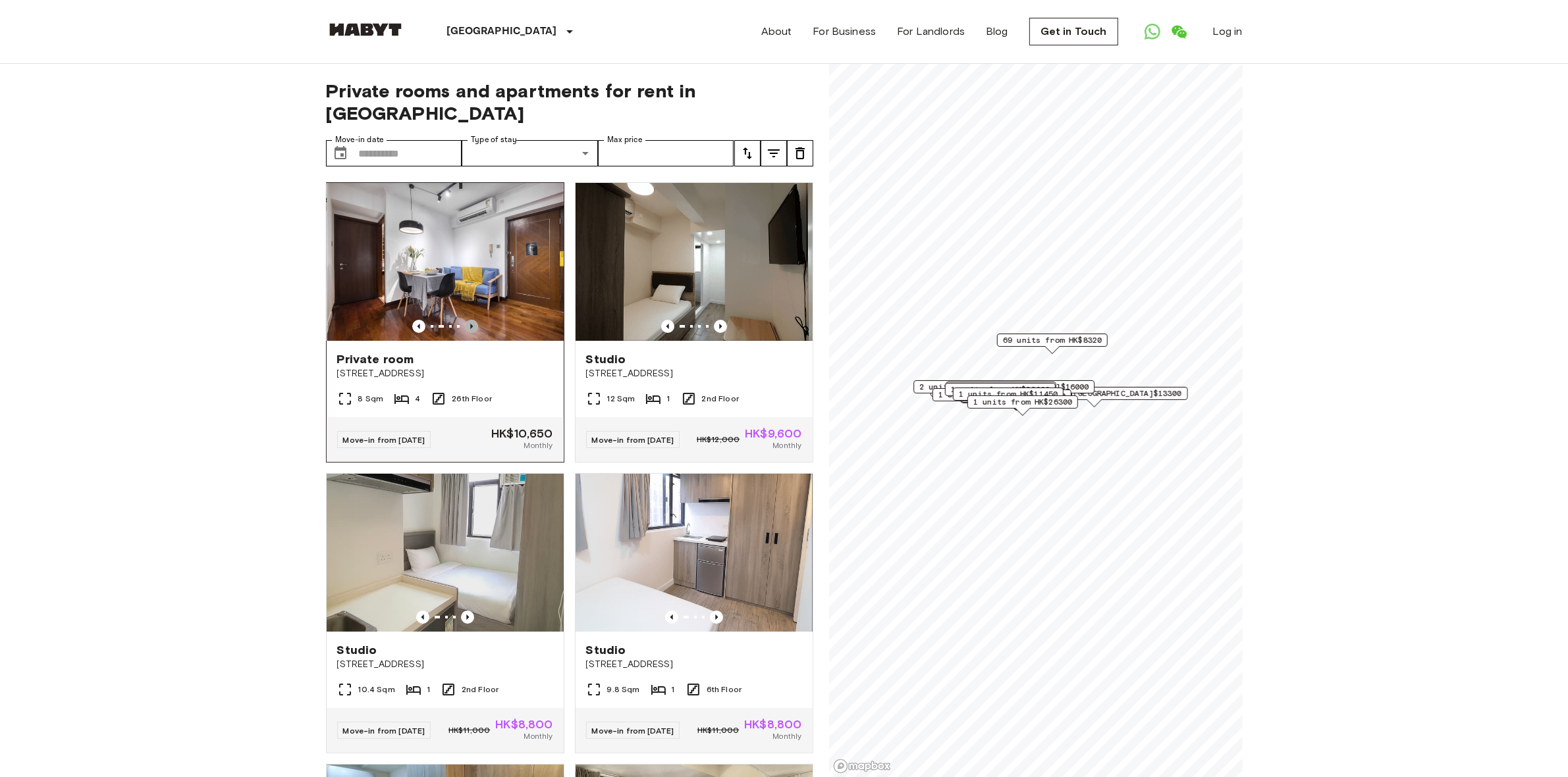
click at [470, 324] on icon "Previous image" at bounding box center [471, 327] width 3 height 5
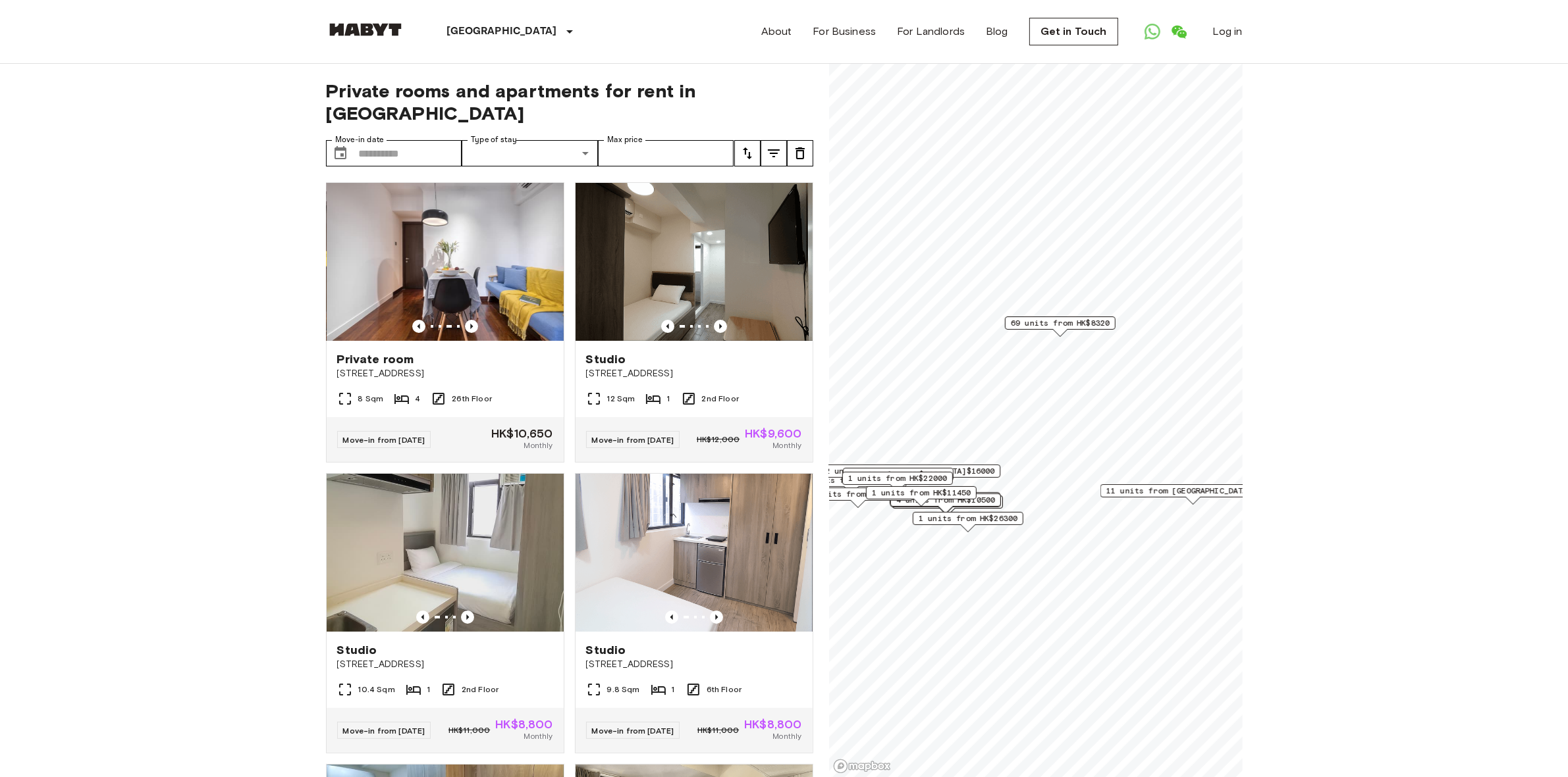
click at [1049, 327] on span "69 units from HK$8320" at bounding box center [1059, 323] width 99 height 12
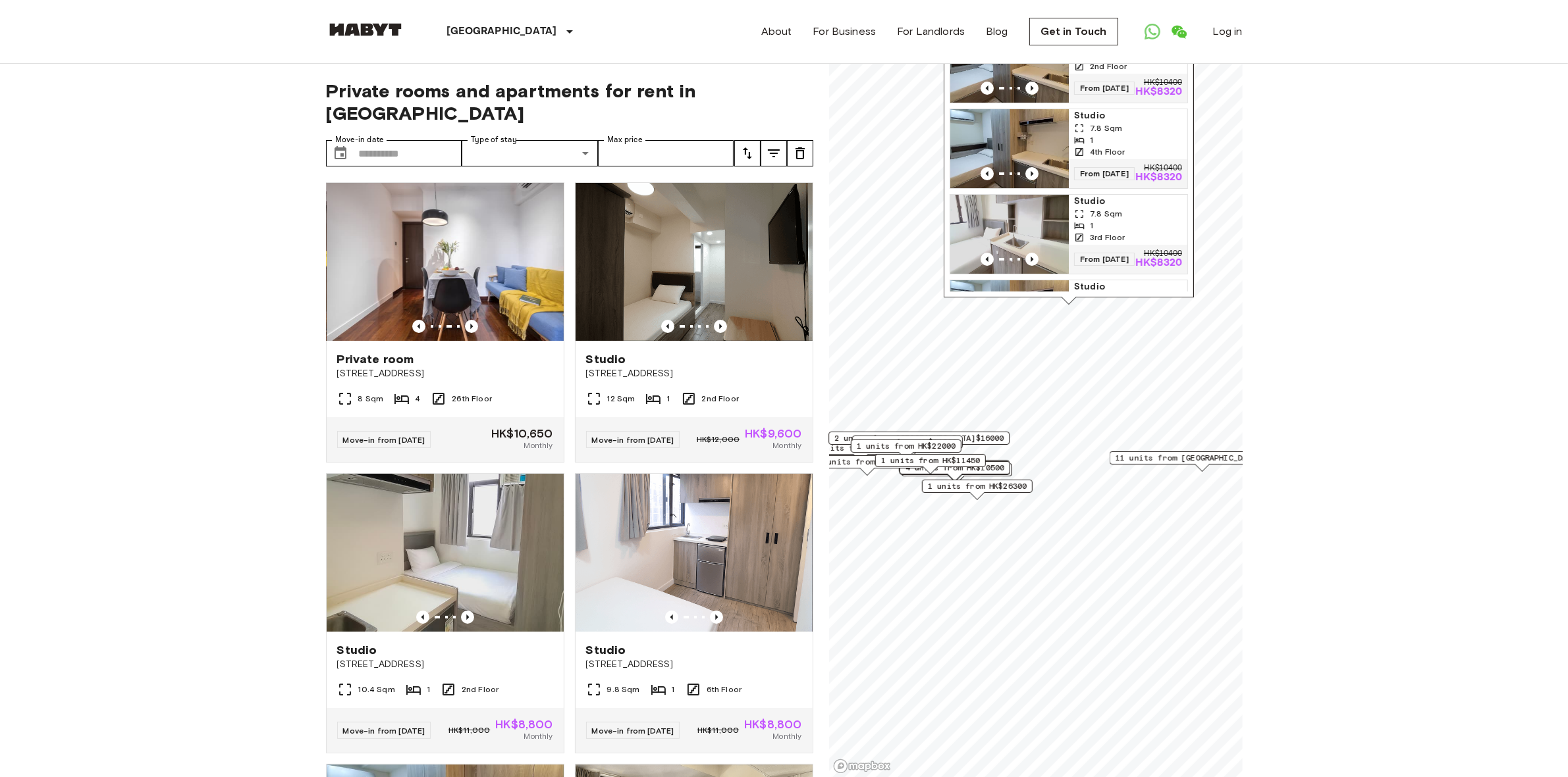
click at [943, 459] on span "1 units from HK$11450" at bounding box center [929, 460] width 99 height 12
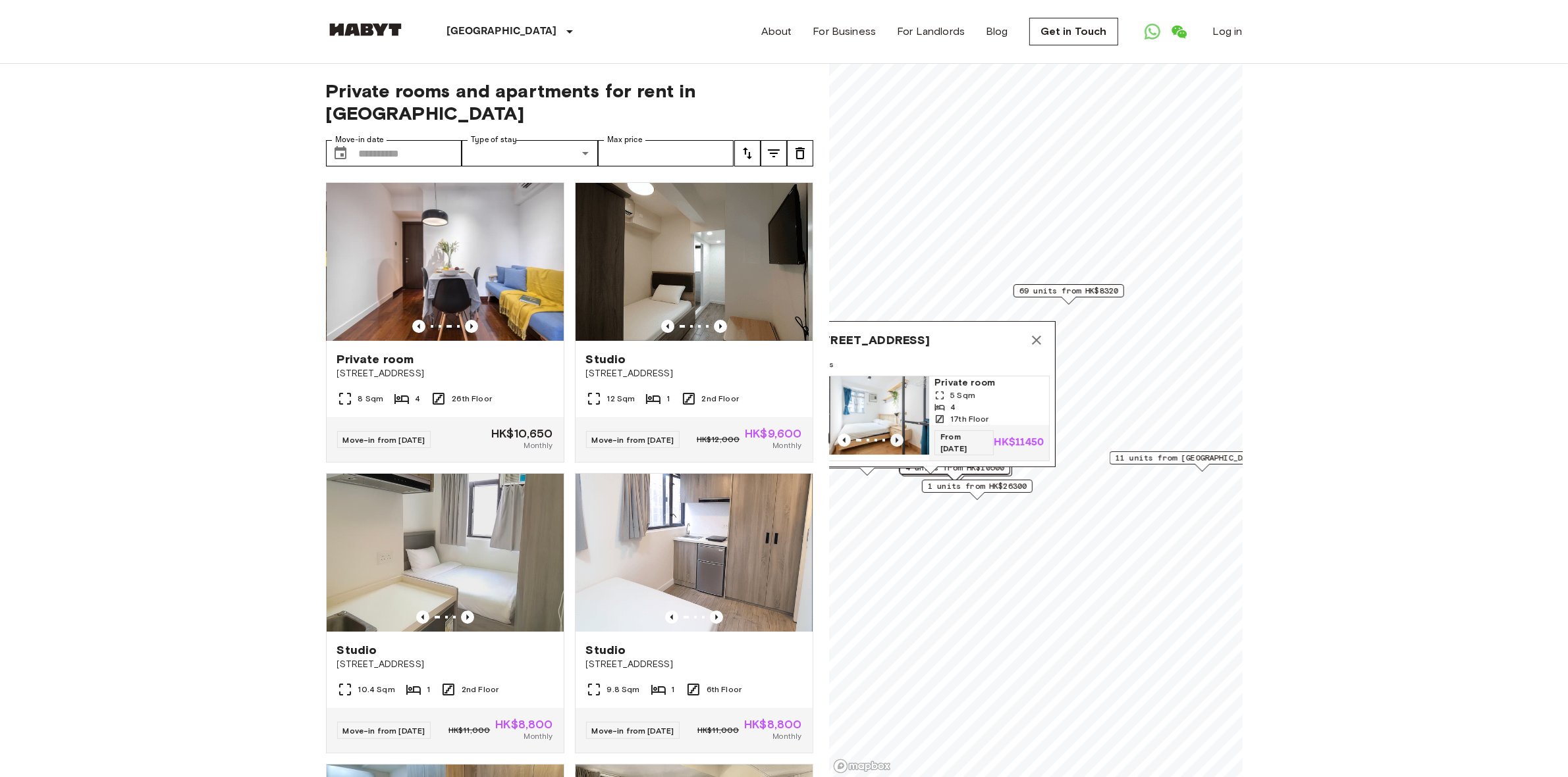
click at [891, 434] on icon "Previous image" at bounding box center [897, 440] width 13 height 13
click at [949, 376] on span "Private room" at bounding box center [989, 383] width 109 height 13
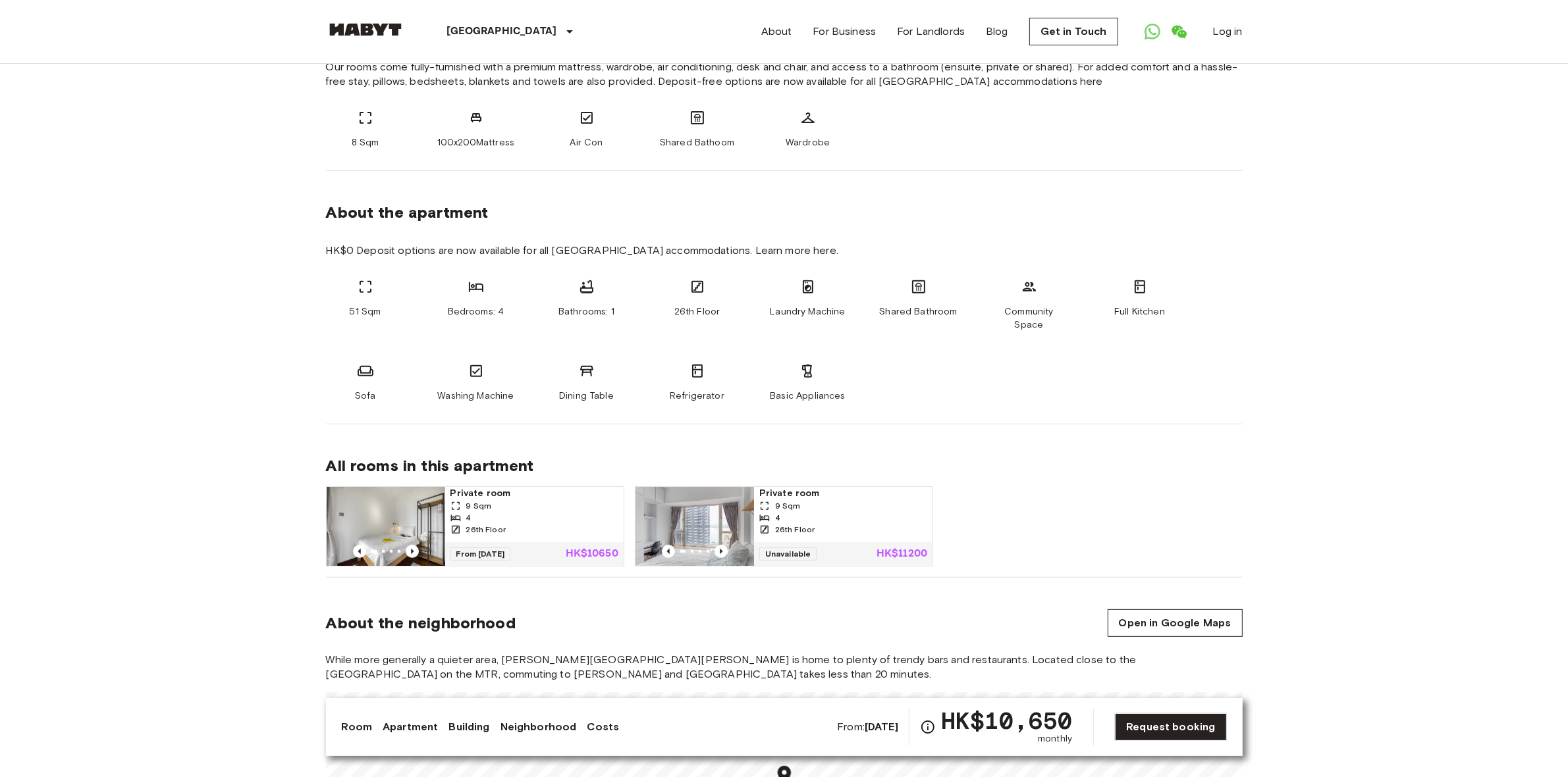
scroll to position [740, 0]
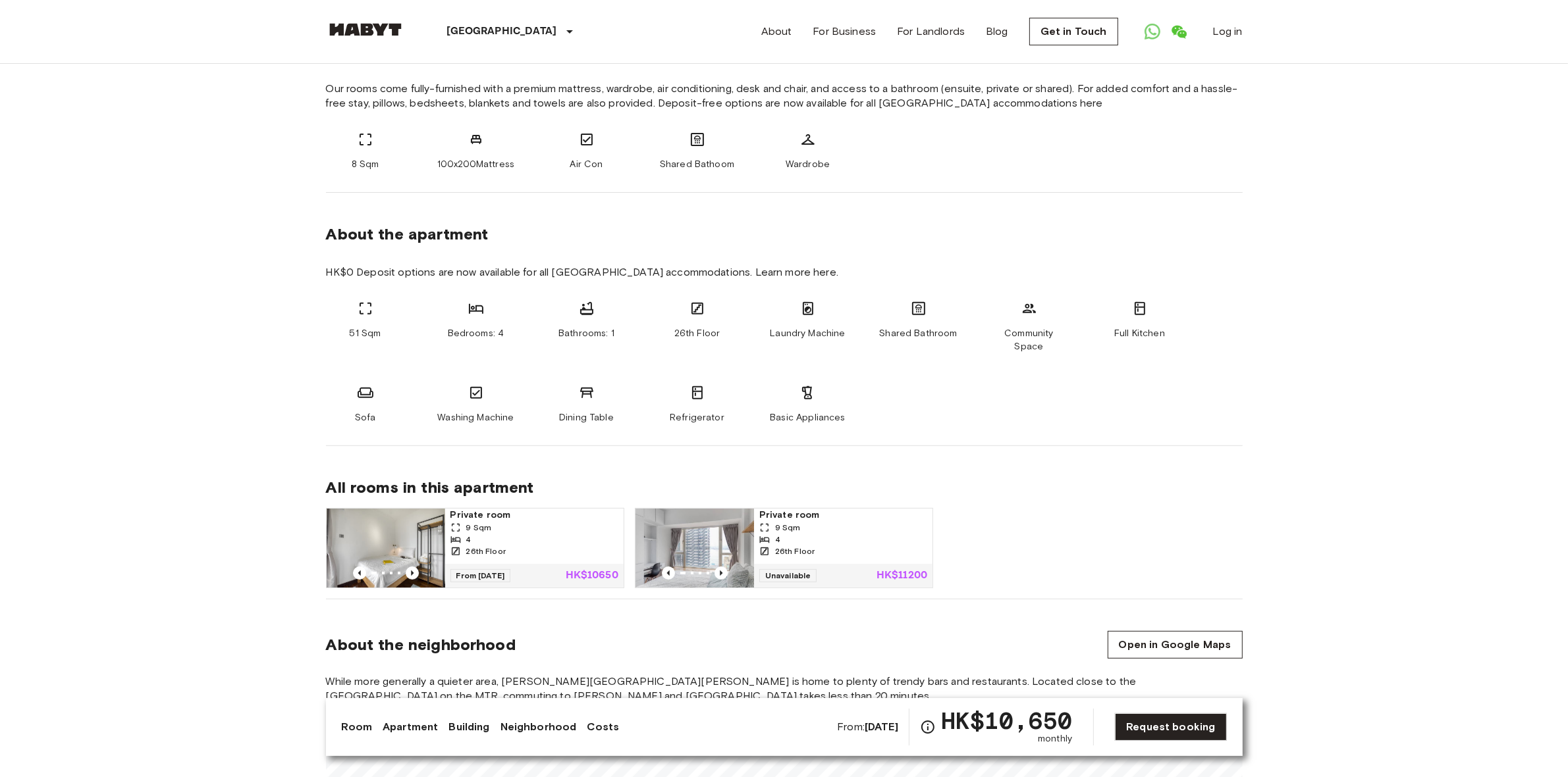
scroll to position [520, 0]
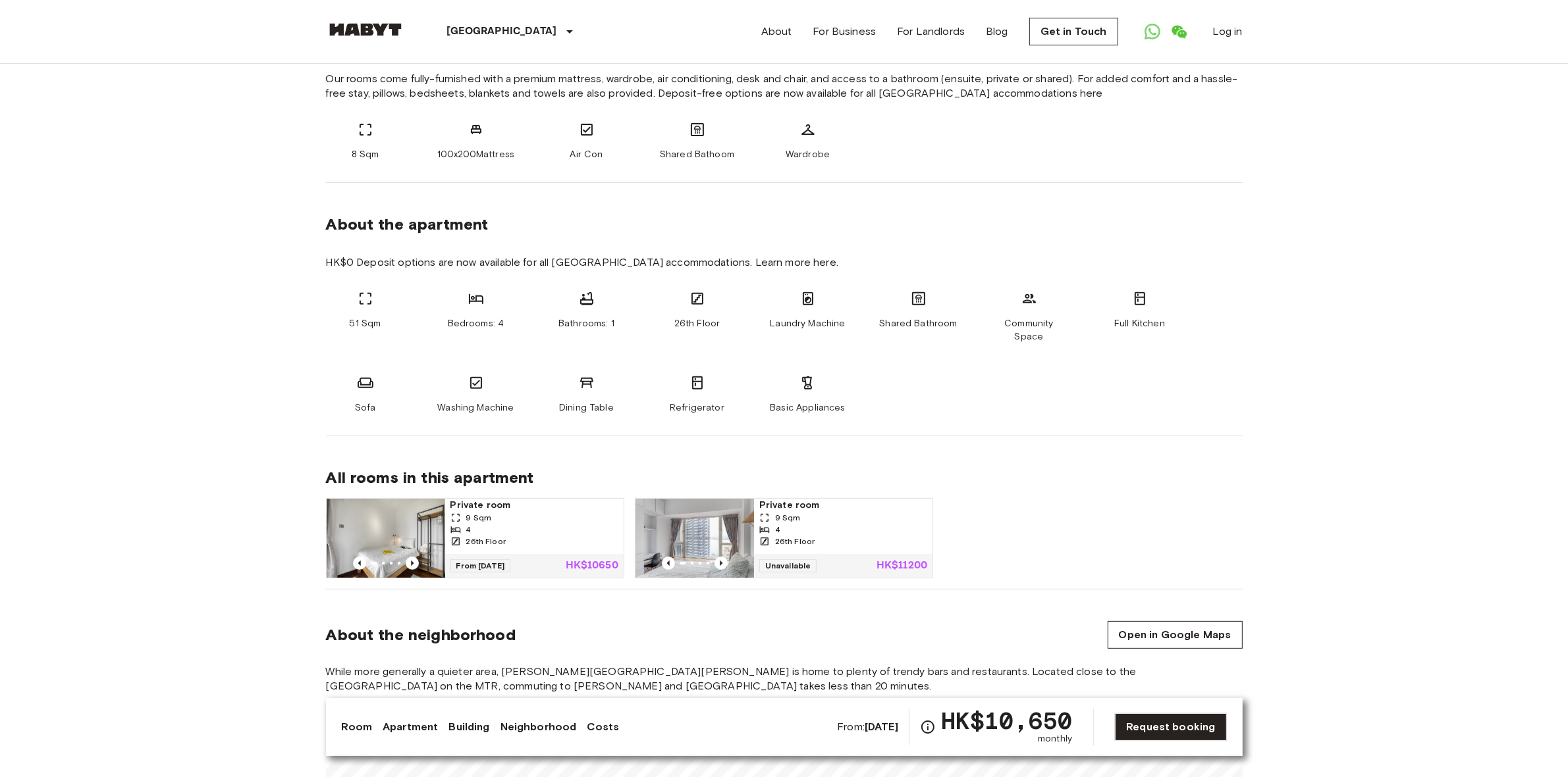
click at [709, 516] on img at bounding box center [694, 538] width 119 height 79
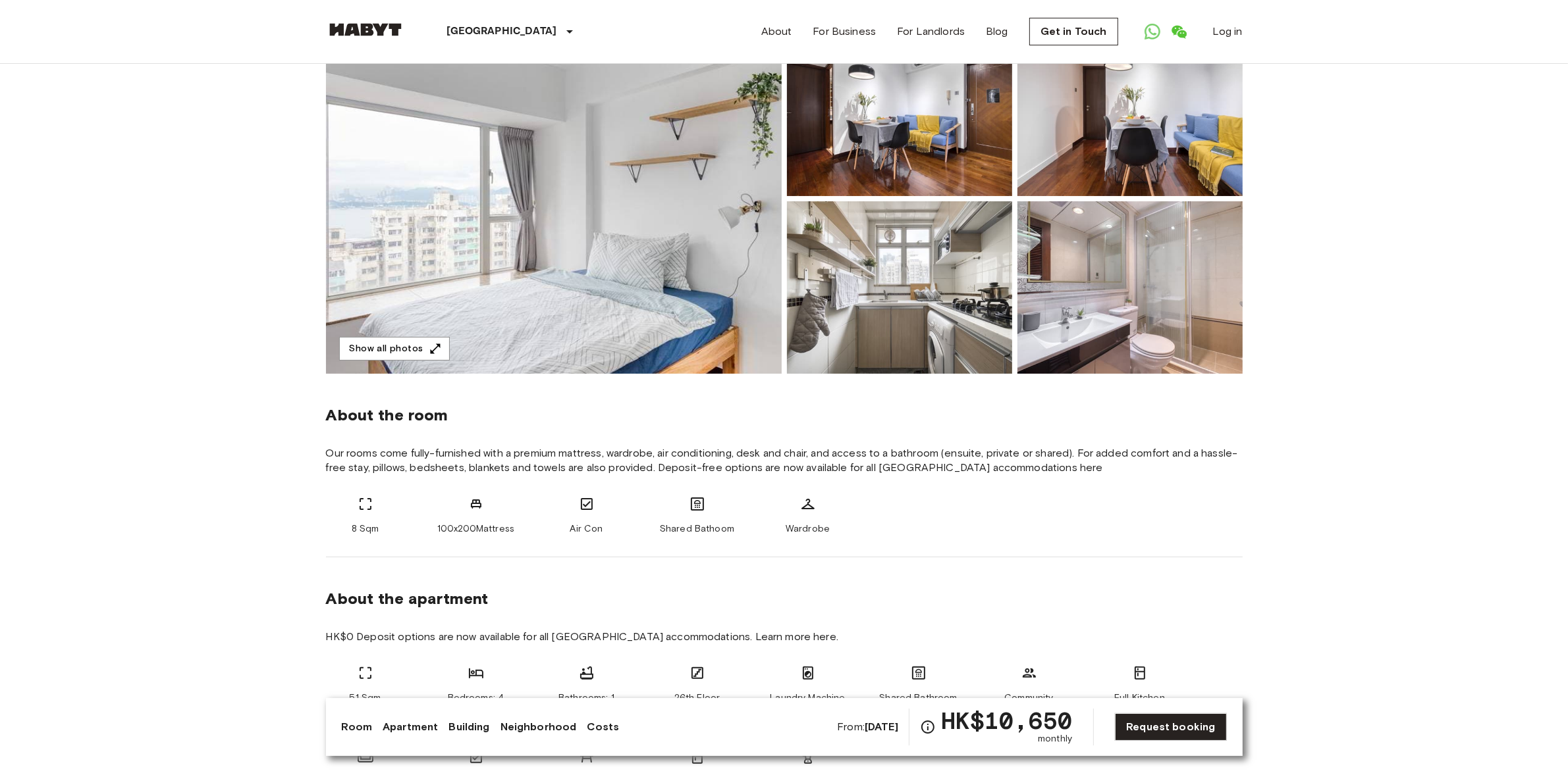
scroll to position [0, 0]
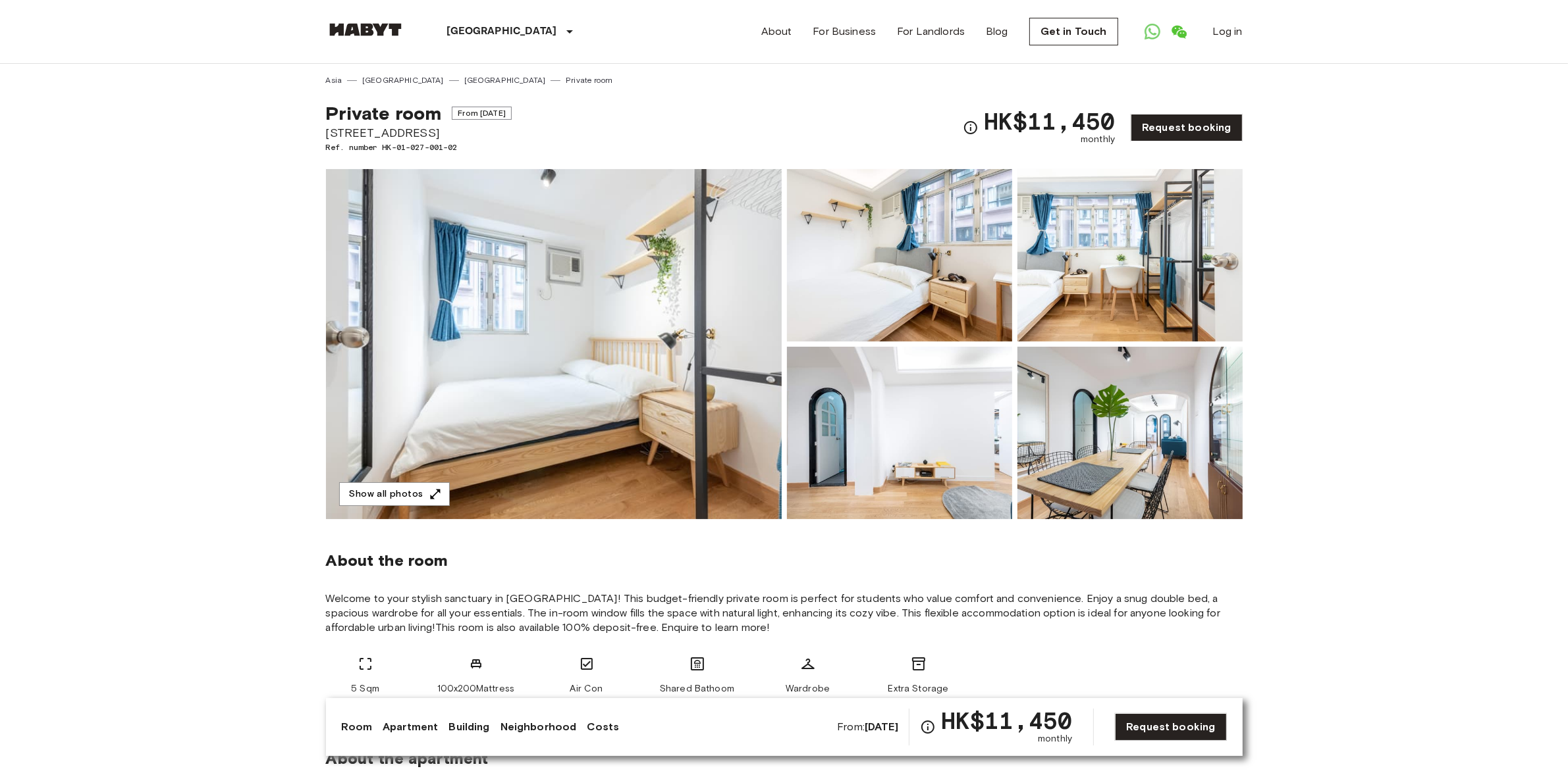
click at [516, 373] on img at bounding box center [553, 344] width 456 height 351
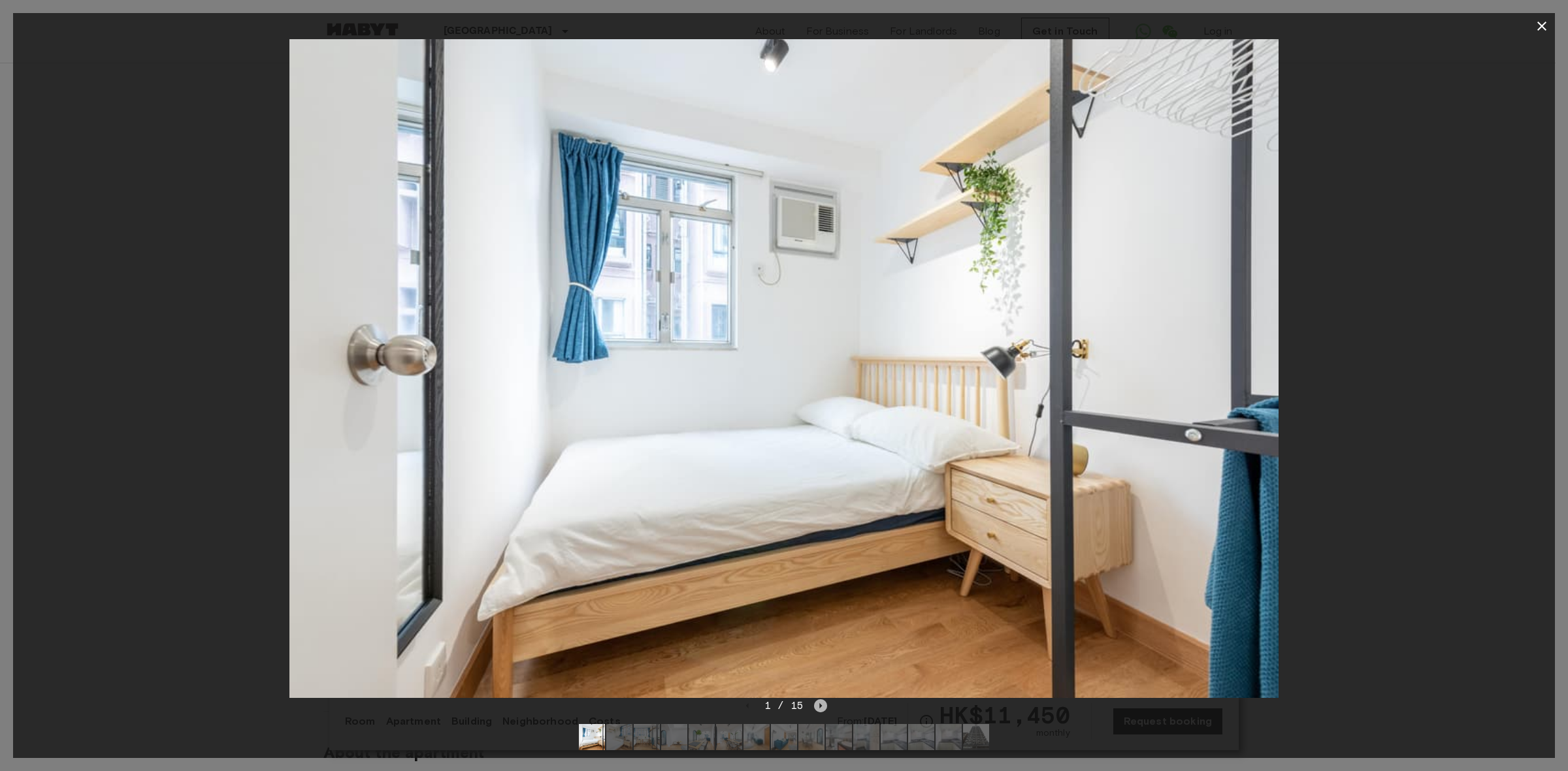
click at [818, 706] on icon "Next image" at bounding box center [820, 705] width 13 height 13
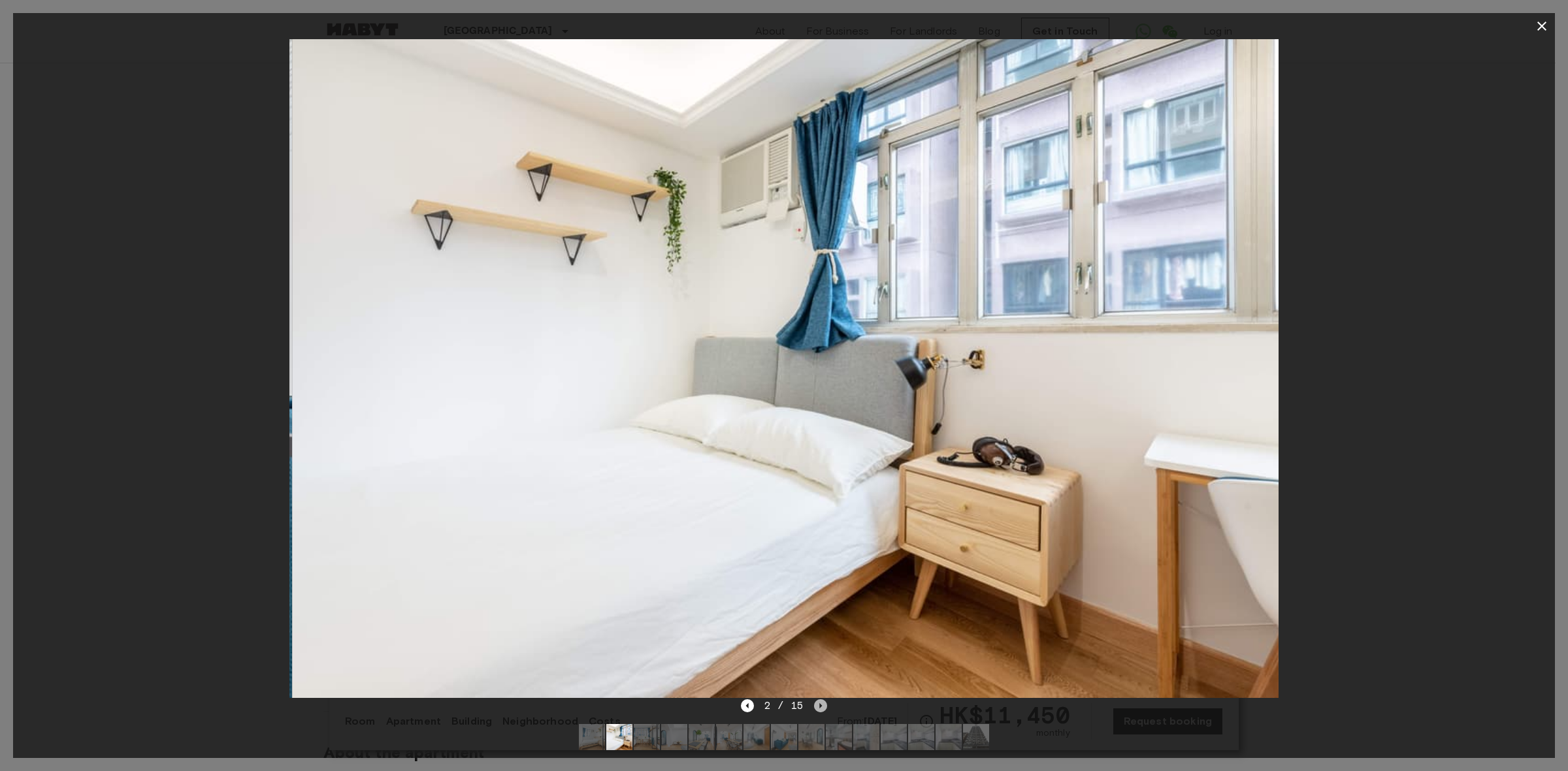
click at [818, 706] on icon "Next image" at bounding box center [820, 705] width 13 height 13
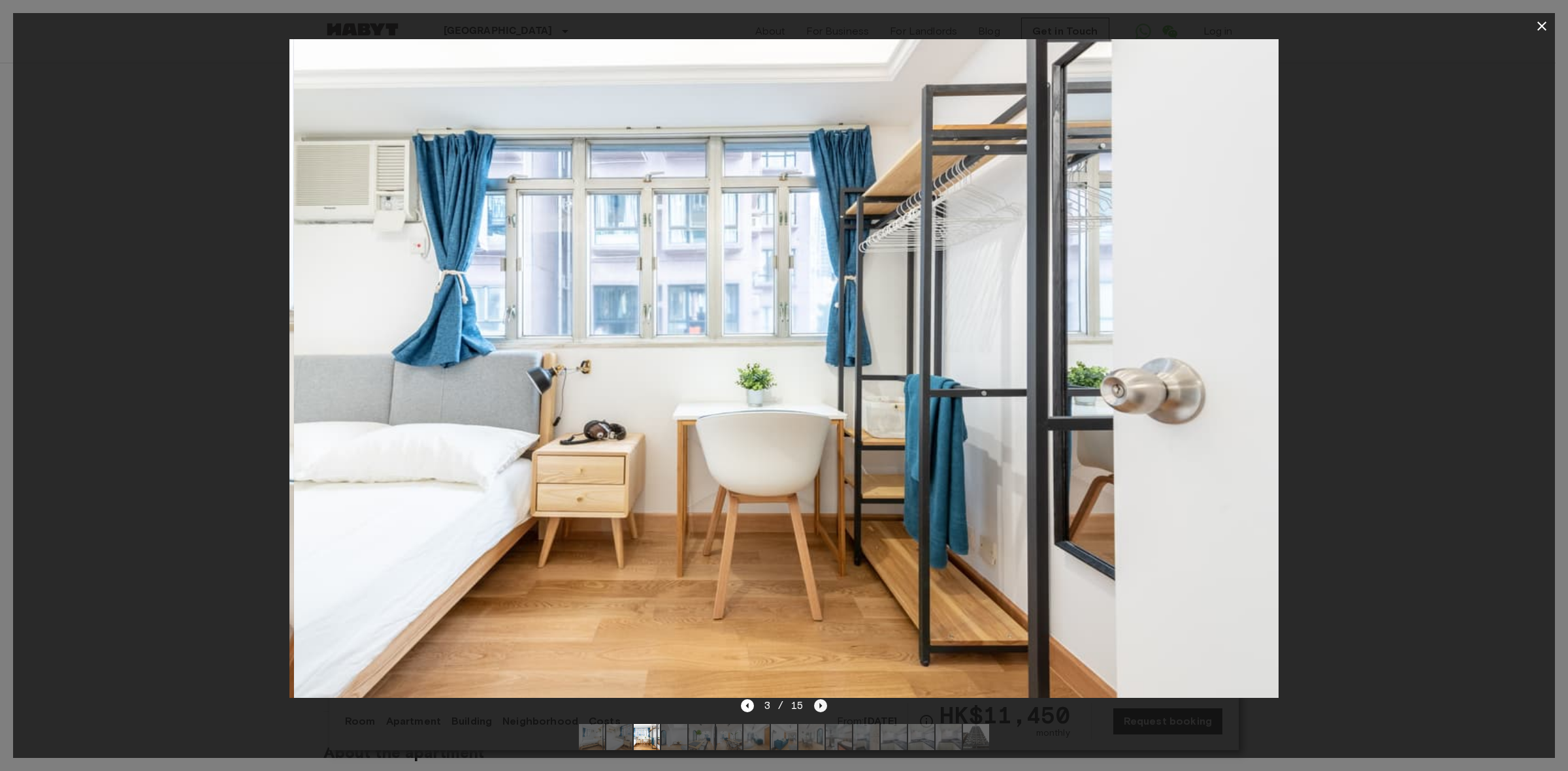
click at [818, 706] on icon "Next image" at bounding box center [820, 705] width 13 height 13
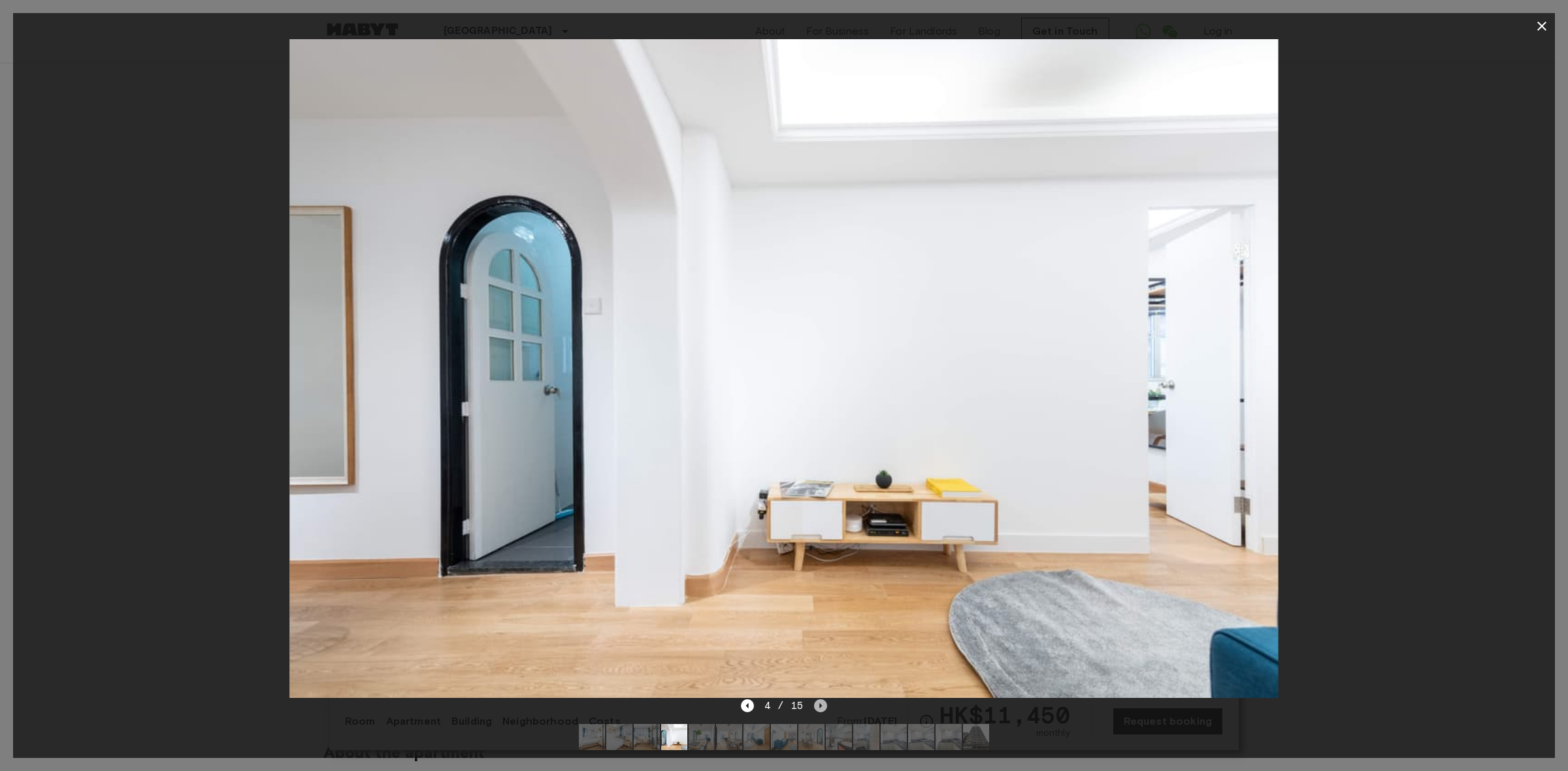
click at [818, 706] on icon "Next image" at bounding box center [820, 705] width 13 height 13
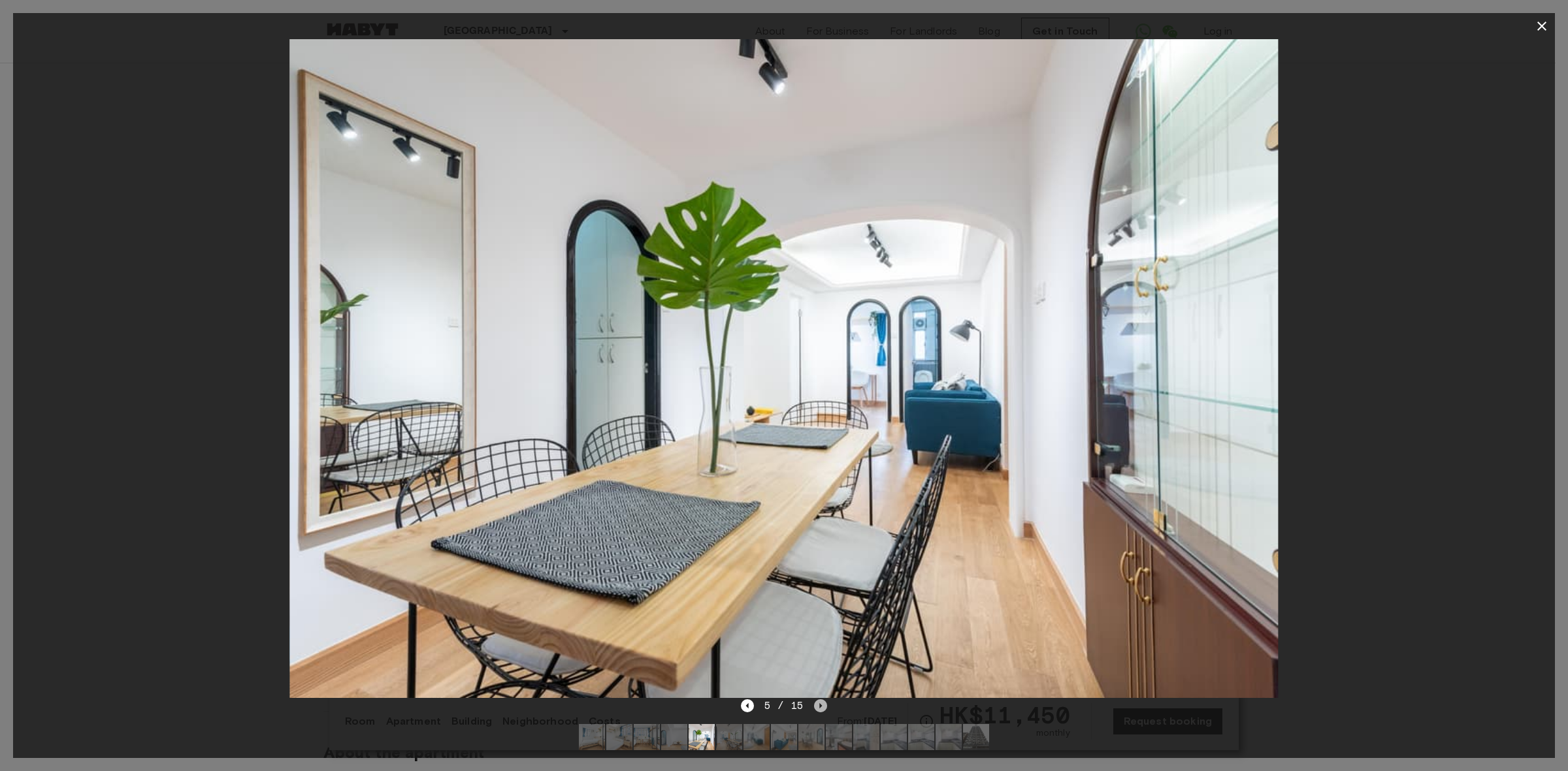
click at [818, 706] on icon "Next image" at bounding box center [820, 705] width 13 height 13
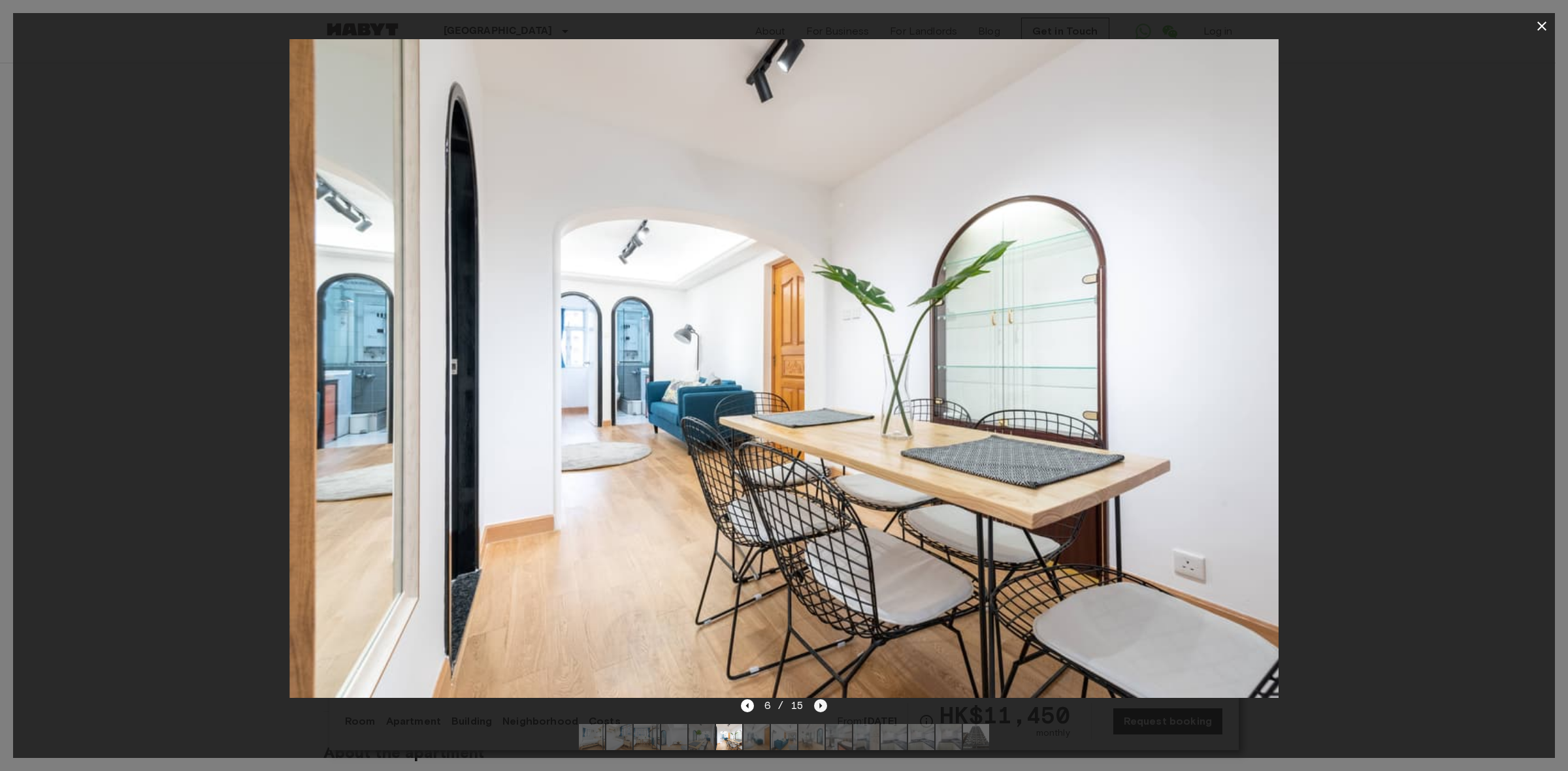
click at [818, 706] on icon "Next image" at bounding box center [820, 705] width 13 height 13
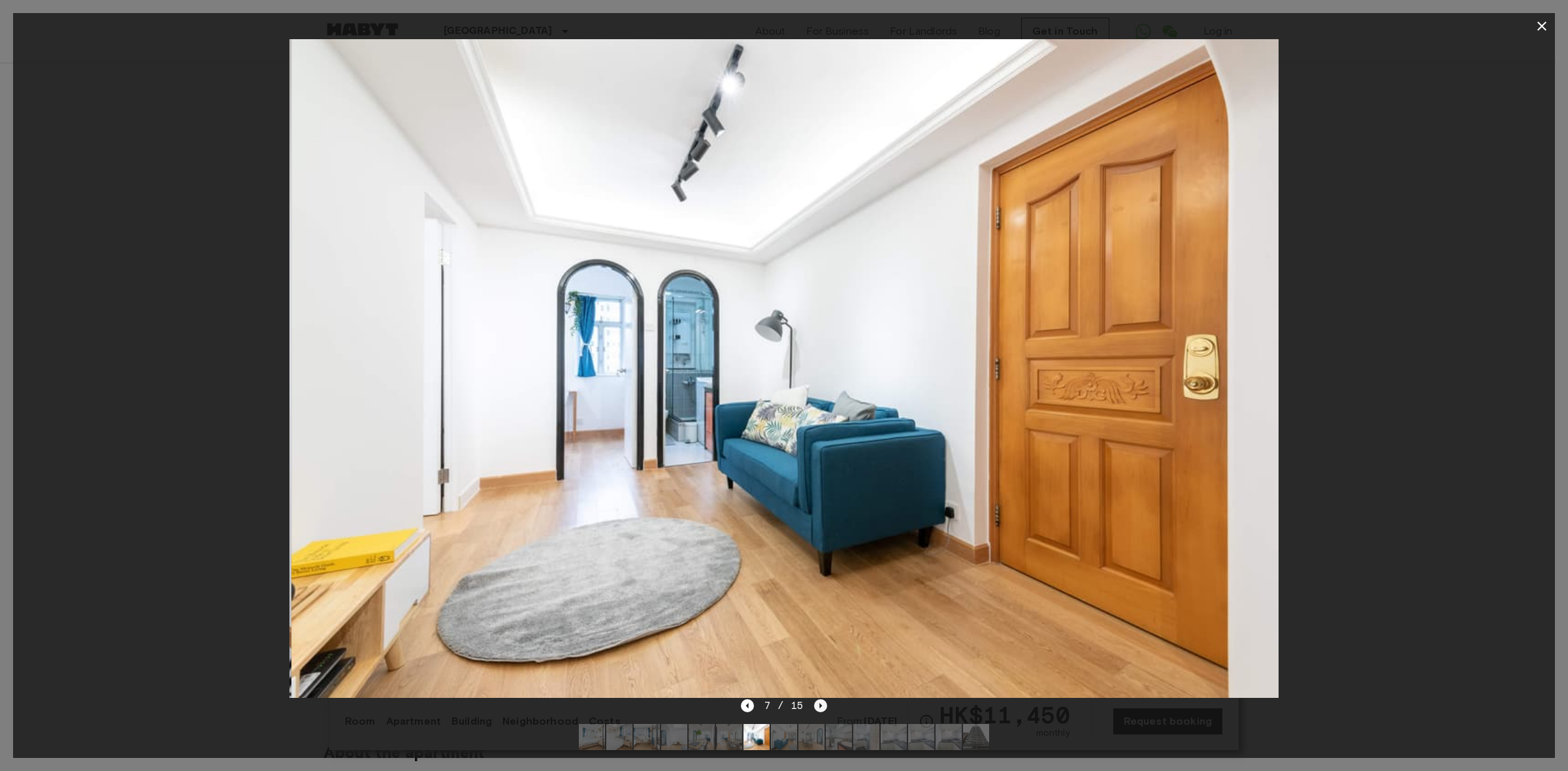
click at [818, 706] on icon "Next image" at bounding box center [820, 705] width 13 height 13
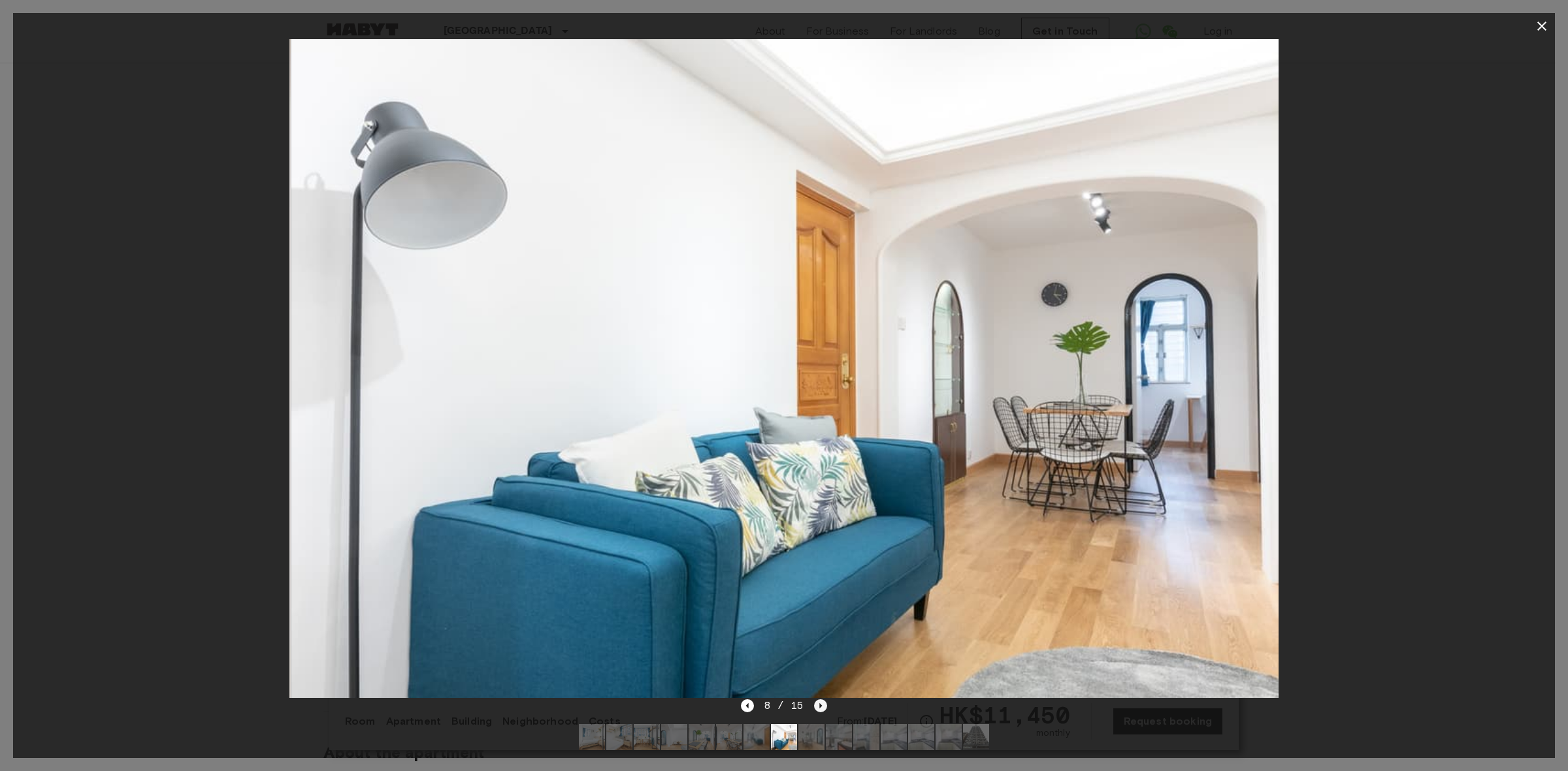
click at [818, 706] on icon "Next image" at bounding box center [820, 705] width 13 height 13
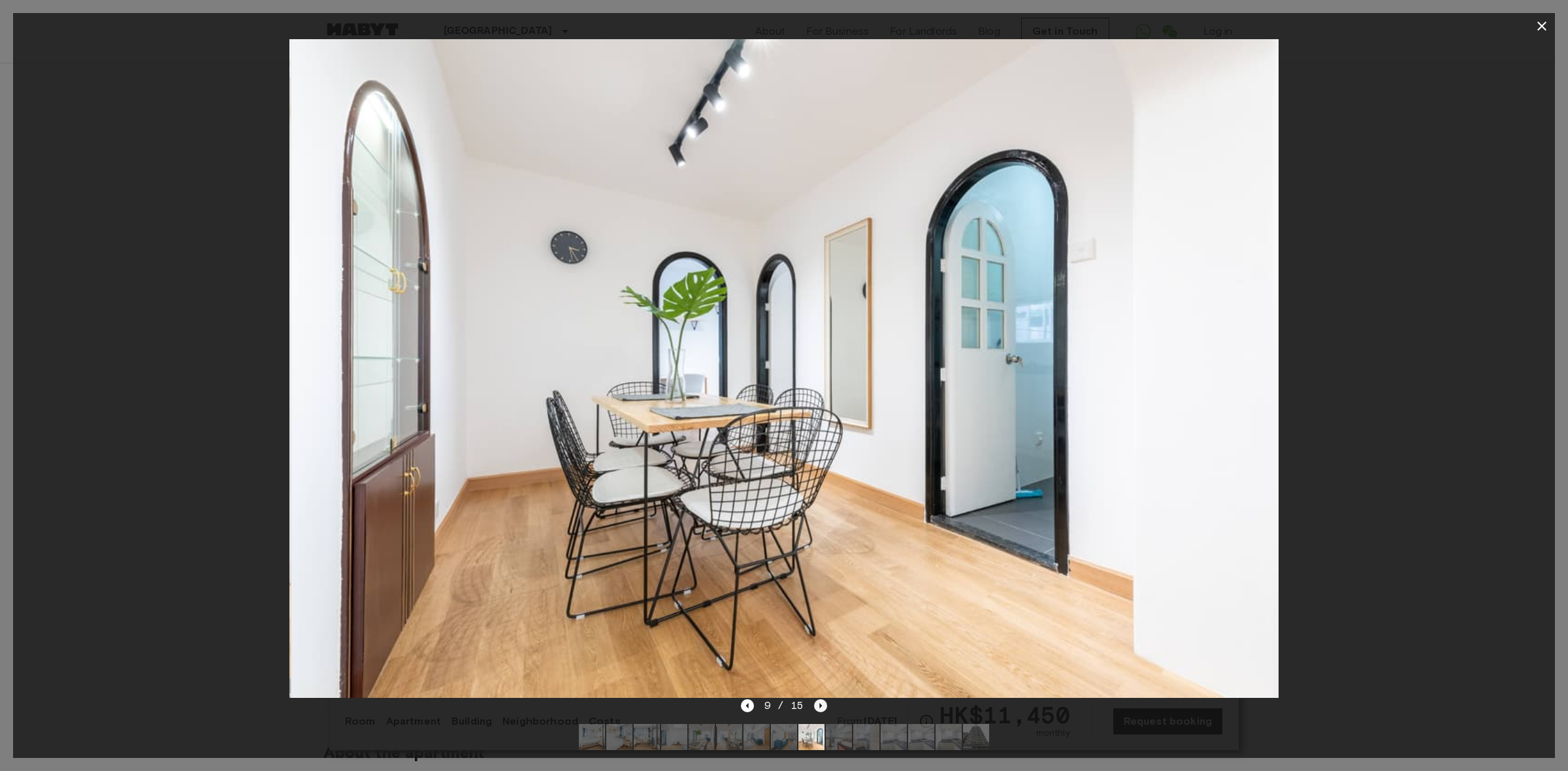
click at [818, 706] on icon "Next image" at bounding box center [820, 705] width 13 height 13
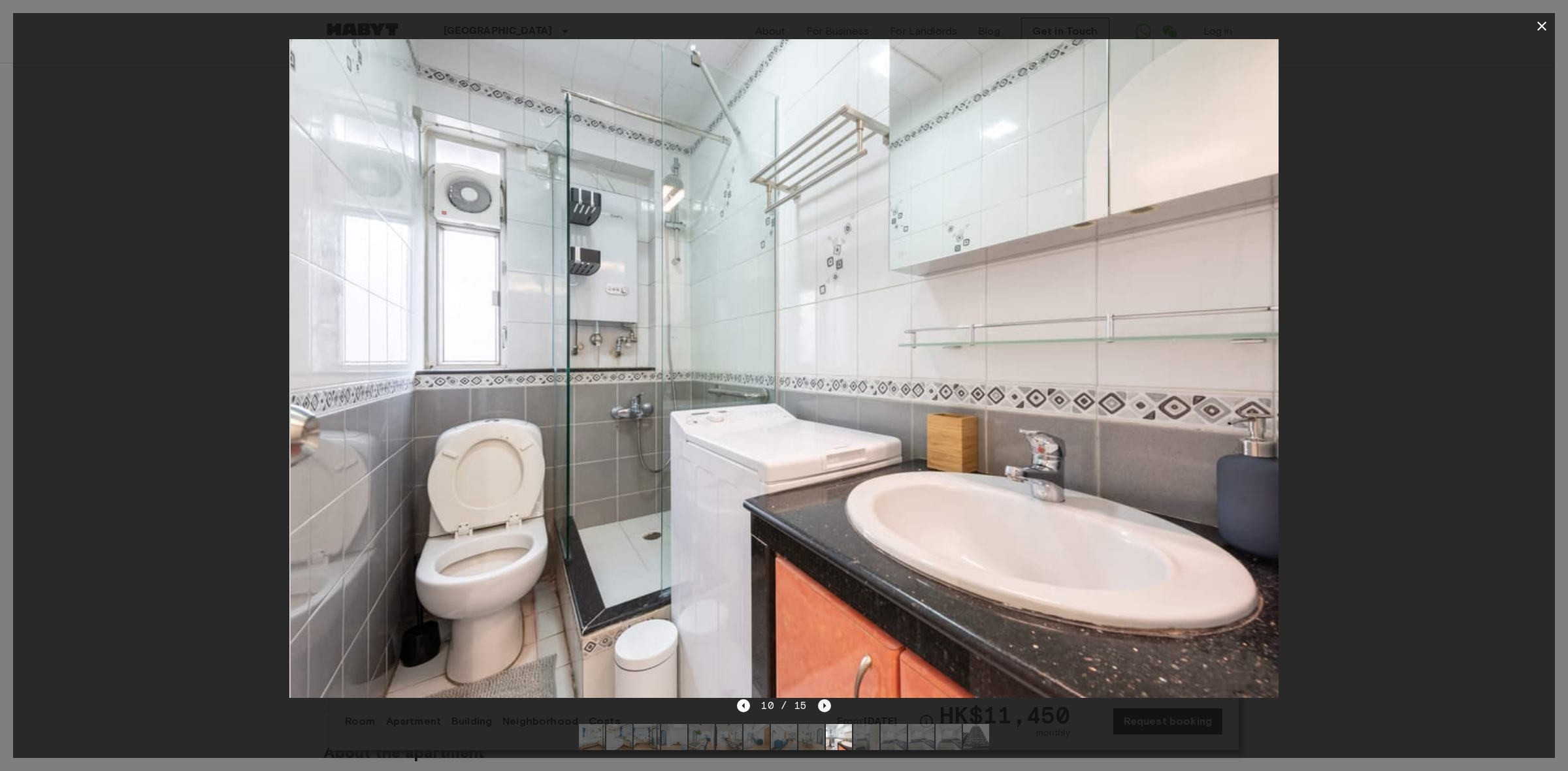
click at [818, 706] on icon "Next image" at bounding box center [824, 705] width 13 height 13
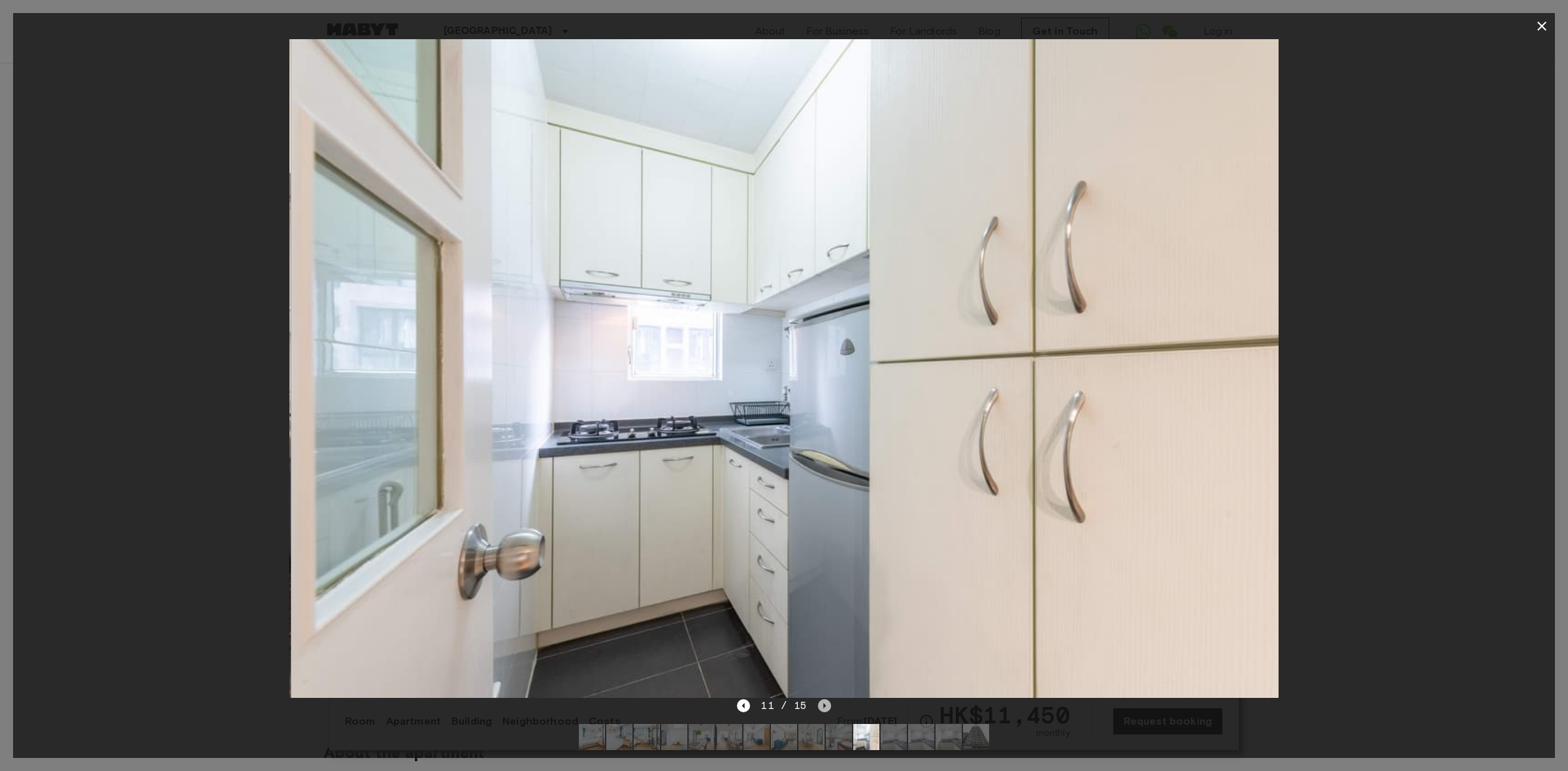
click at [818, 706] on icon "Next image" at bounding box center [824, 705] width 13 height 13
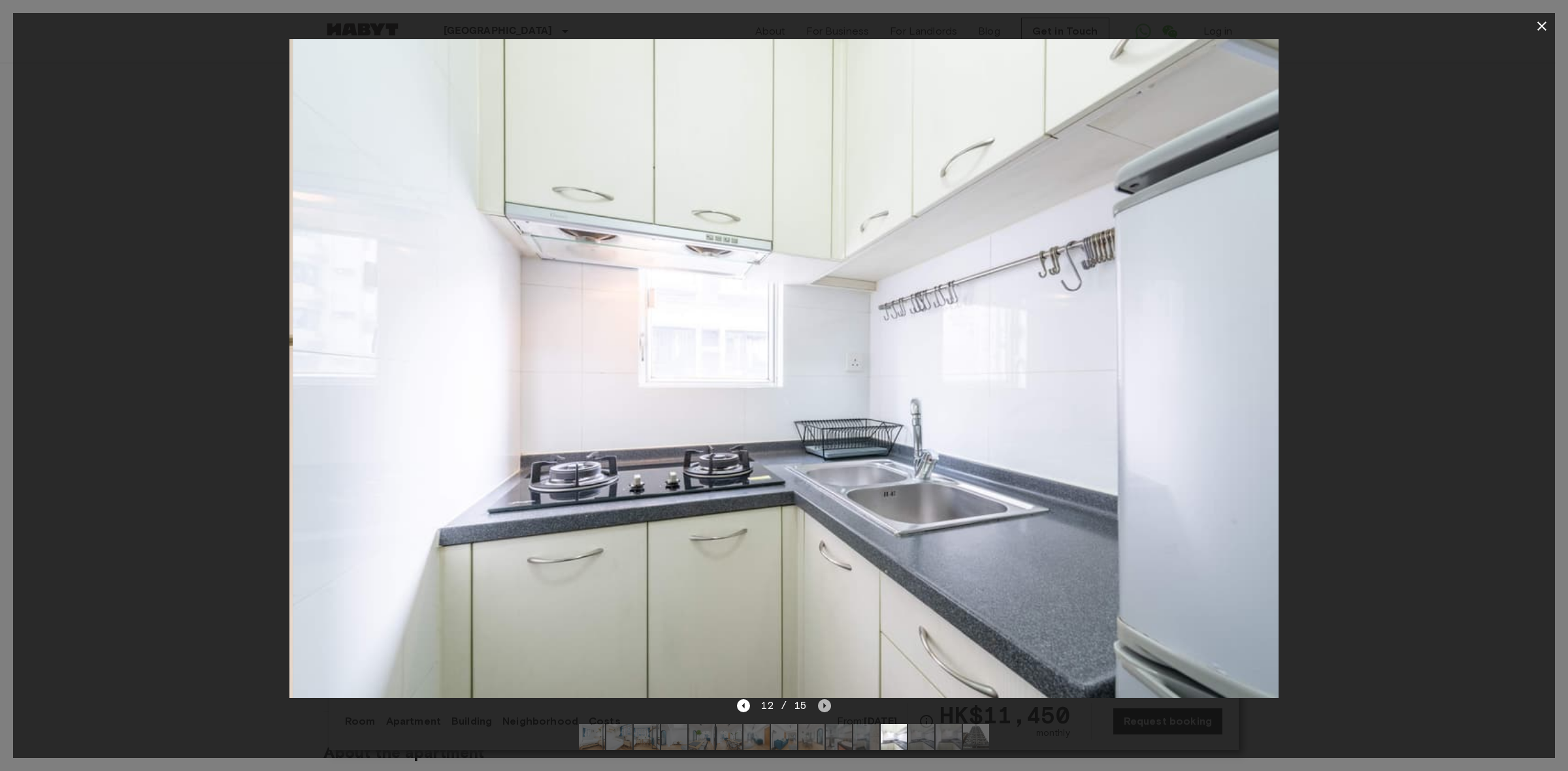
click at [818, 706] on icon "Next image" at bounding box center [824, 705] width 13 height 13
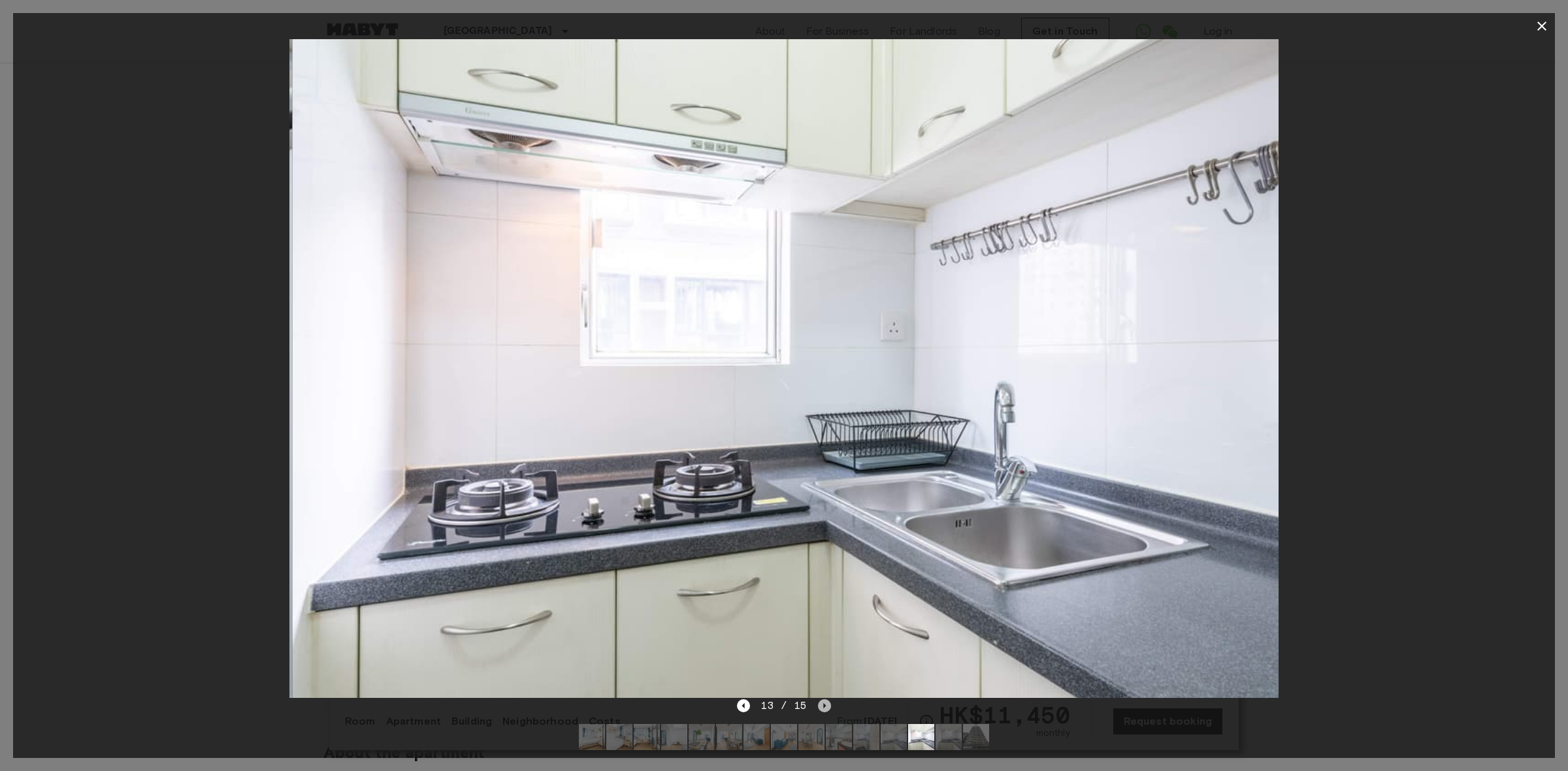
click at [818, 706] on icon "Next image" at bounding box center [824, 705] width 13 height 13
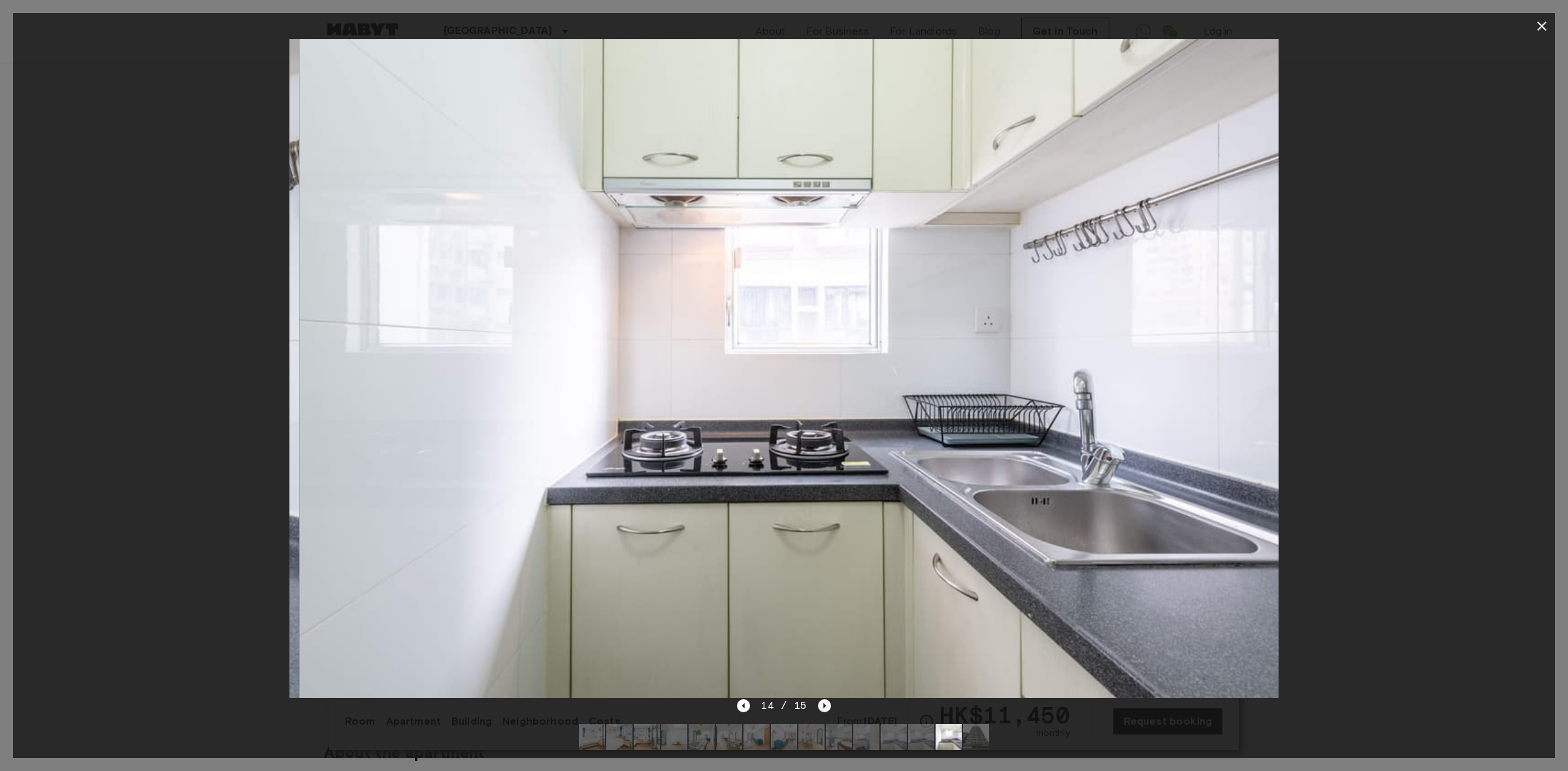
click at [818, 706] on icon "Next image" at bounding box center [824, 705] width 13 height 13
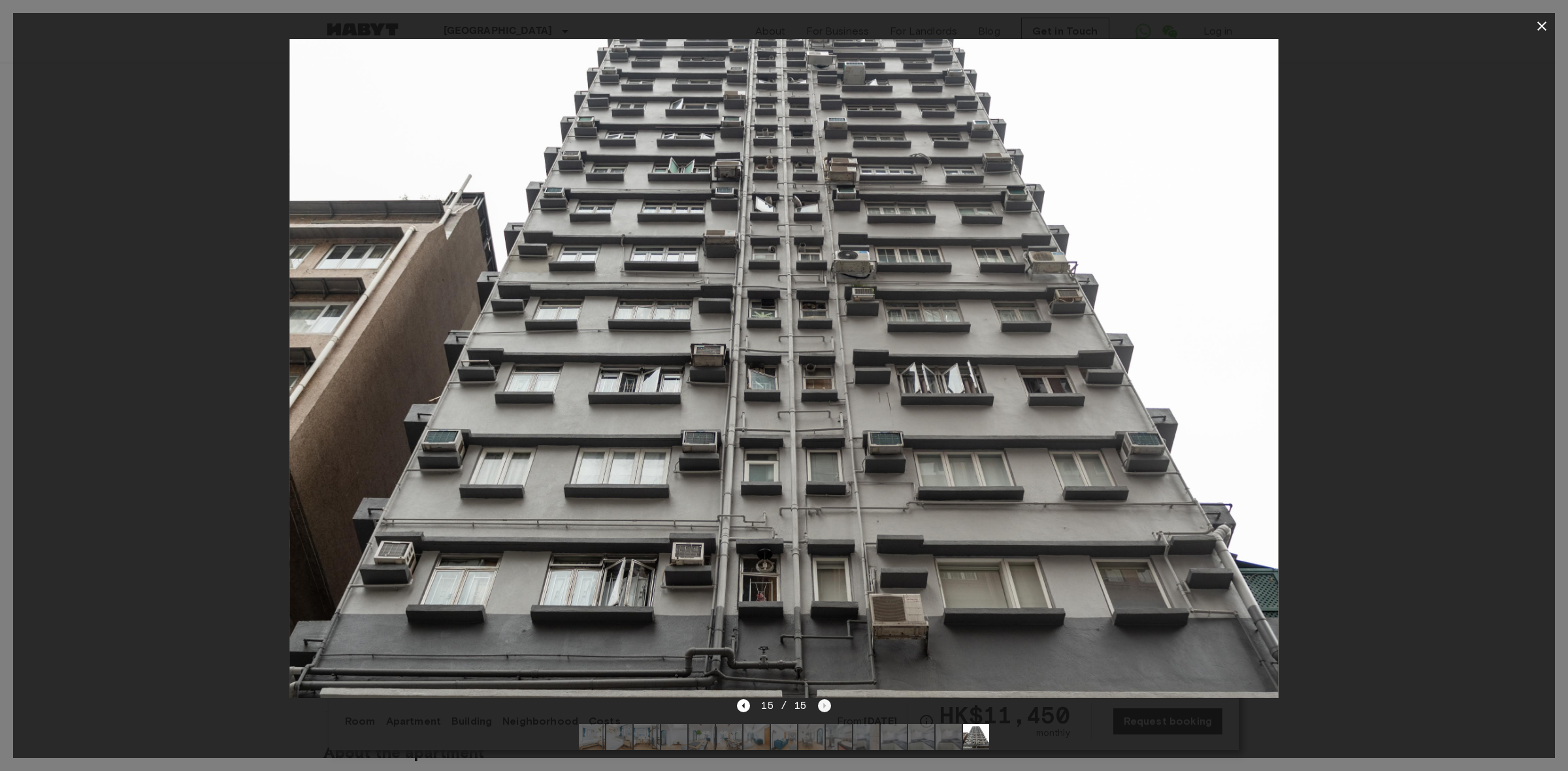
click at [818, 706] on div "15 / 15" at bounding box center [784, 706] width 94 height 16
click at [1539, 25] on icon "button" at bounding box center [1541, 27] width 16 height 16
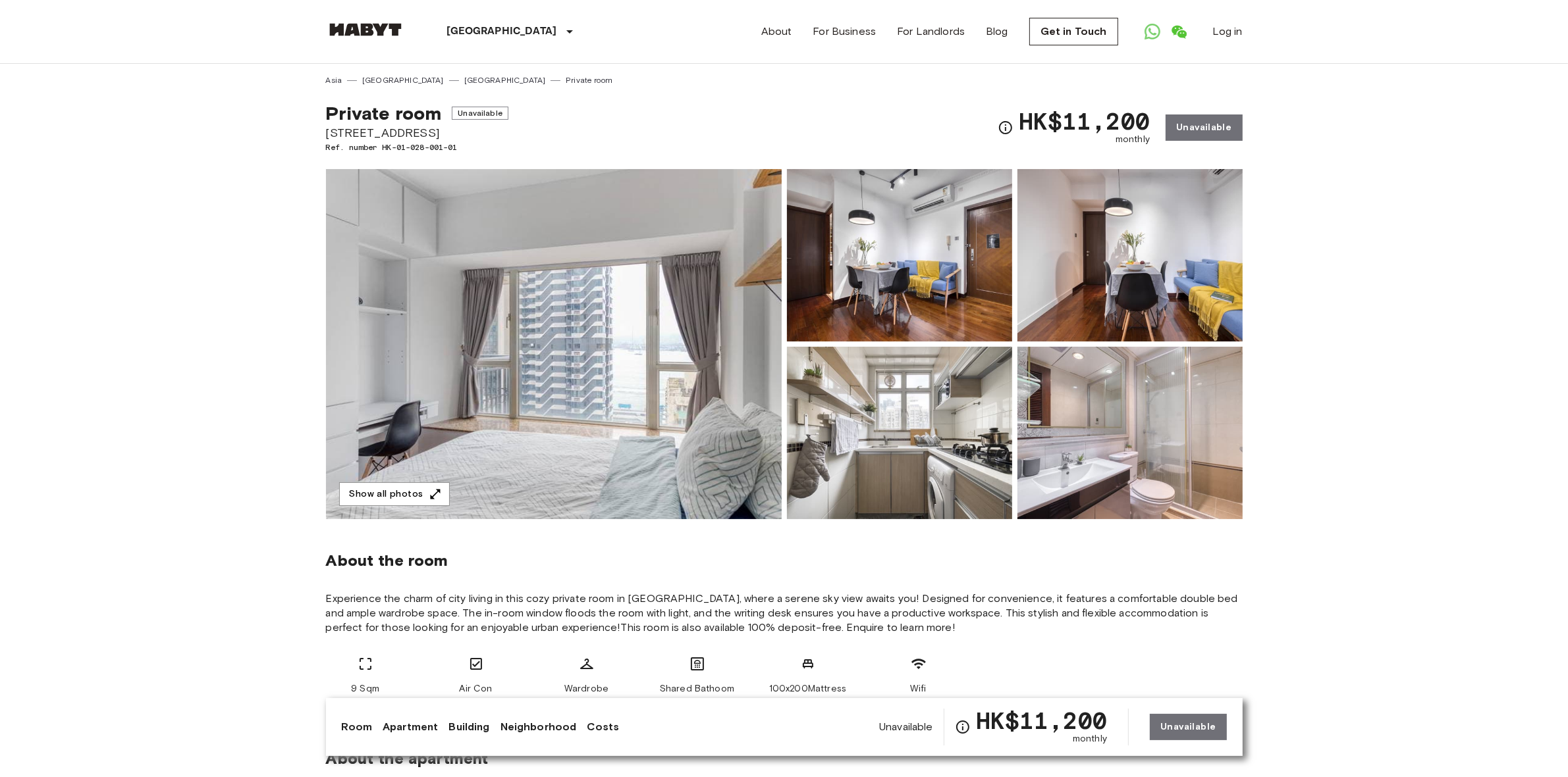
click at [663, 340] on img at bounding box center [553, 344] width 456 height 351
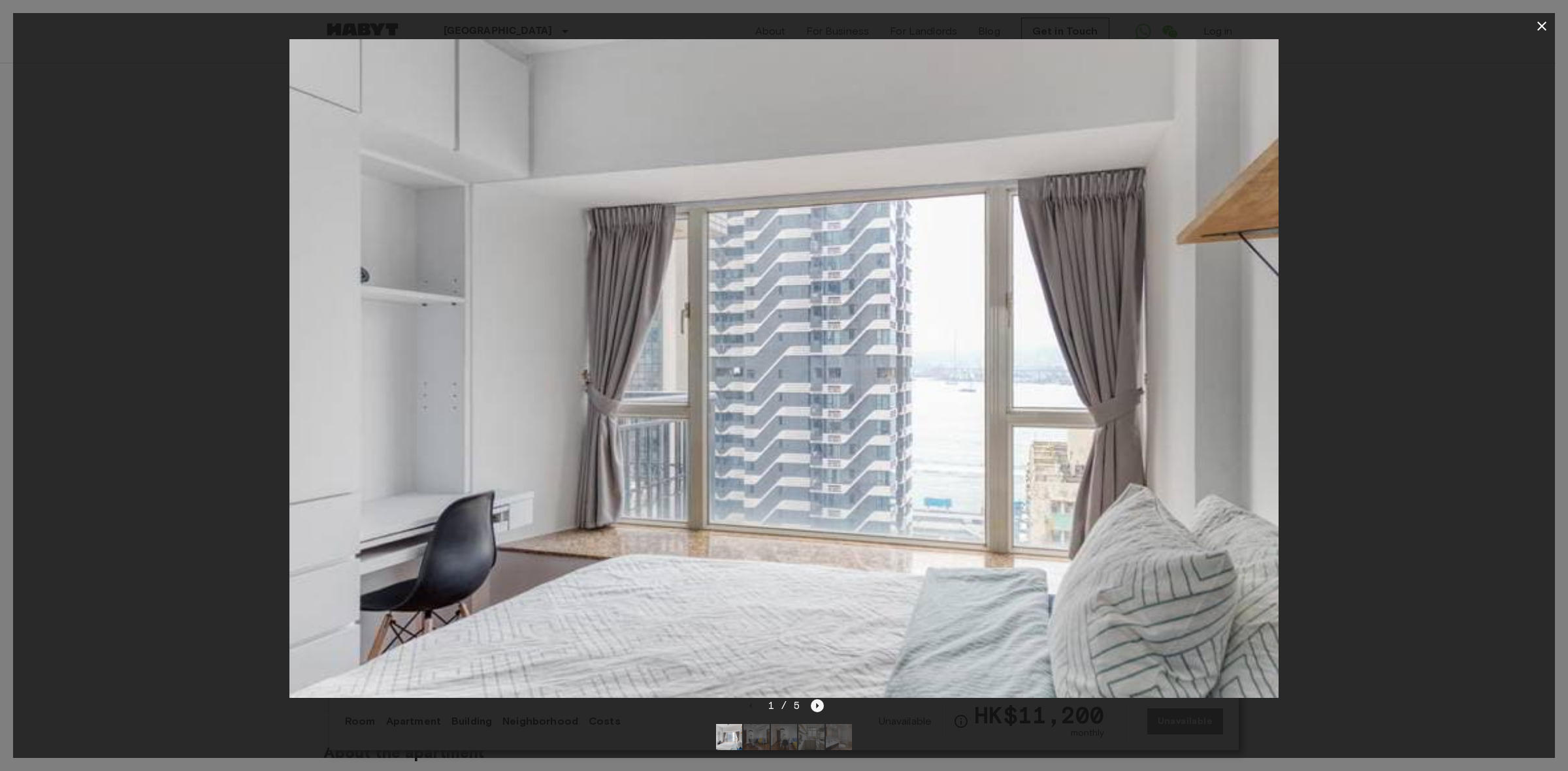
click at [815, 706] on icon "Next image" at bounding box center [817, 705] width 13 height 13
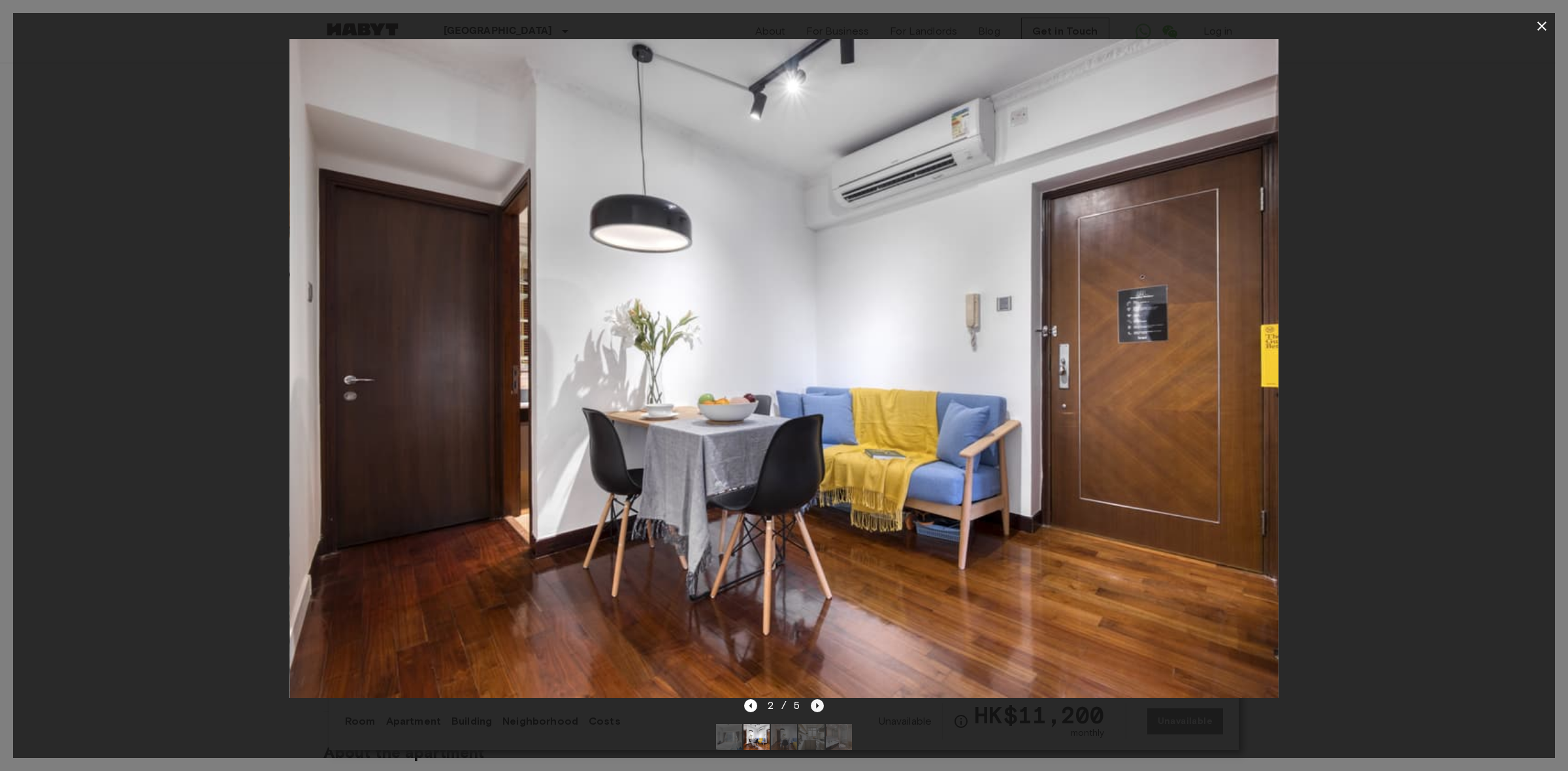
click at [815, 706] on icon "Next image" at bounding box center [817, 705] width 13 height 13
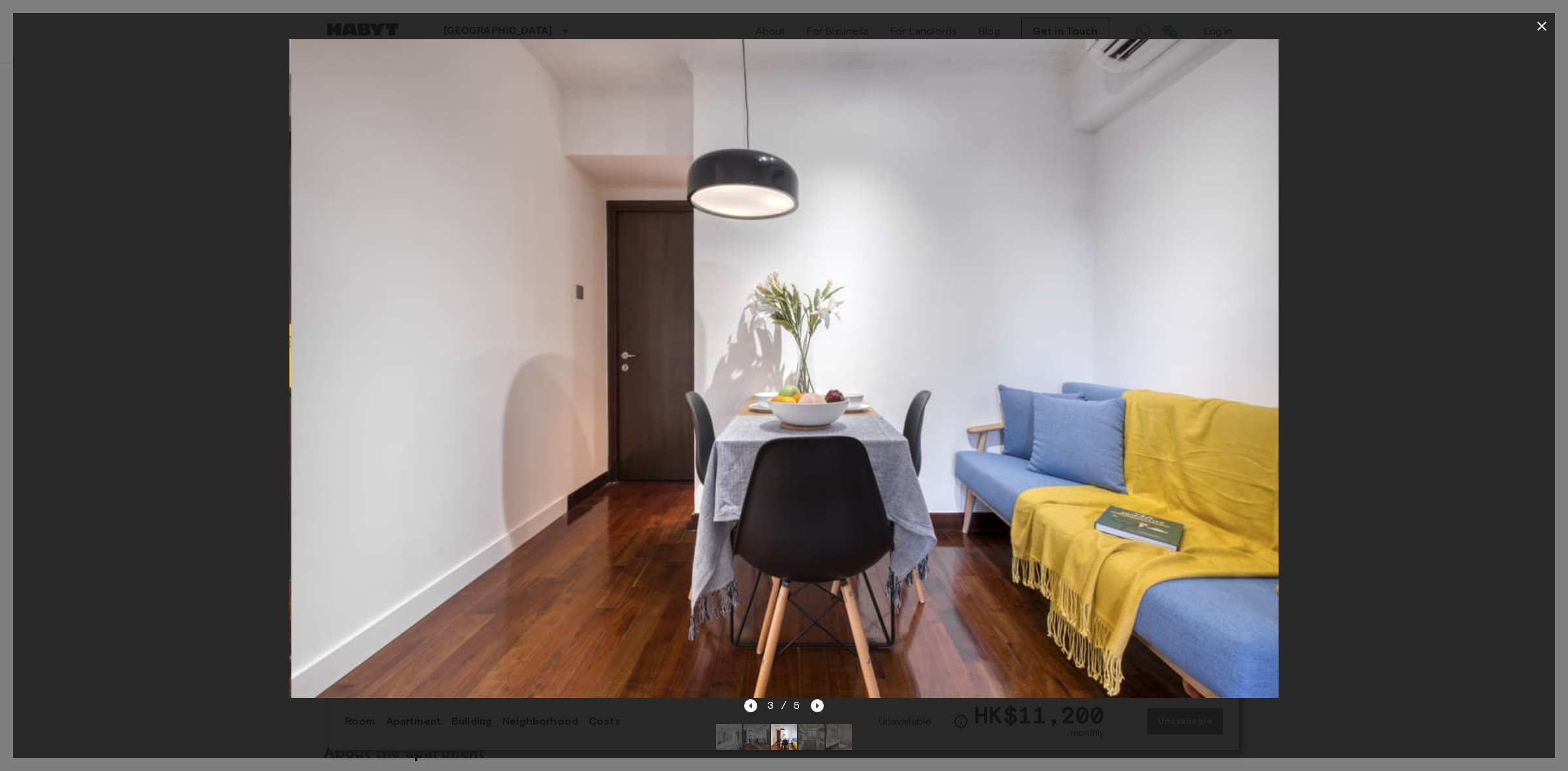
click at [815, 706] on icon "Next image" at bounding box center [817, 705] width 13 height 13
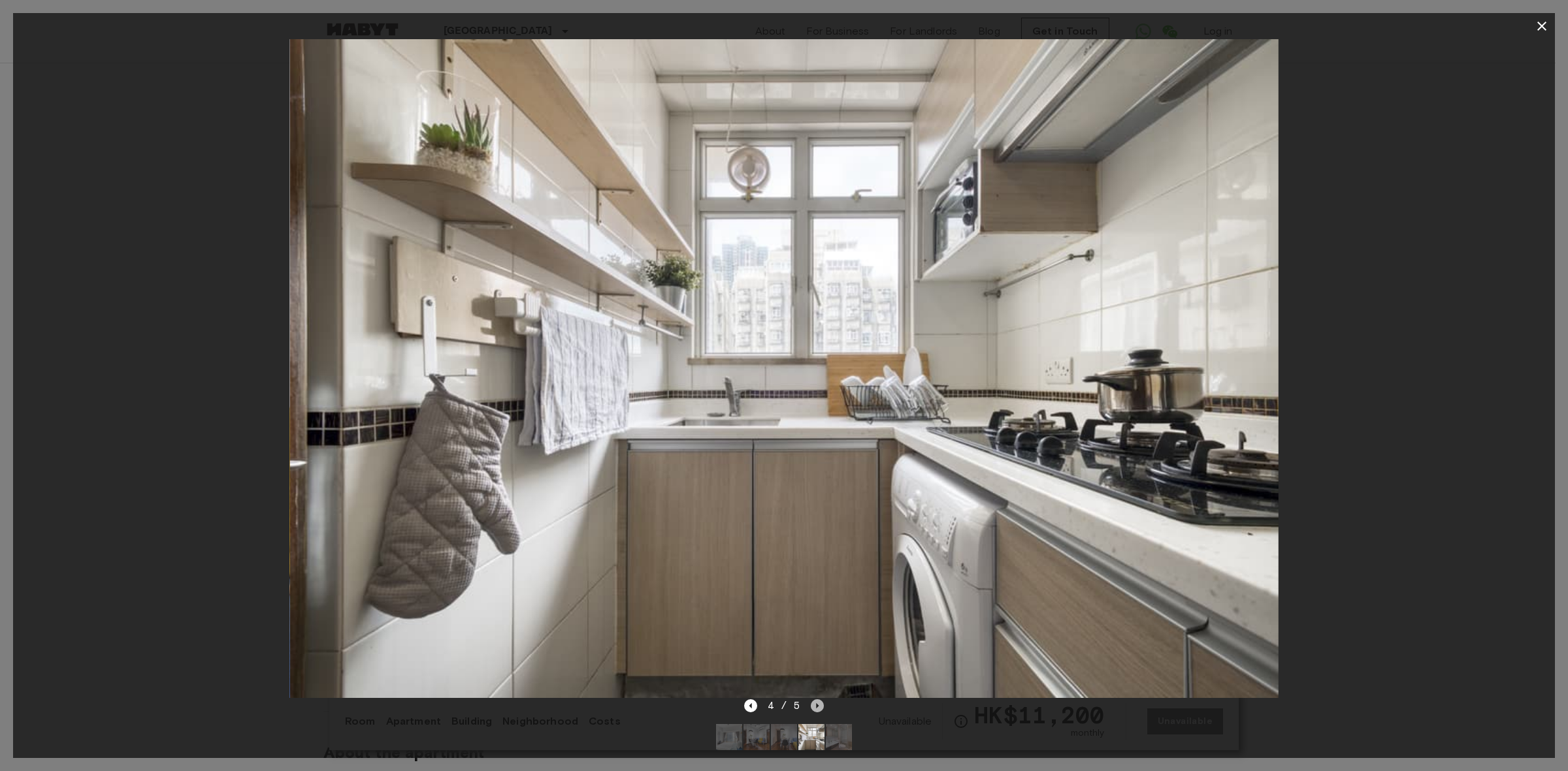
click at [815, 706] on icon "Next image" at bounding box center [817, 705] width 13 height 13
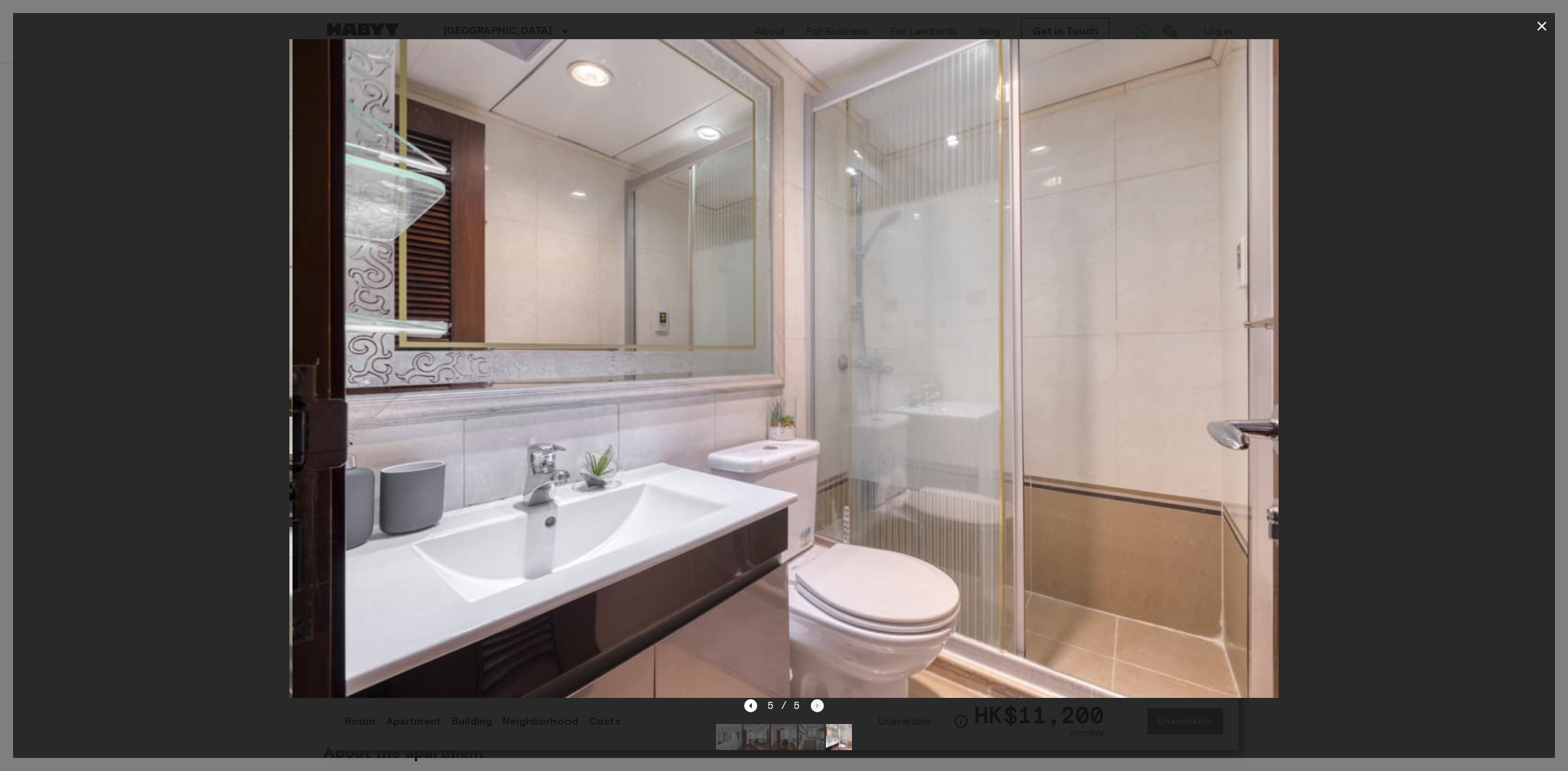
click at [815, 706] on div "5 / 5" at bounding box center [784, 706] width 81 height 16
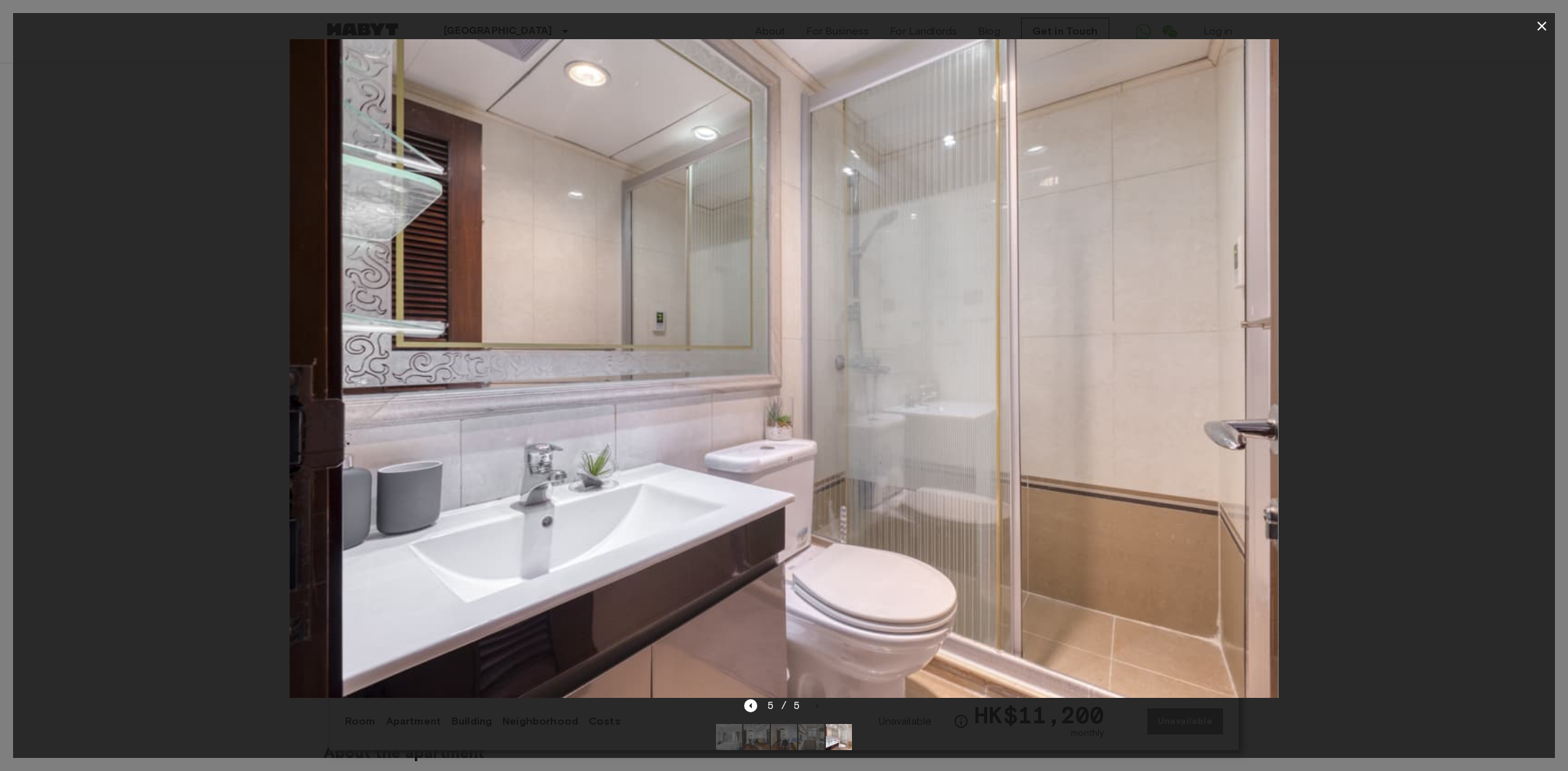
click at [1540, 28] on icon "button" at bounding box center [1541, 26] width 9 height 9
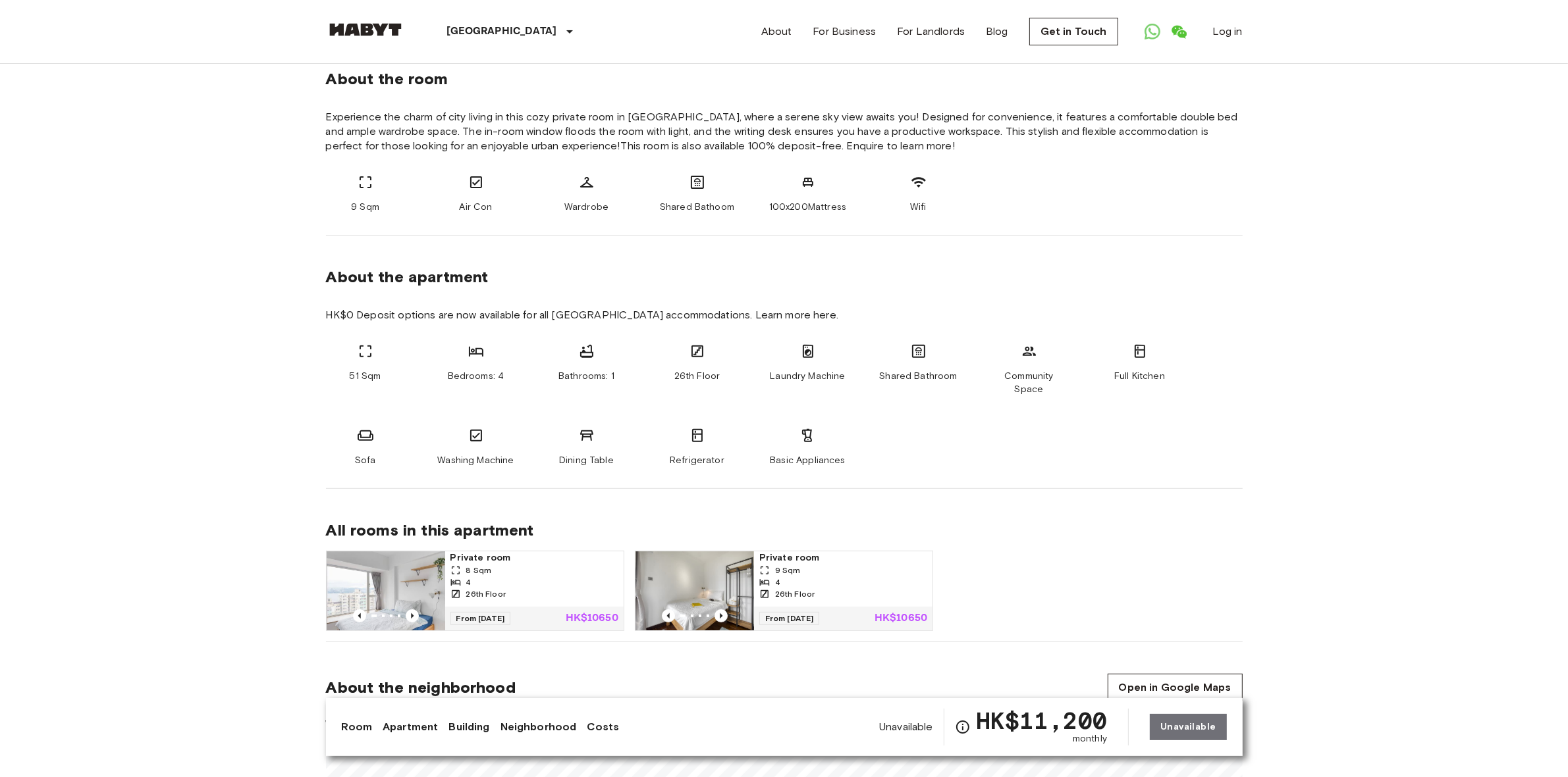
scroll to position [493, 0]
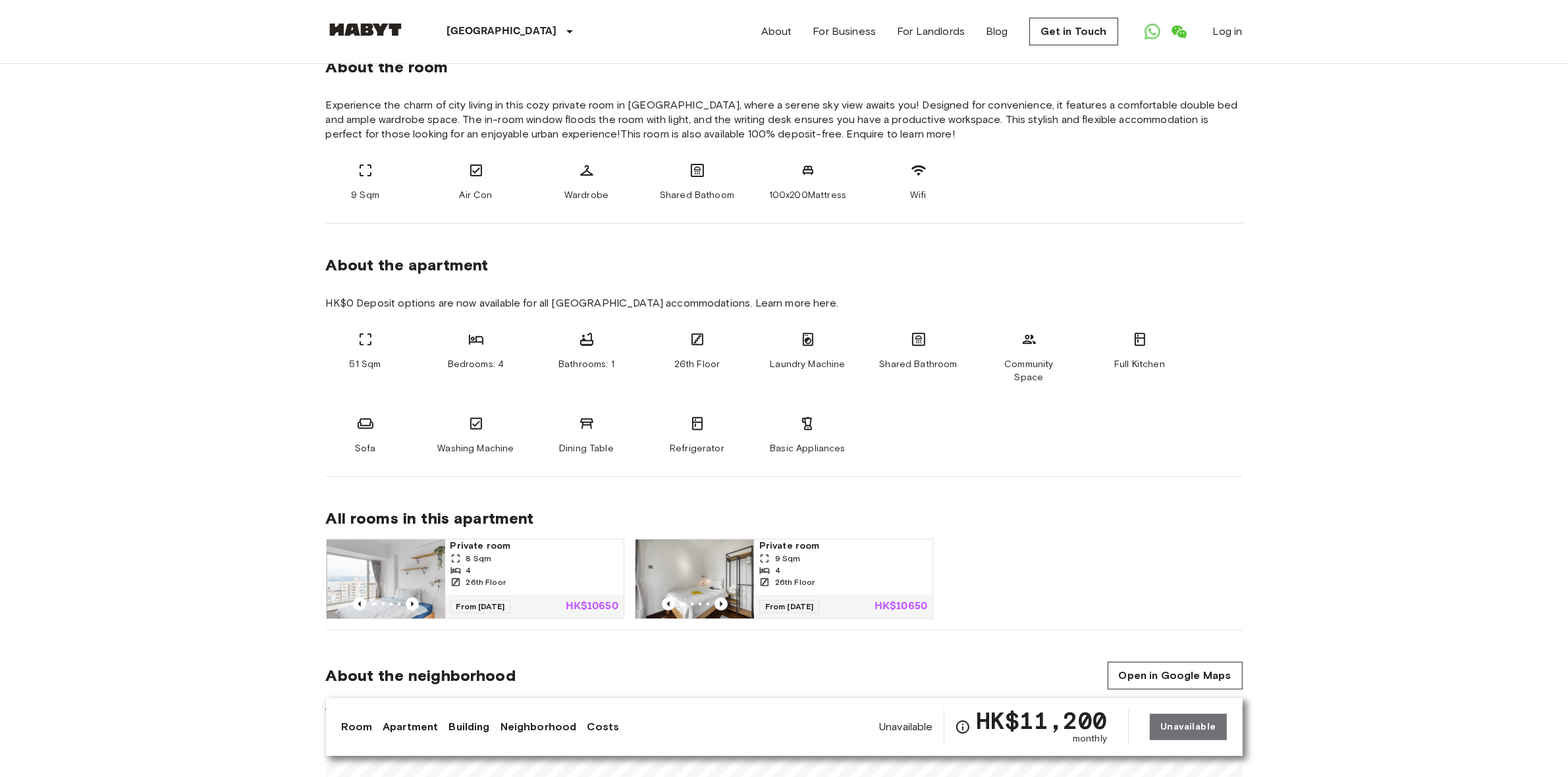
click at [803, 565] on div "4" at bounding box center [843, 570] width 168 height 12
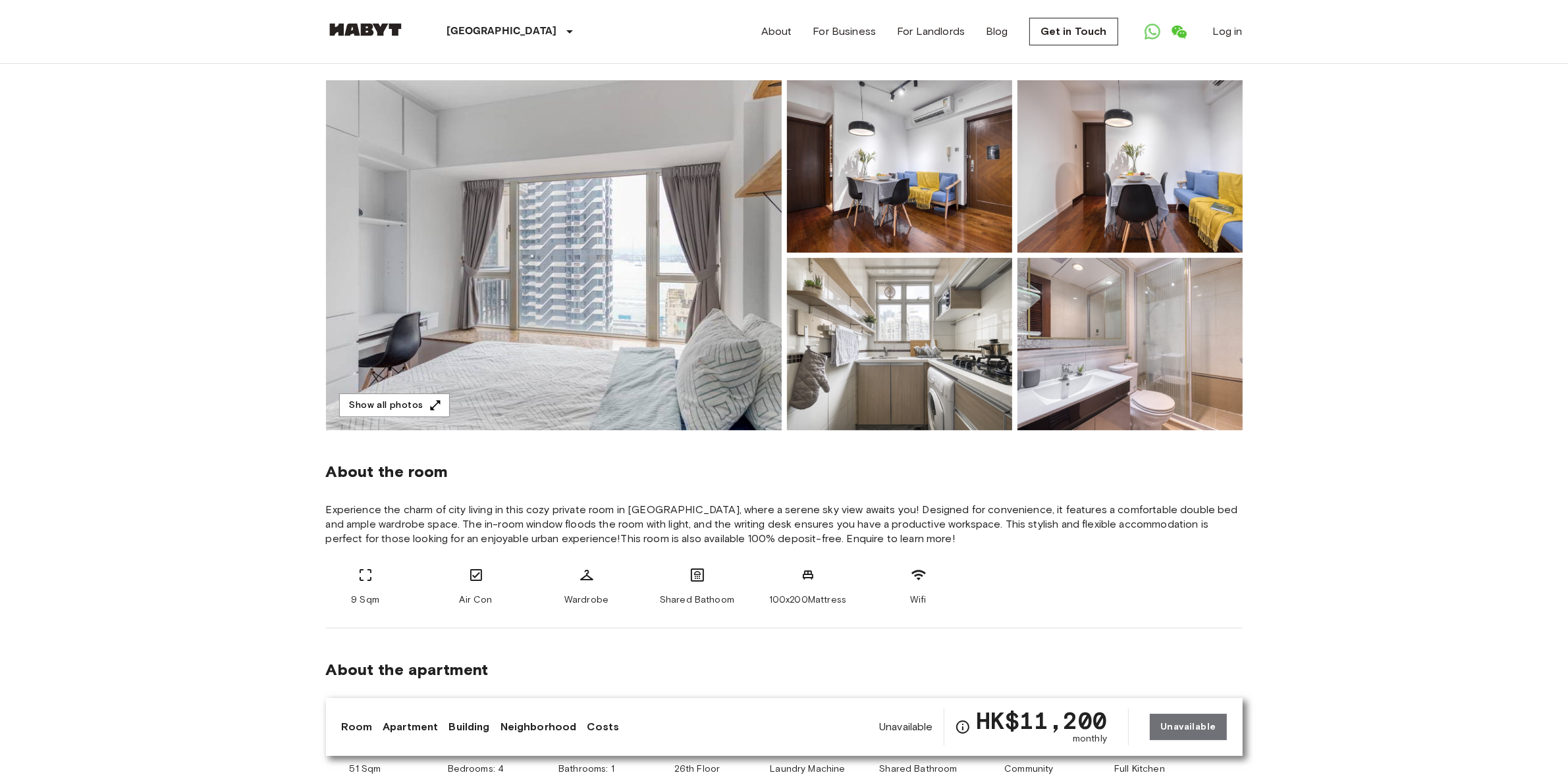
scroll to position [0, 0]
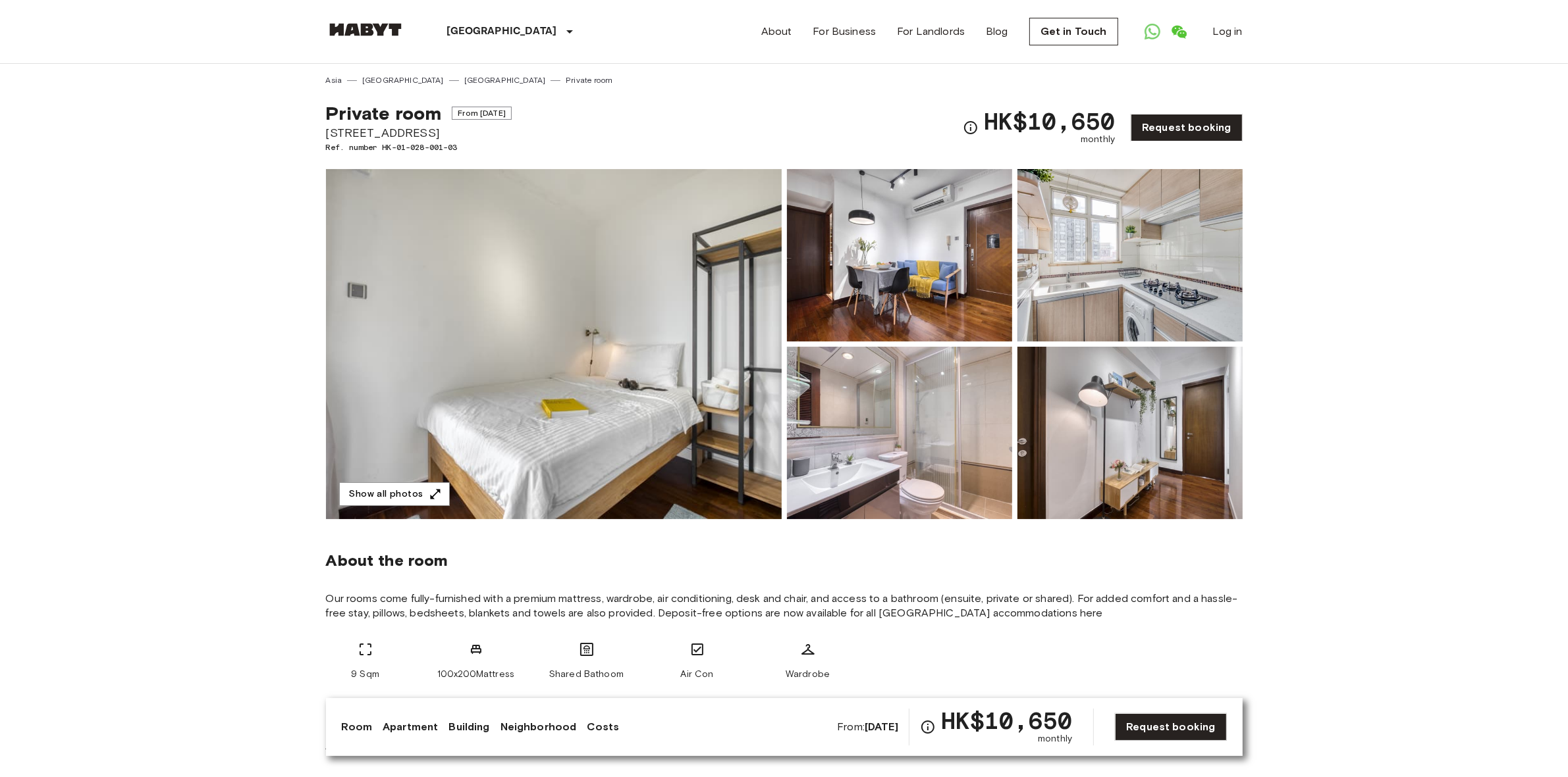
click at [687, 452] on img at bounding box center [553, 344] width 456 height 351
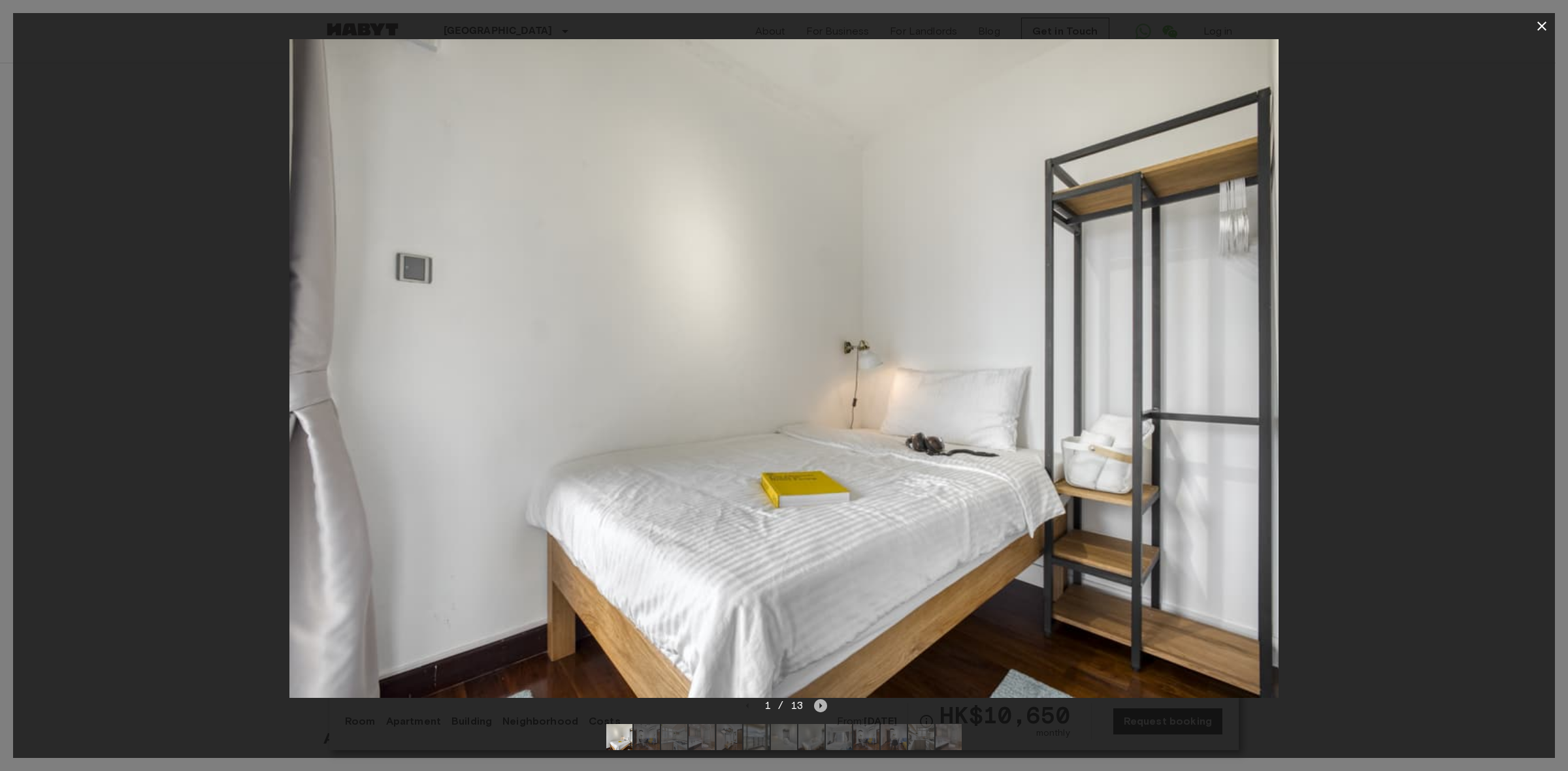
click at [820, 706] on icon "Next image" at bounding box center [821, 706] width 3 height 5
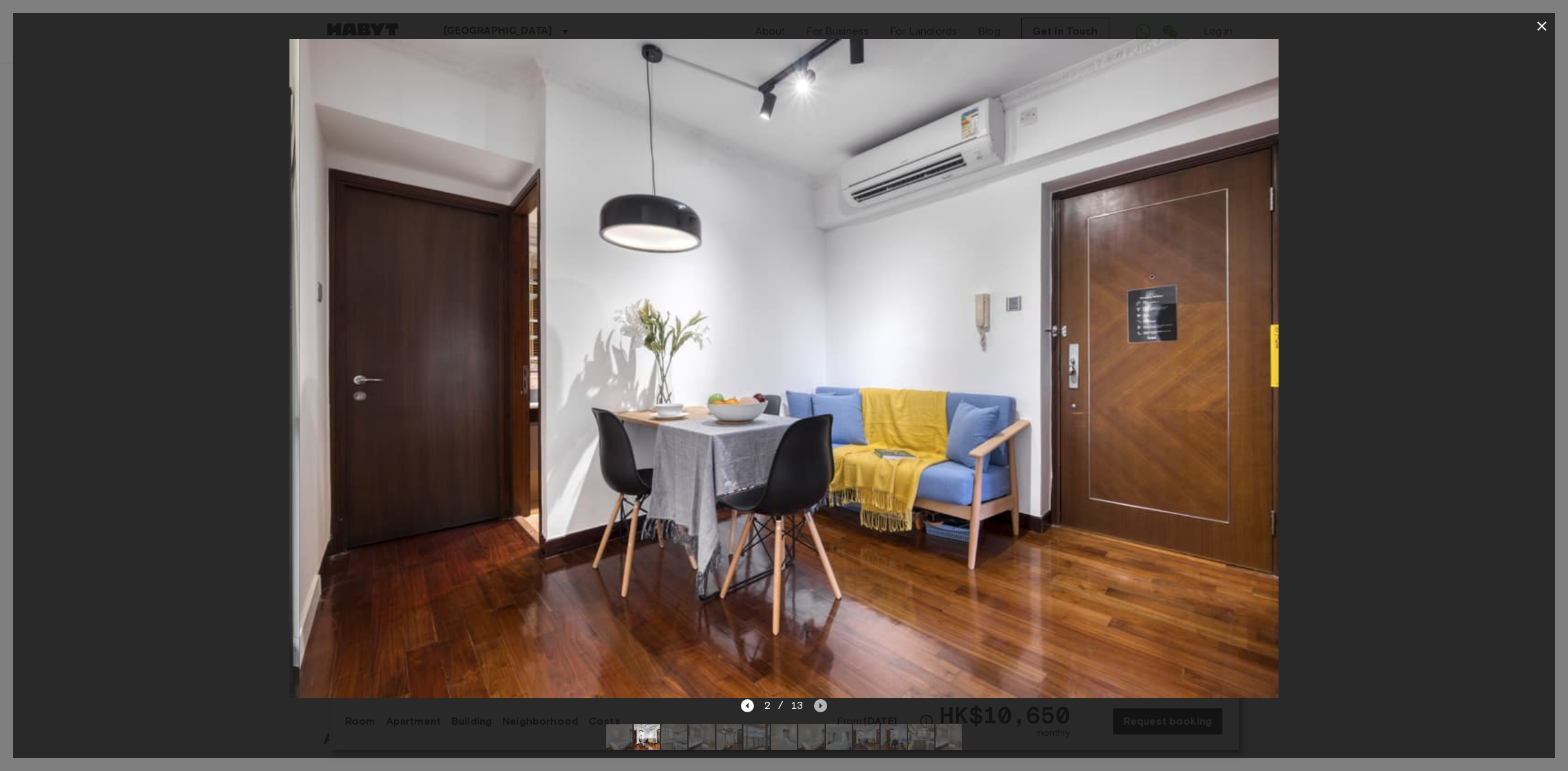
click at [820, 706] on icon "Next image" at bounding box center [821, 706] width 3 height 5
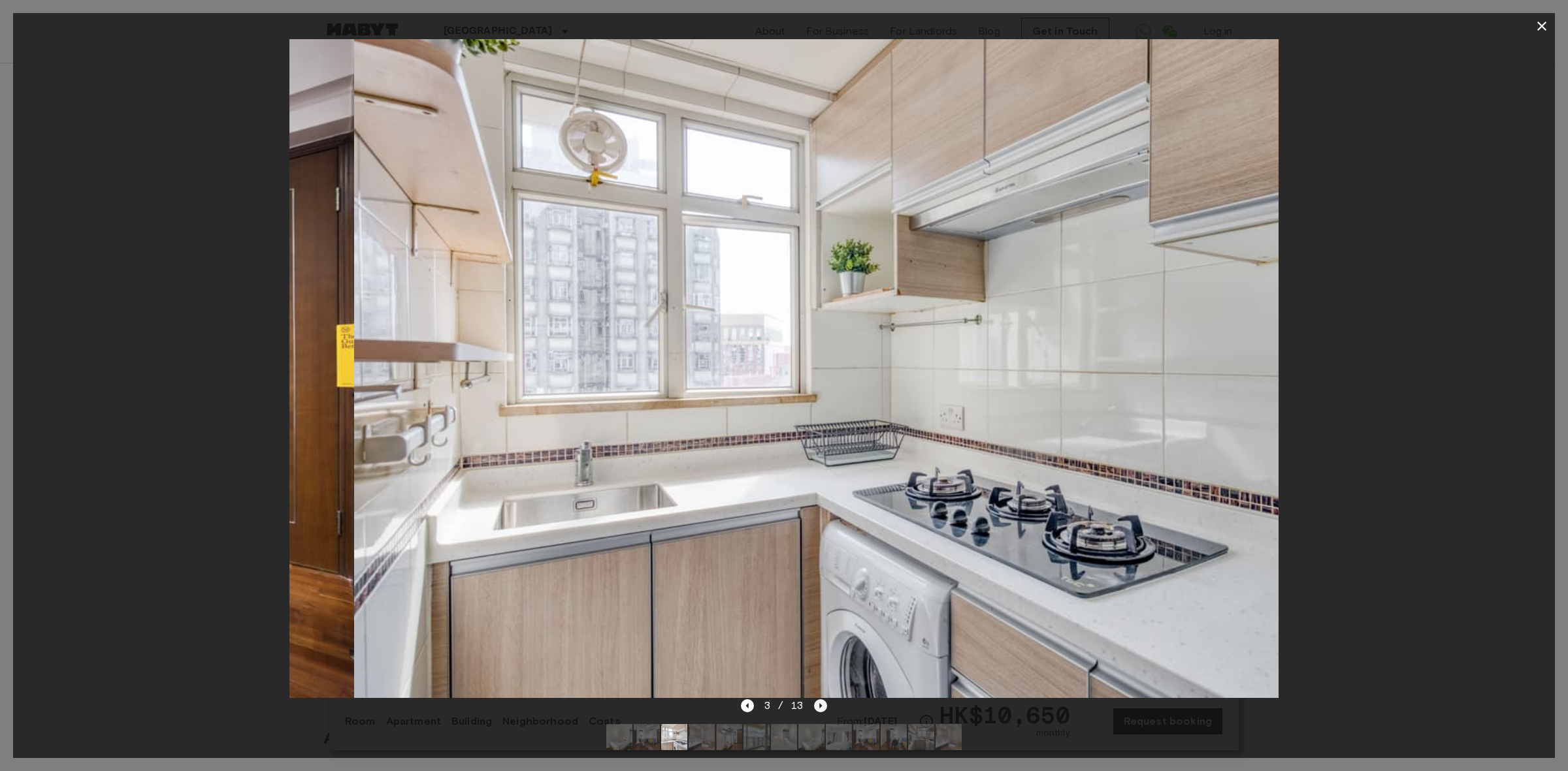
click at [820, 706] on icon "Next image" at bounding box center [821, 706] width 3 height 5
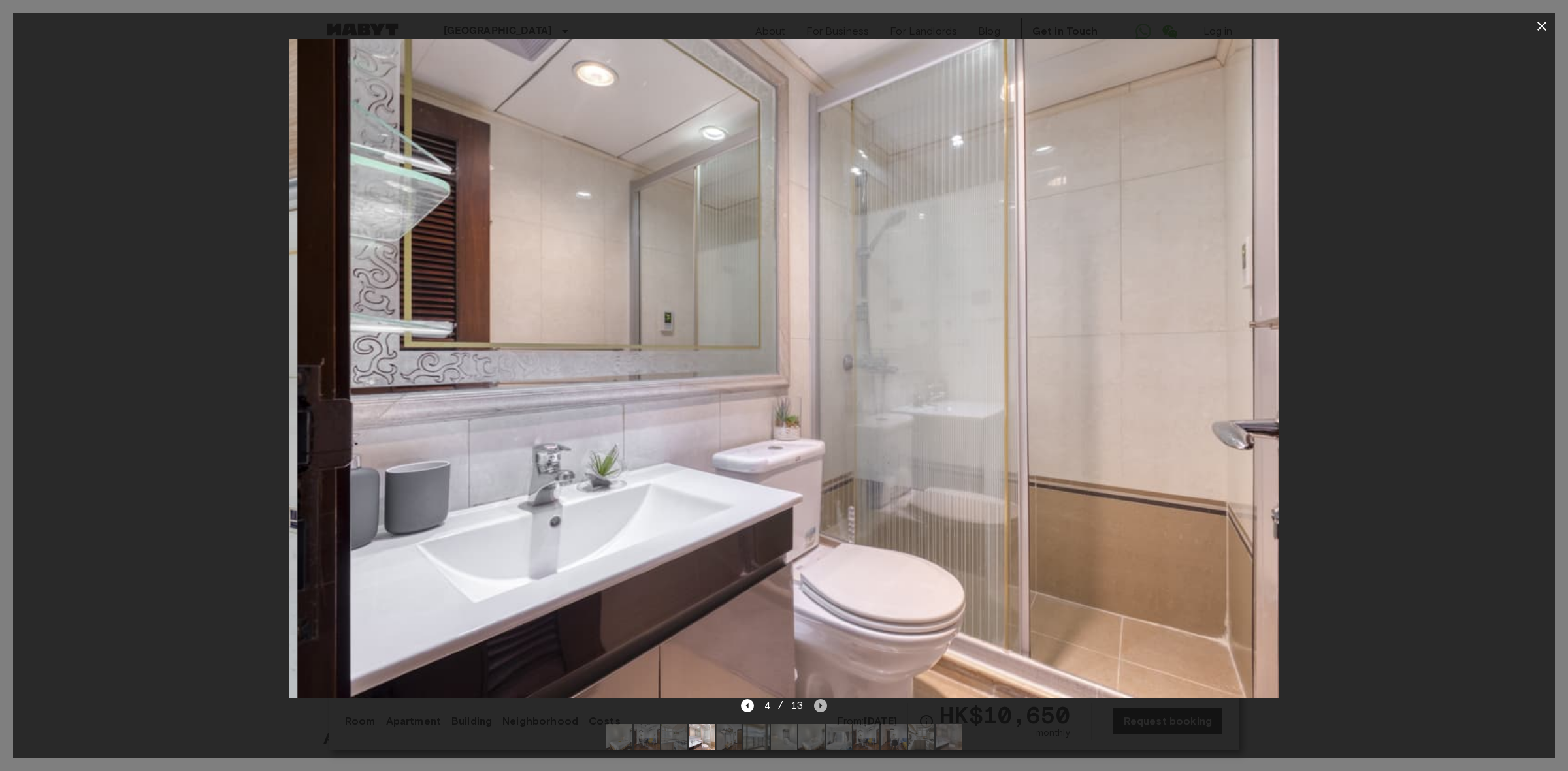
click at [820, 706] on icon "Next image" at bounding box center [821, 706] width 3 height 5
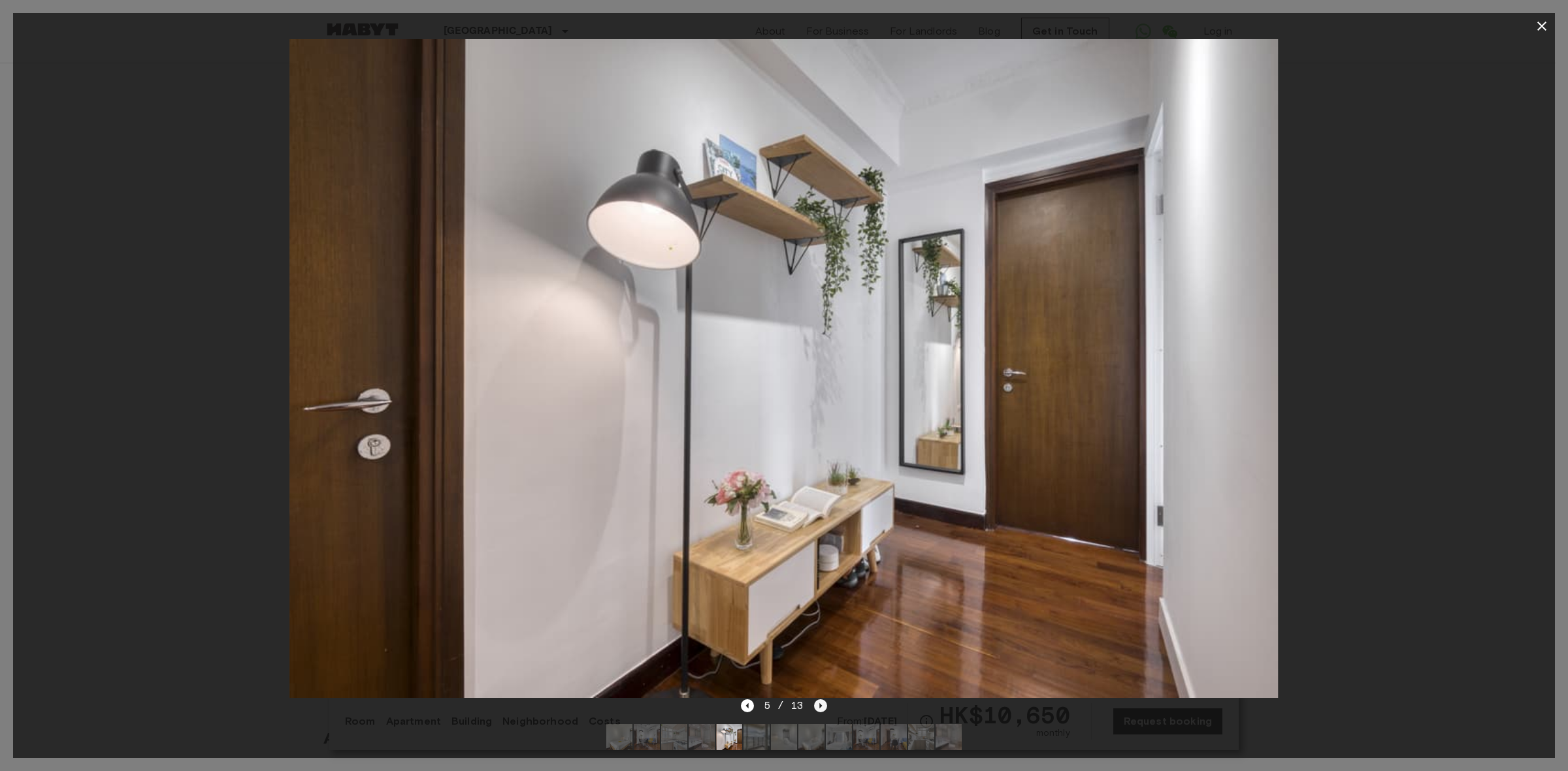
click at [820, 706] on icon "Next image" at bounding box center [821, 706] width 3 height 5
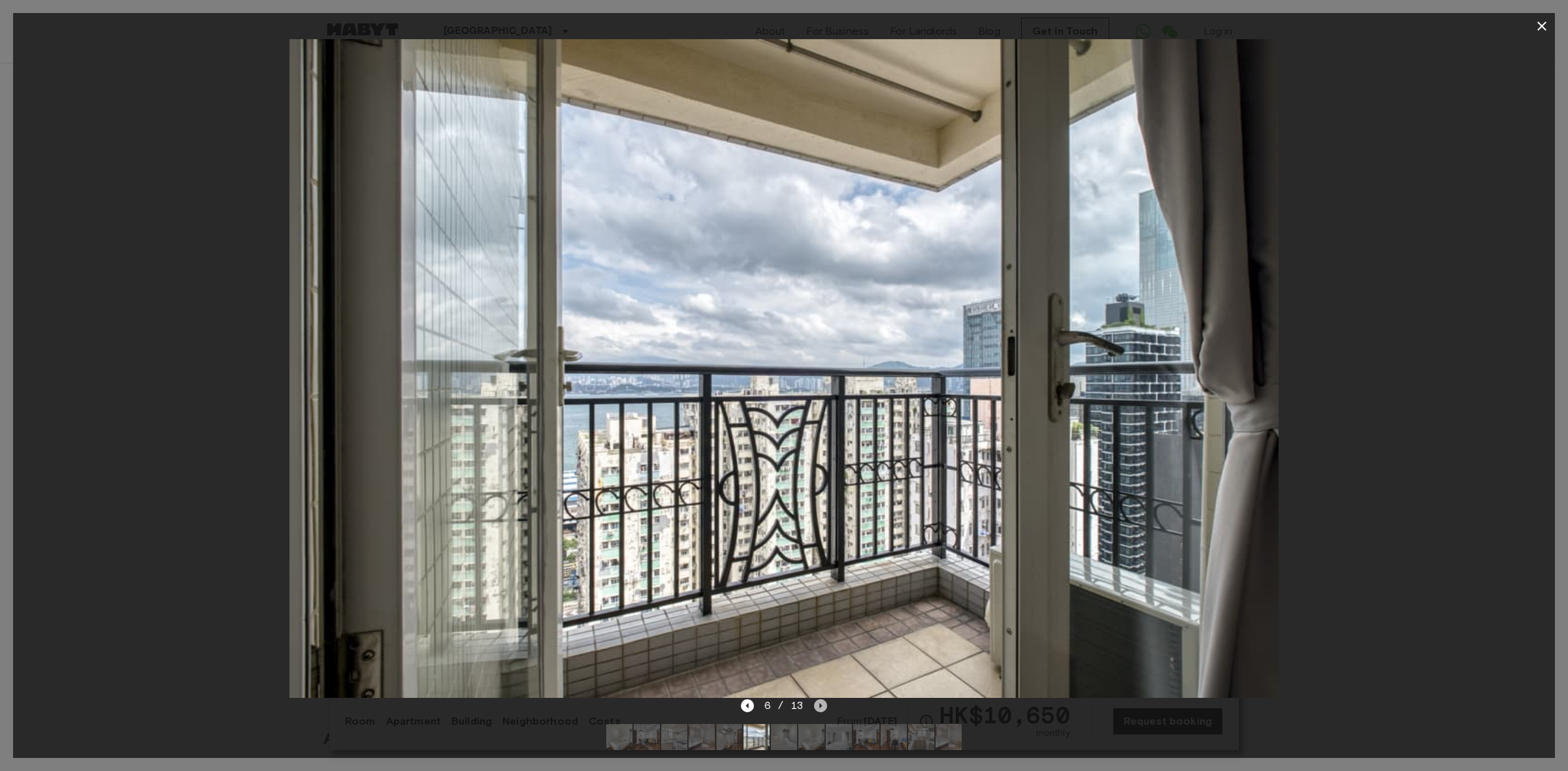
click at [820, 706] on icon "Next image" at bounding box center [821, 706] width 3 height 5
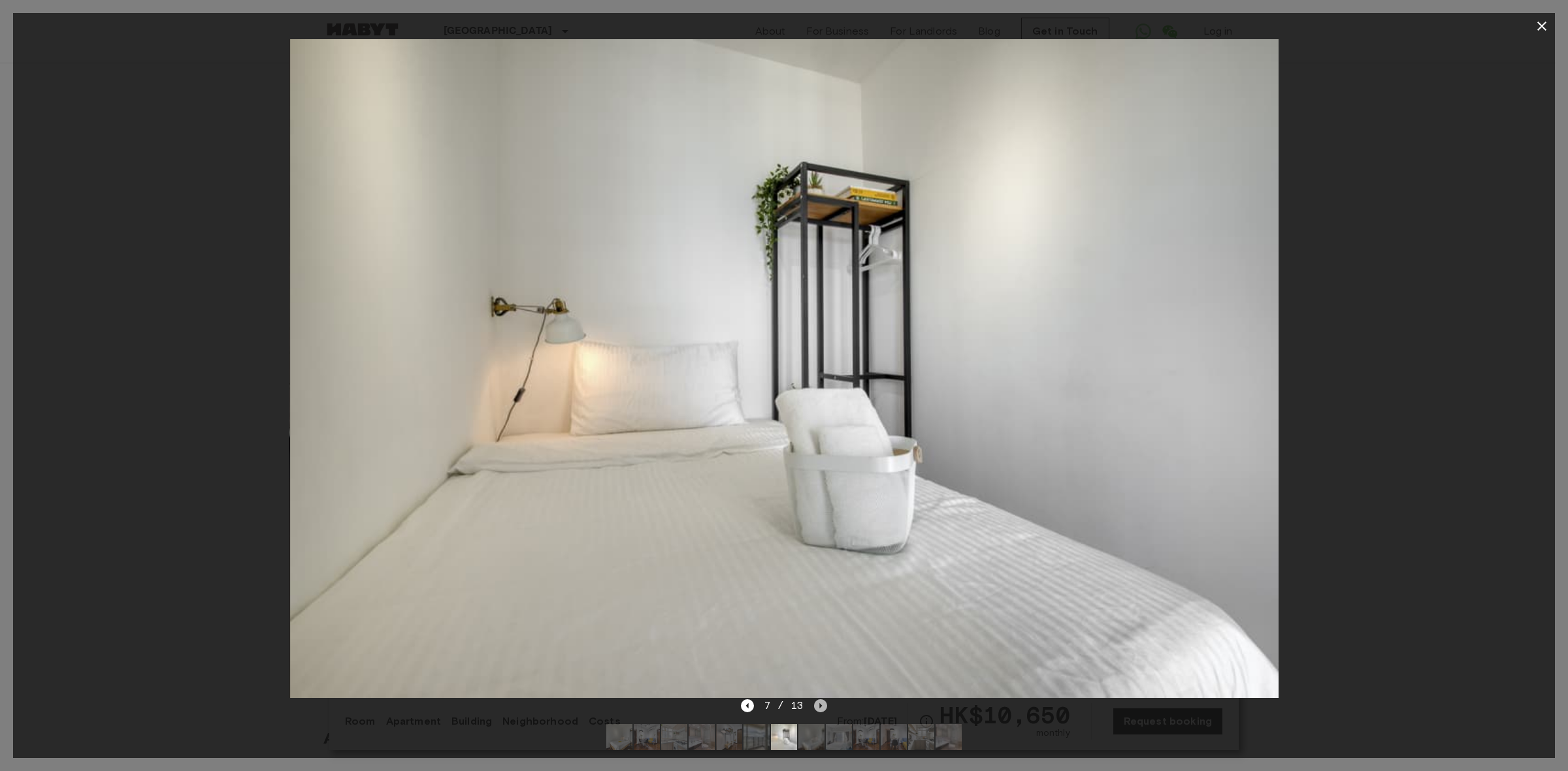
click at [820, 706] on icon "Next image" at bounding box center [821, 706] width 3 height 5
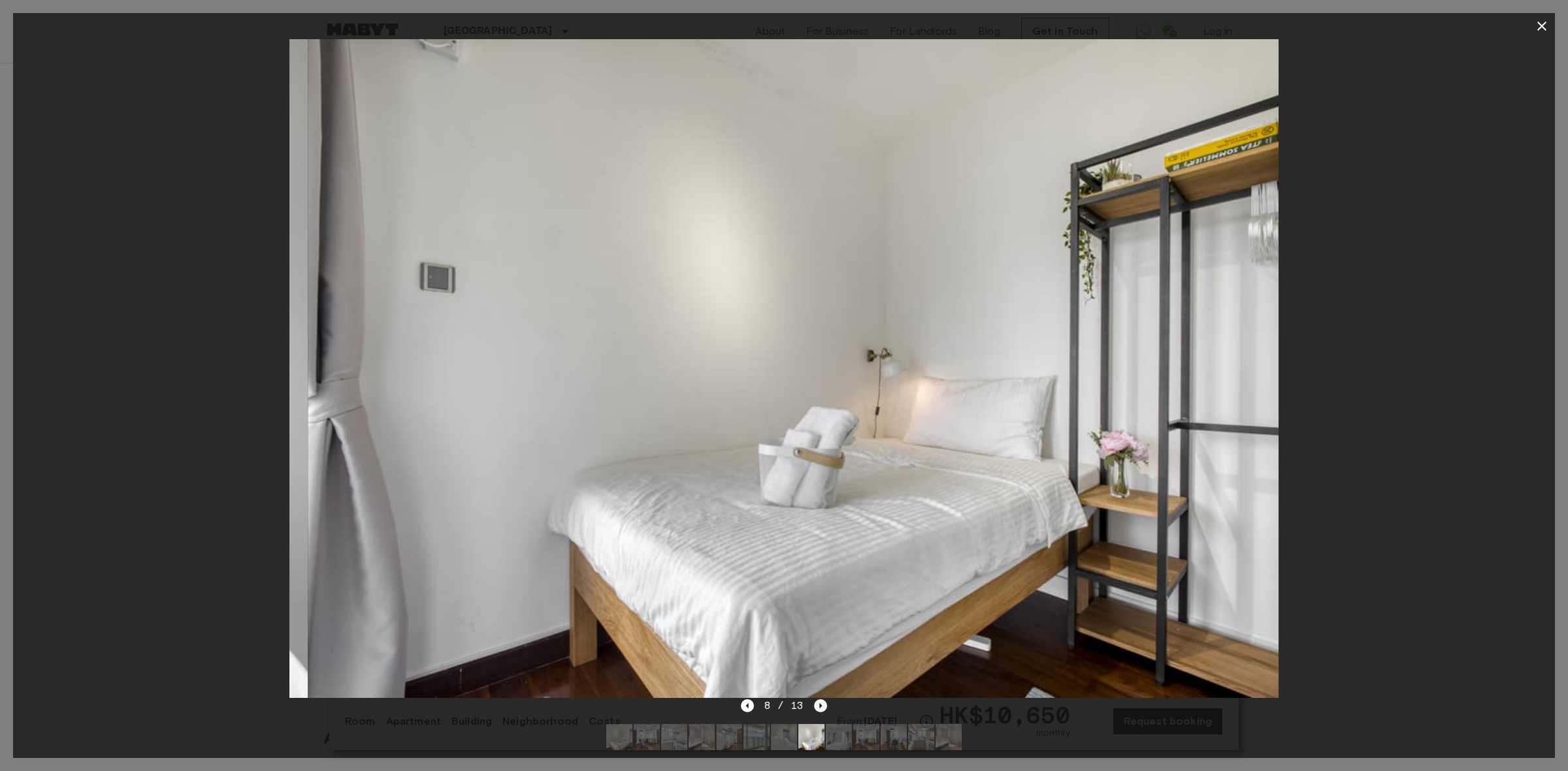
click at [820, 706] on icon "Next image" at bounding box center [821, 706] width 3 height 5
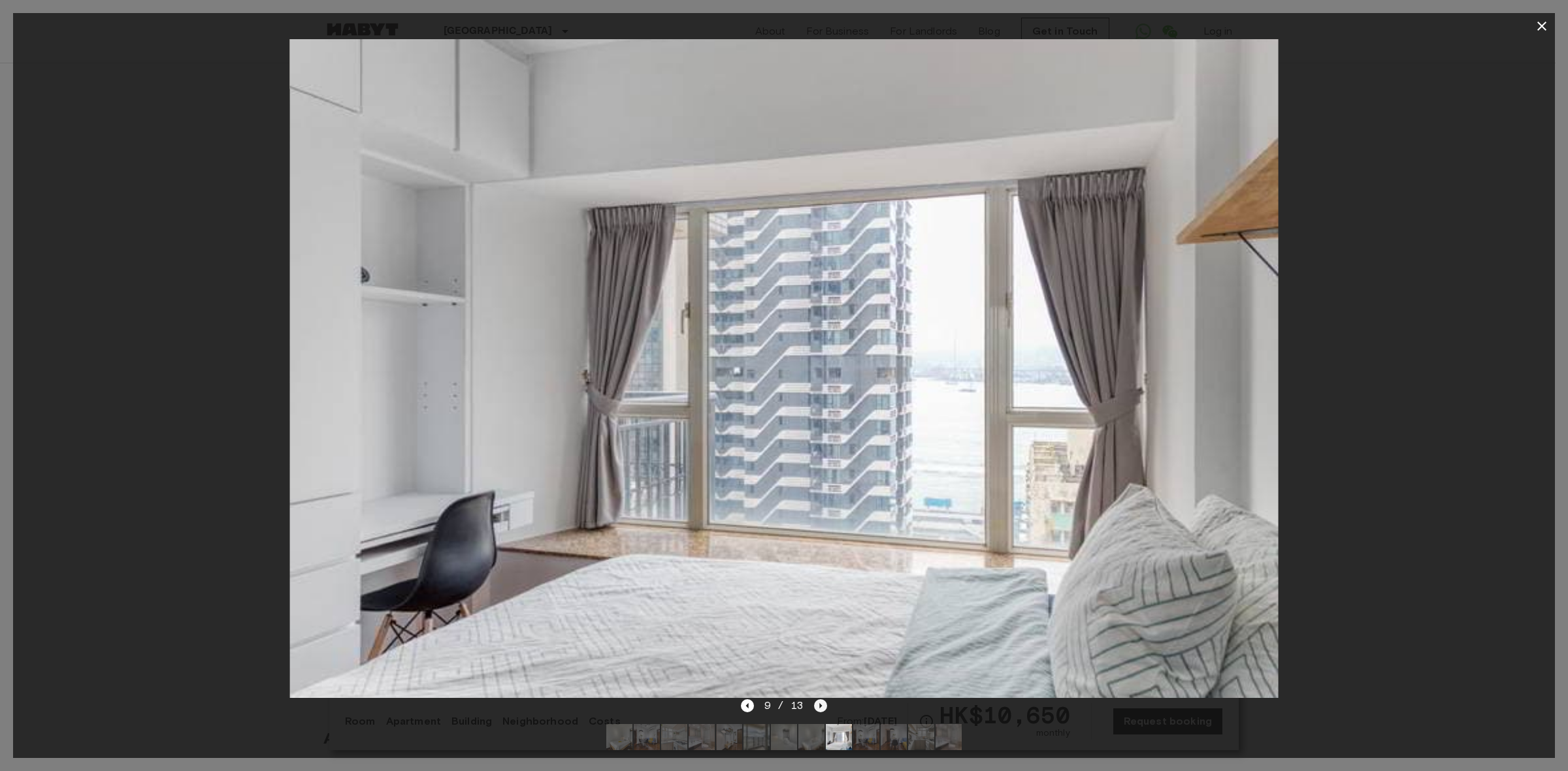
click at [820, 706] on icon "Next image" at bounding box center [821, 706] width 3 height 5
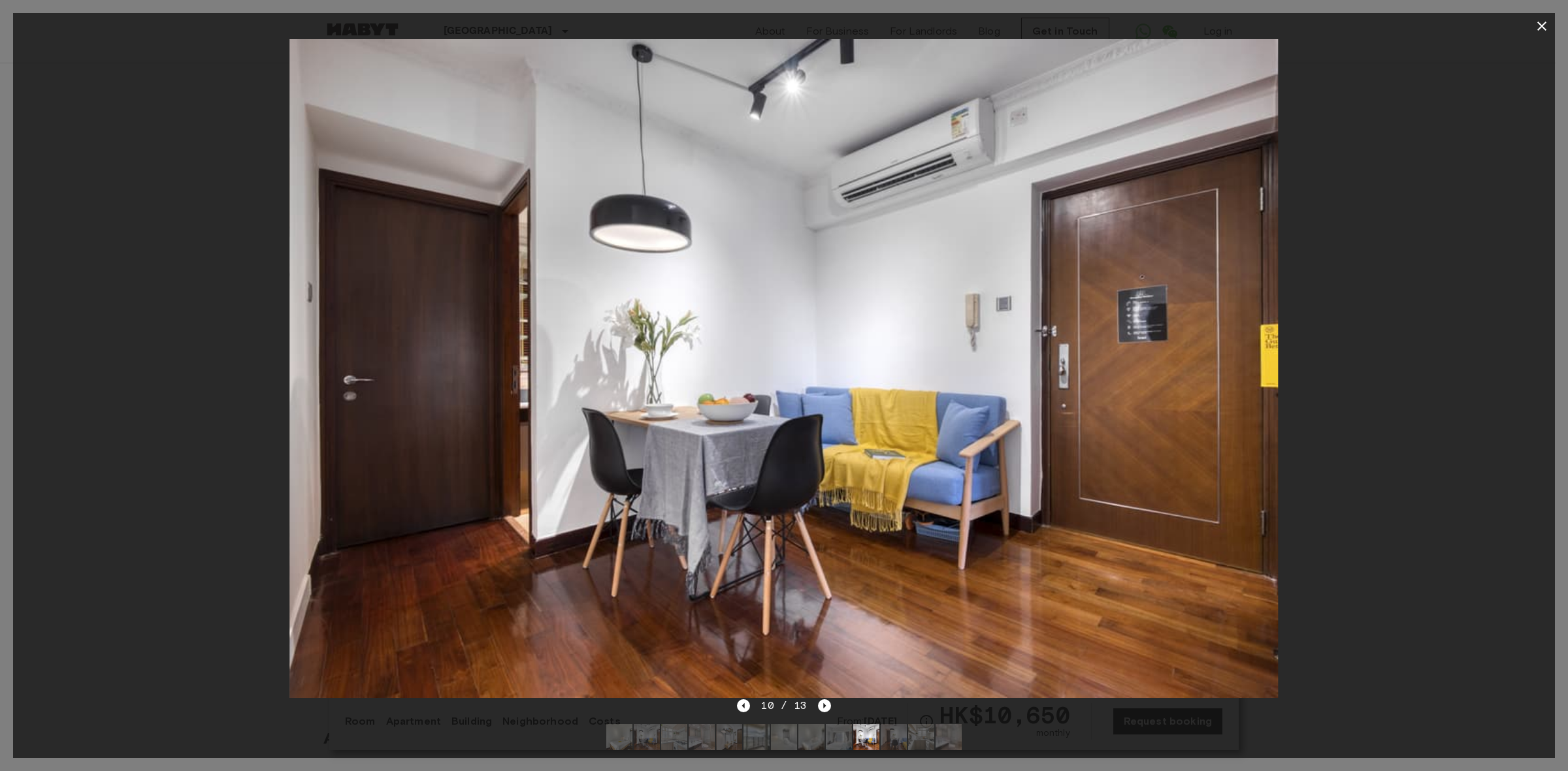
click at [1540, 27] on icon "button" at bounding box center [1541, 26] width 9 height 9
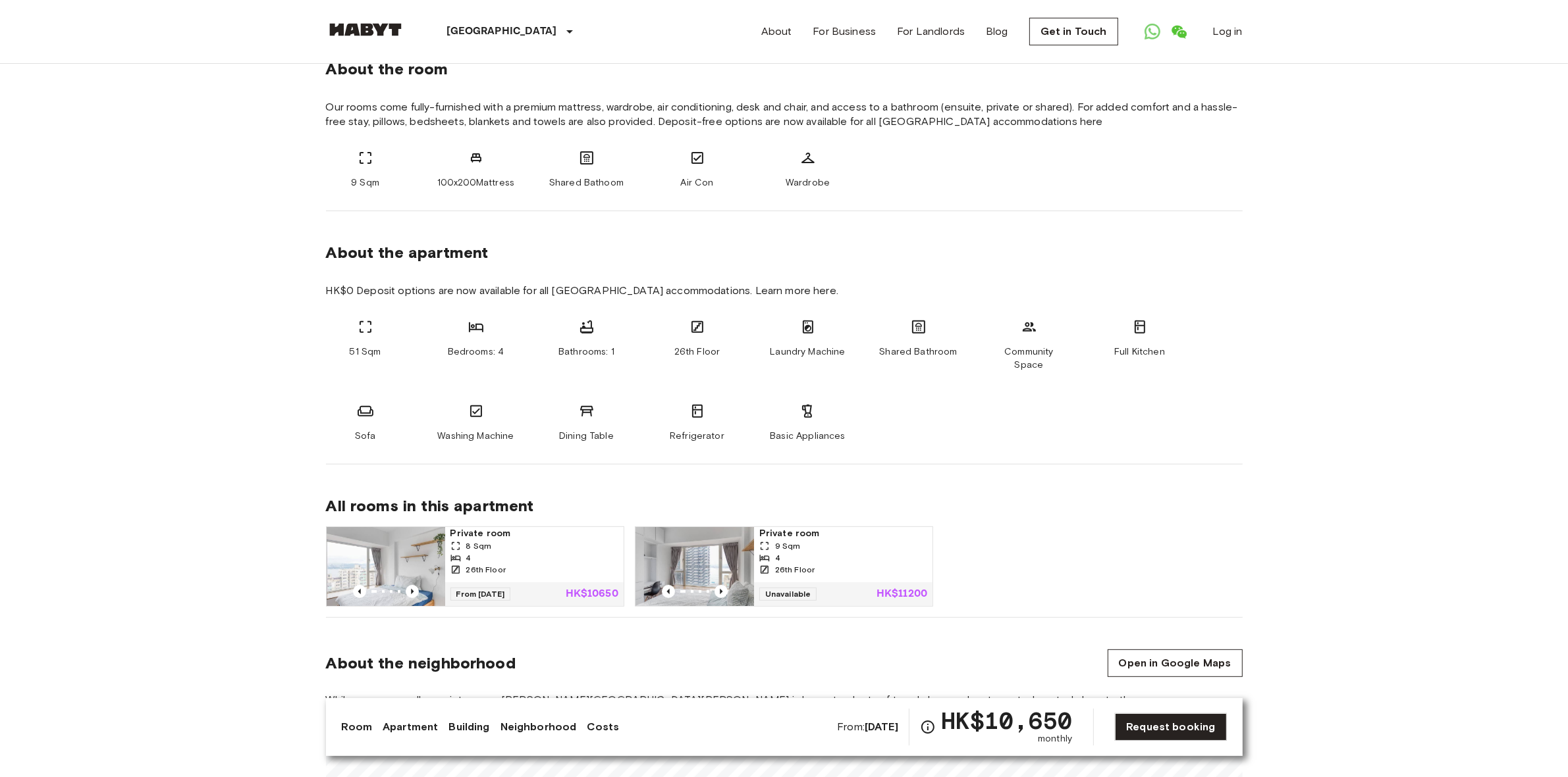
scroll to position [658, 0]
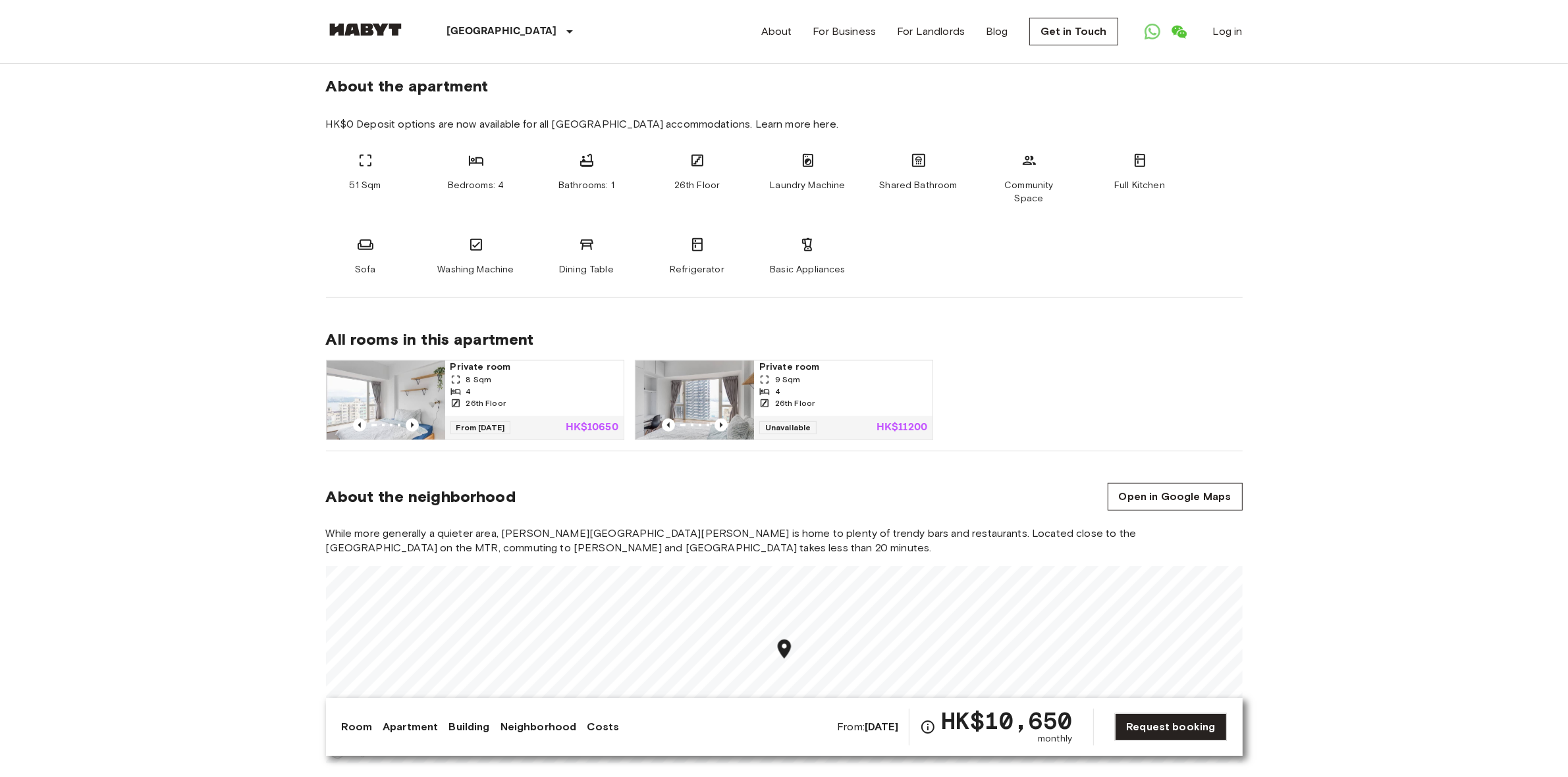
click at [499, 385] on div "4" at bounding box center [535, 391] width 168 height 12
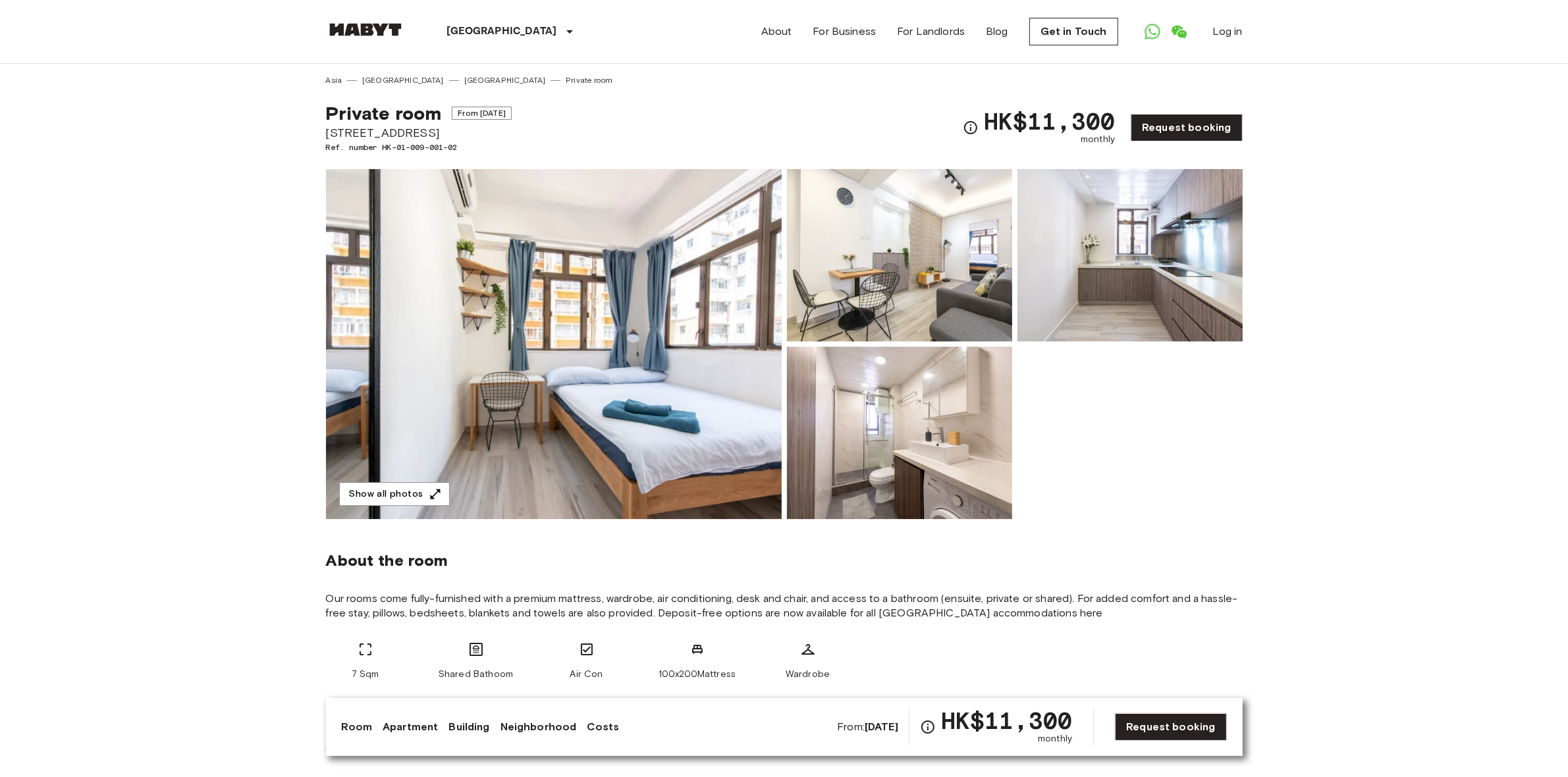
click at [635, 405] on img at bounding box center [553, 344] width 456 height 351
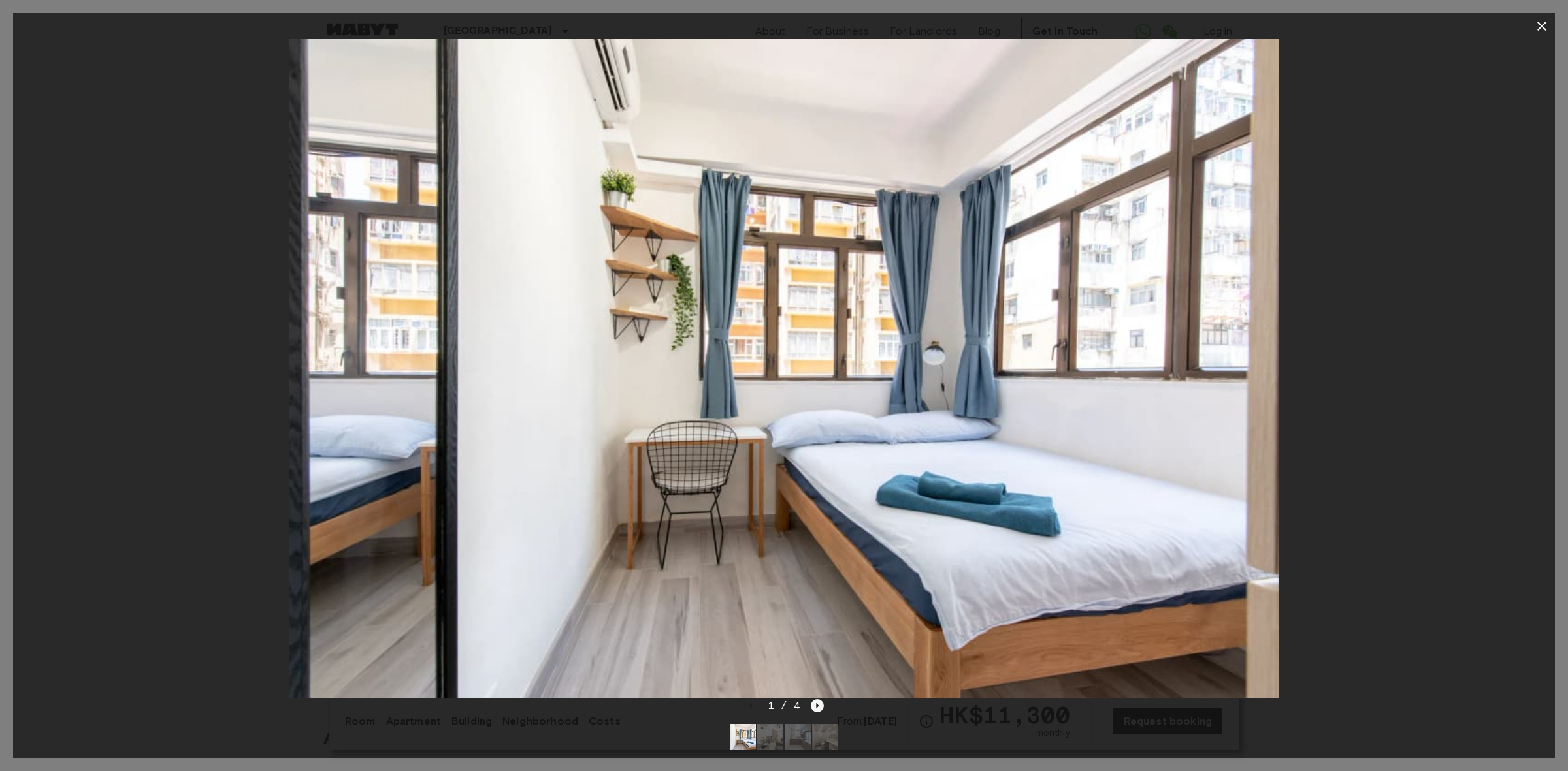
click at [812, 704] on icon "Next image" at bounding box center [817, 705] width 13 height 13
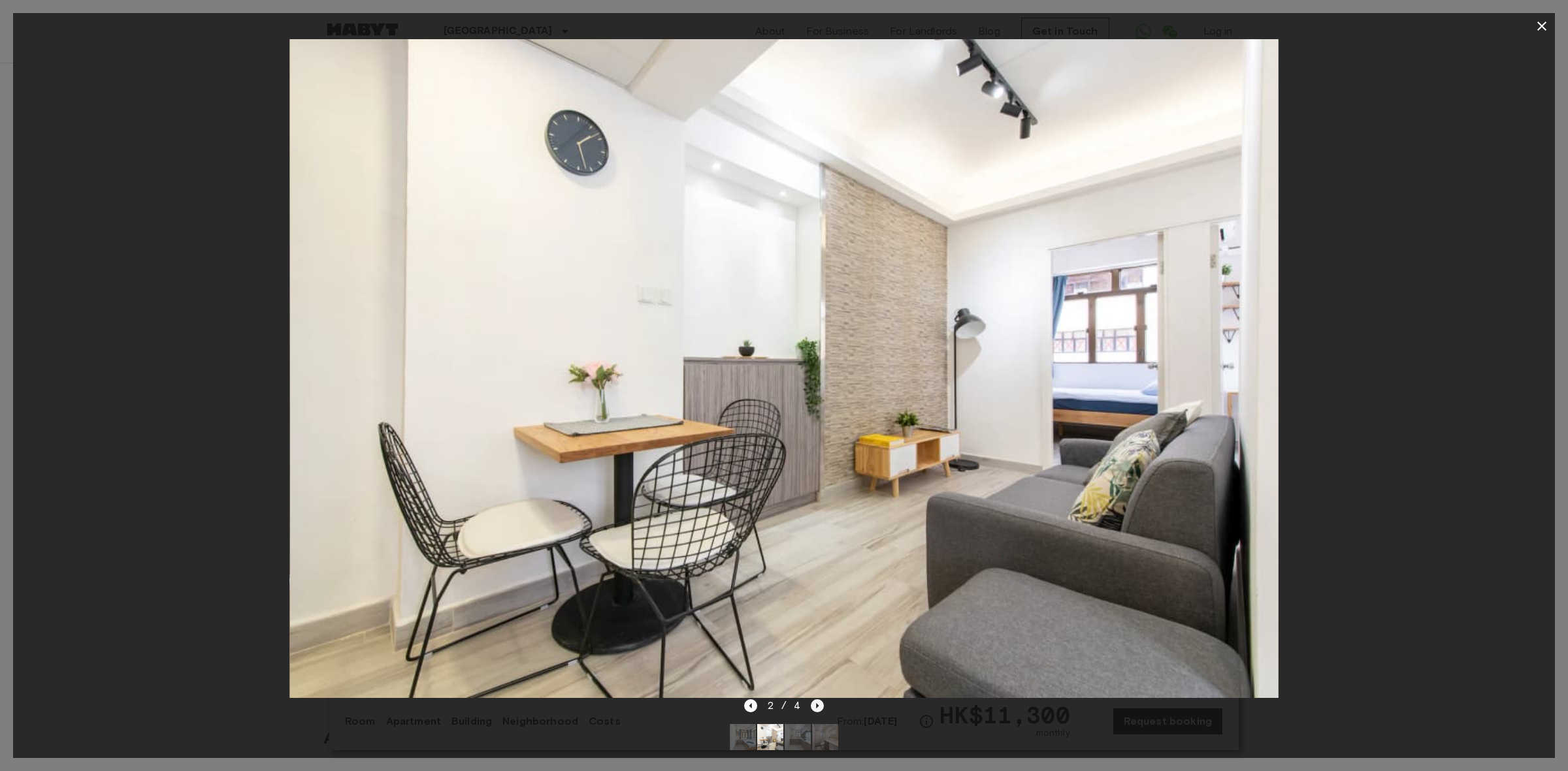
click at [812, 704] on icon "Next image" at bounding box center [817, 705] width 13 height 13
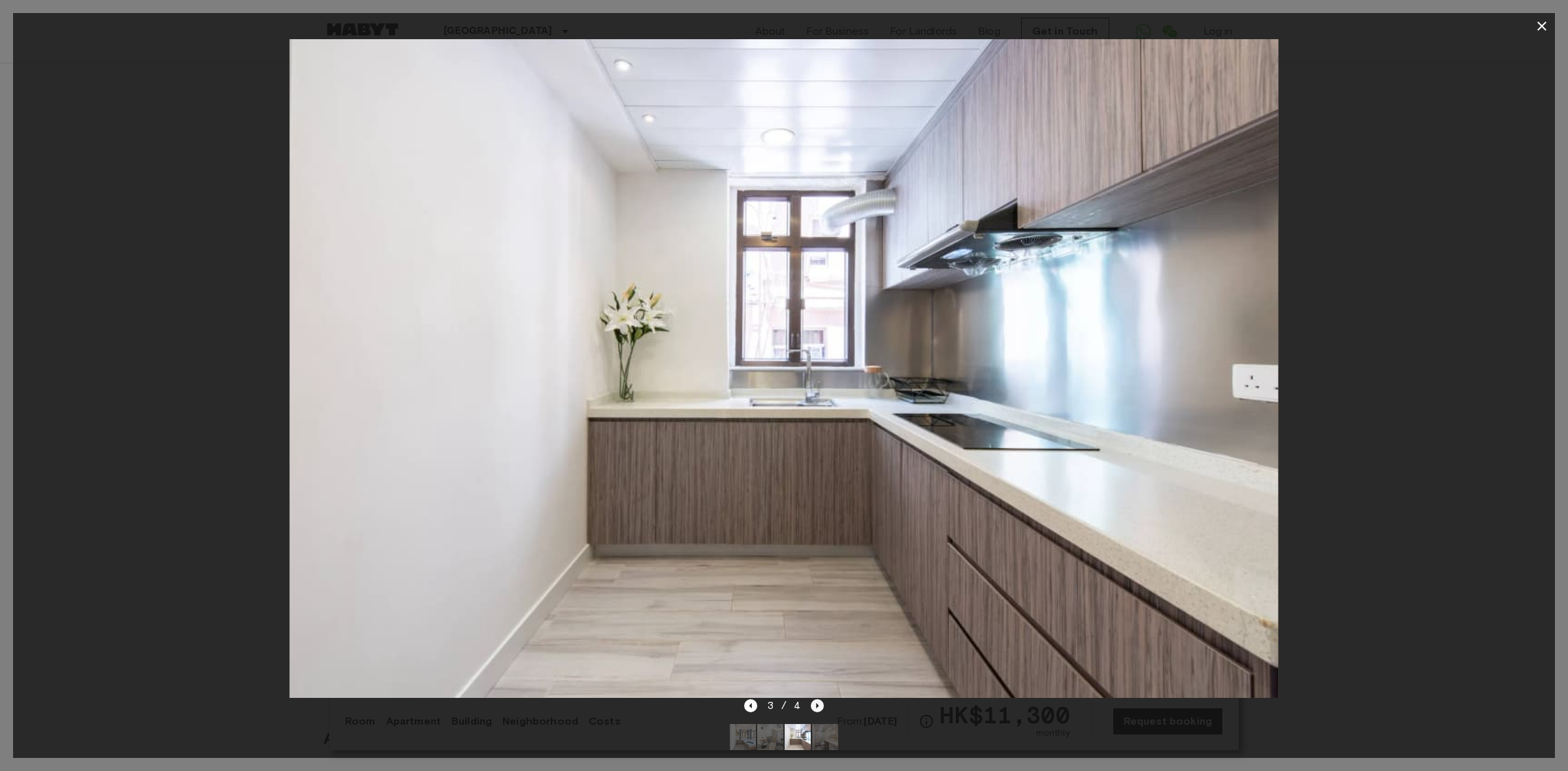
click at [816, 706] on icon "Next image" at bounding box center [817, 706] width 3 height 5
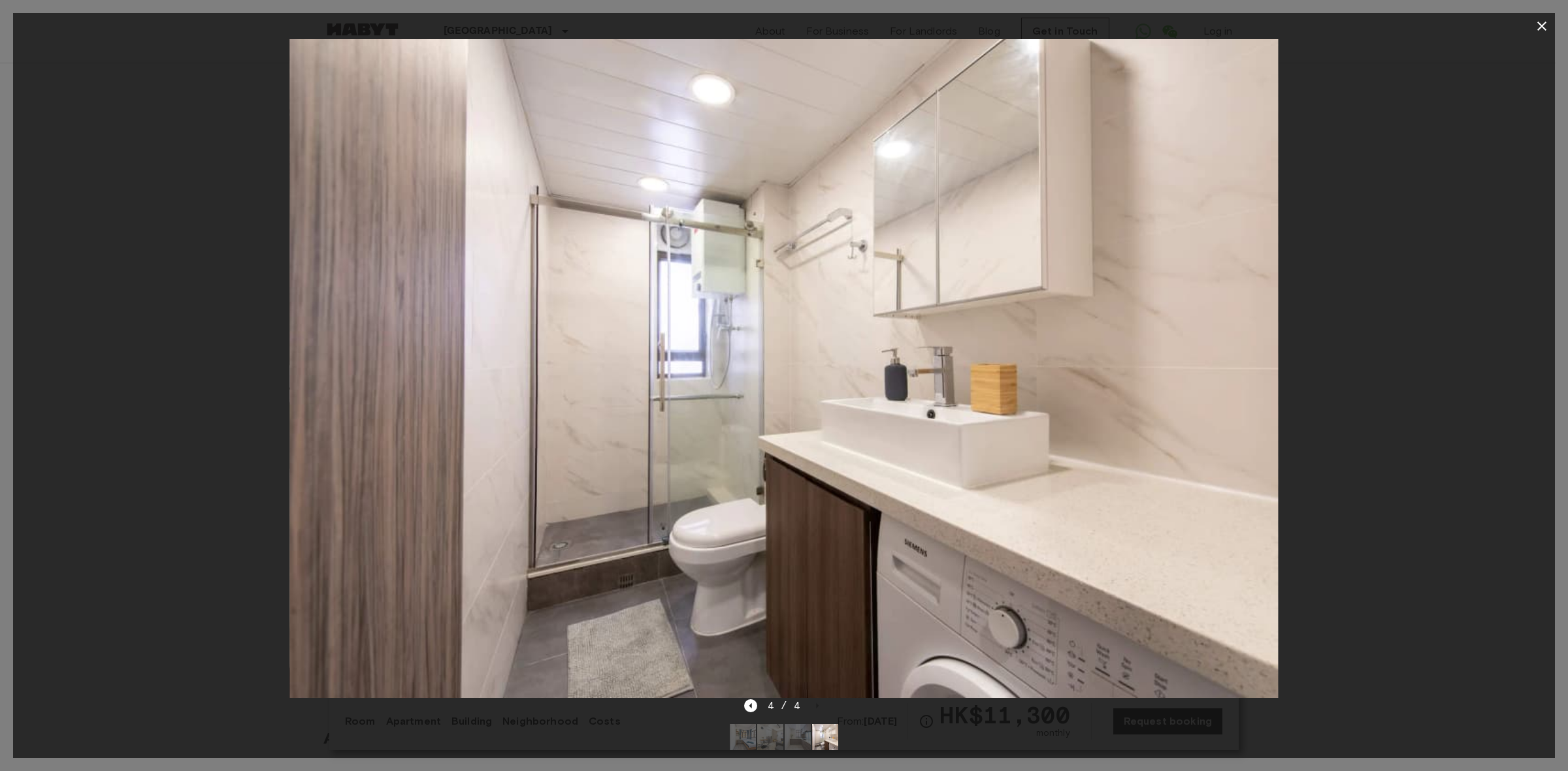
click at [1536, 27] on icon "button" at bounding box center [1541, 27] width 16 height 16
